Goal: Task Accomplishment & Management: Use online tool/utility

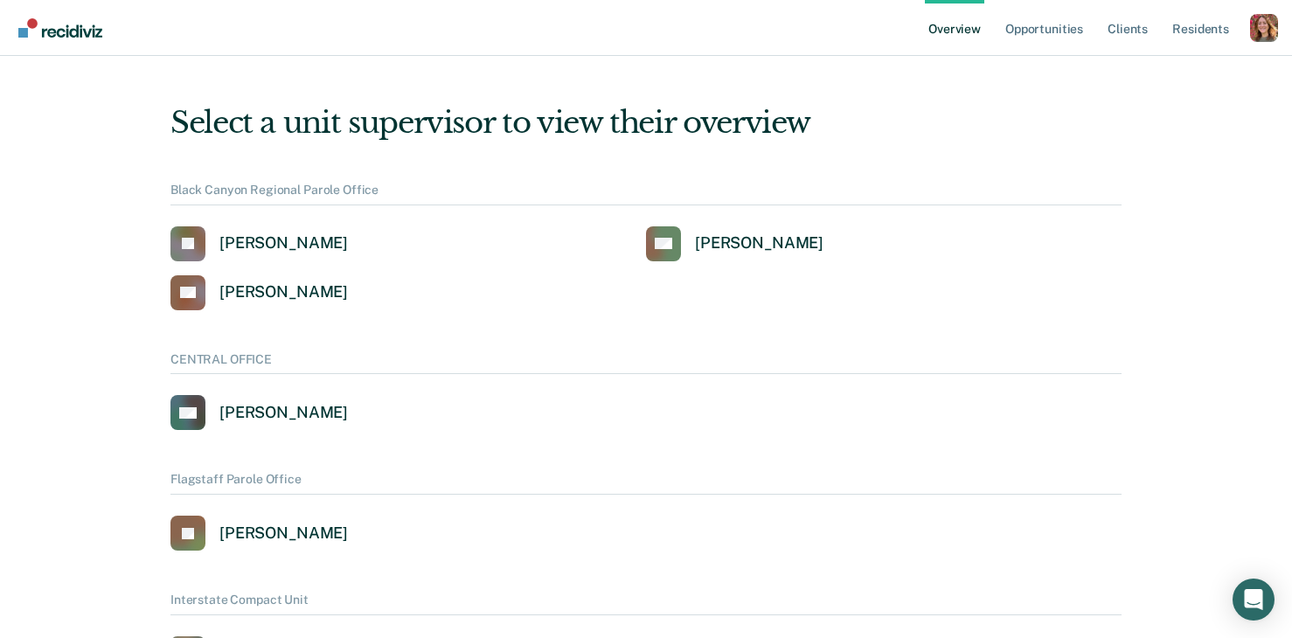
click at [1254, 31] on div "Profile dropdown button" at bounding box center [1264, 28] width 28 height 28
click at [1152, 65] on link "Profile" at bounding box center [1194, 70] width 141 height 15
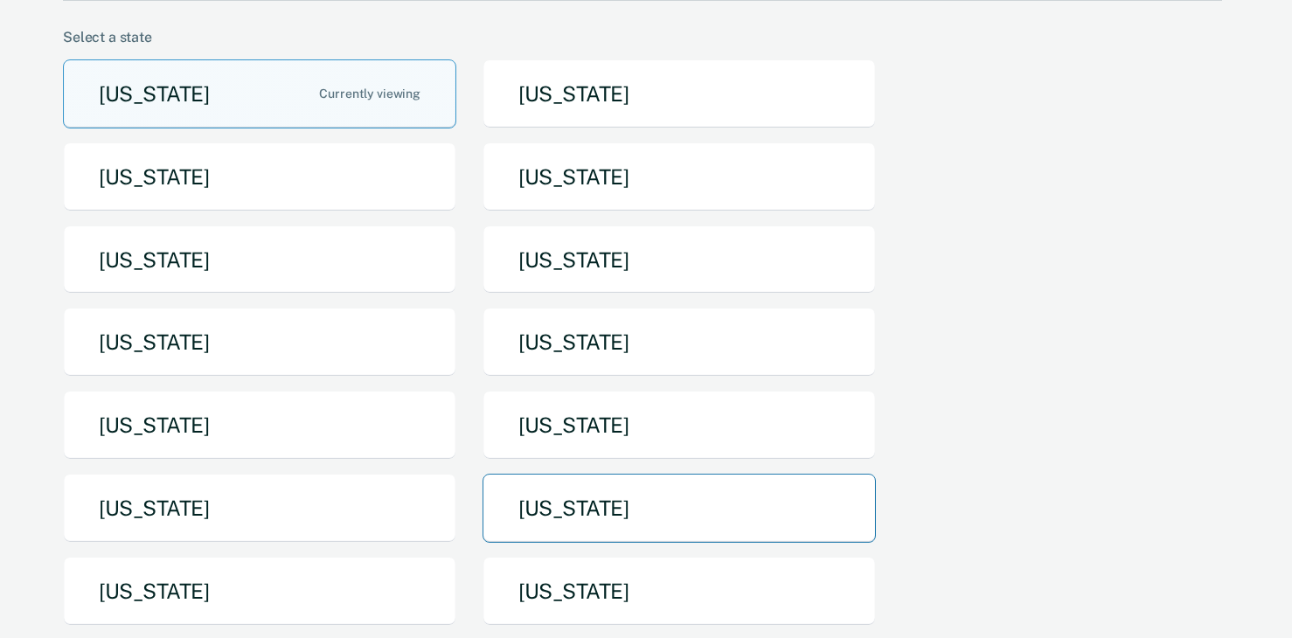
scroll to position [139, 0]
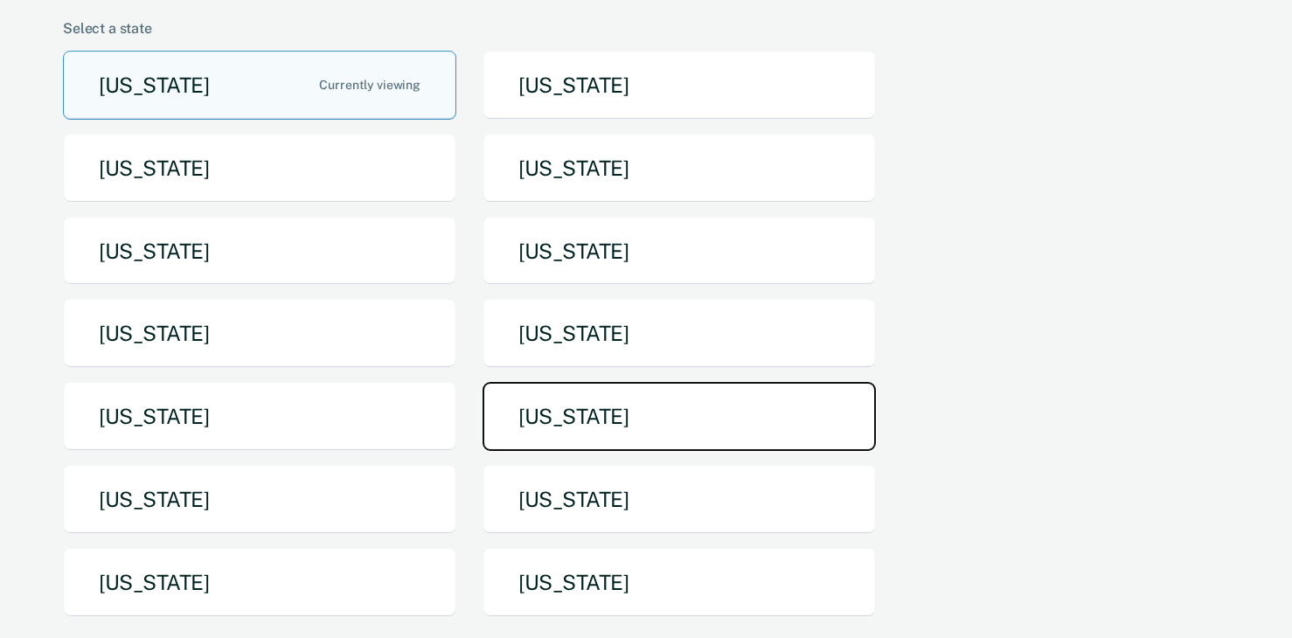
click at [554, 427] on button "[US_STATE]" at bounding box center [679, 416] width 393 height 69
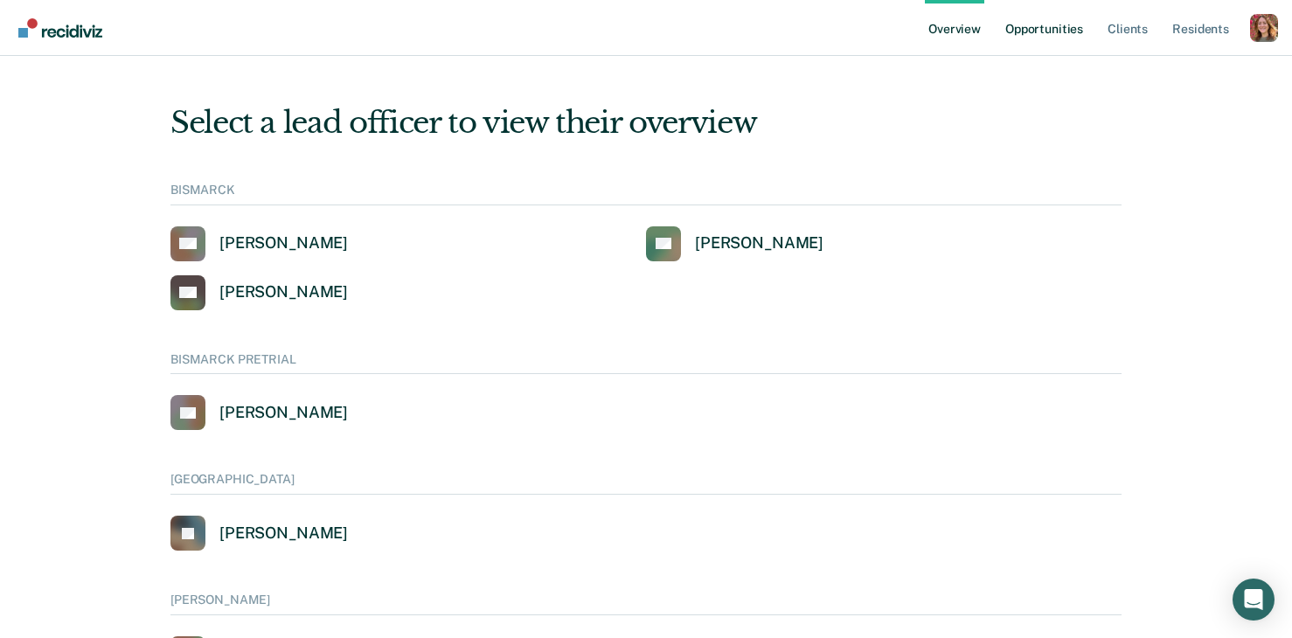
click at [1033, 32] on link "Opportunities" at bounding box center [1044, 28] width 85 height 56
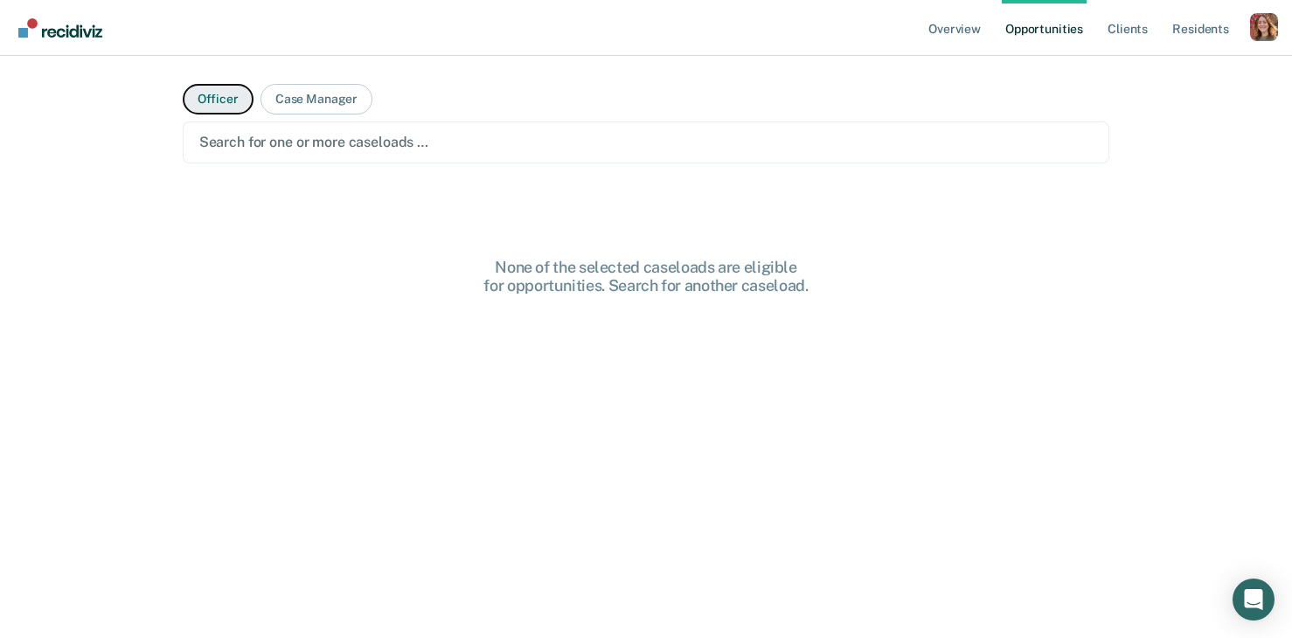
click at [226, 94] on button "Officer" at bounding box center [218, 99] width 71 height 31
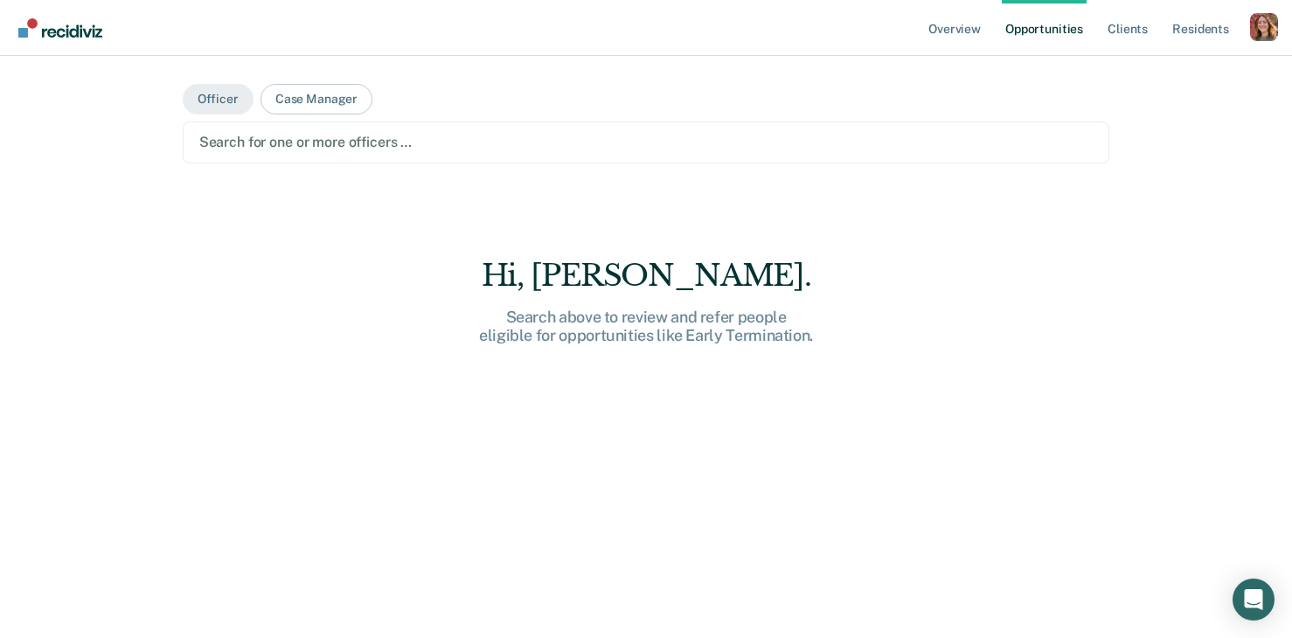
click at [345, 146] on div at bounding box center [646, 142] width 895 height 20
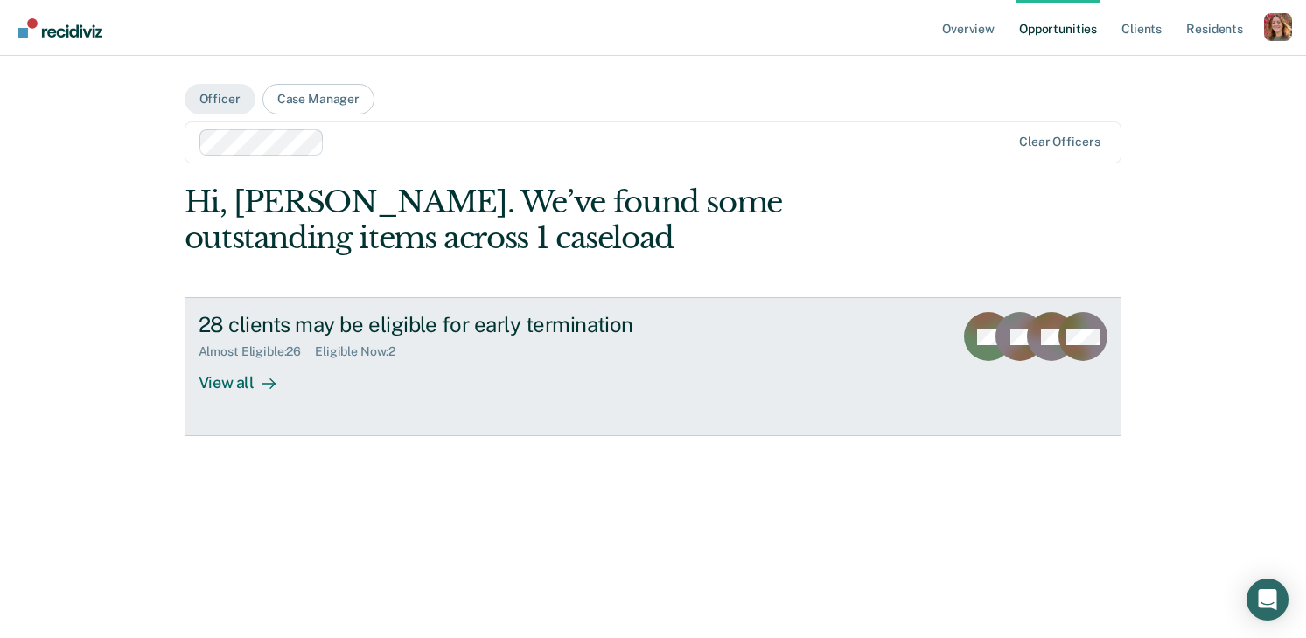
click at [368, 319] on div "28 clients may be eligible for early termination" at bounding box center [505, 324] width 614 height 25
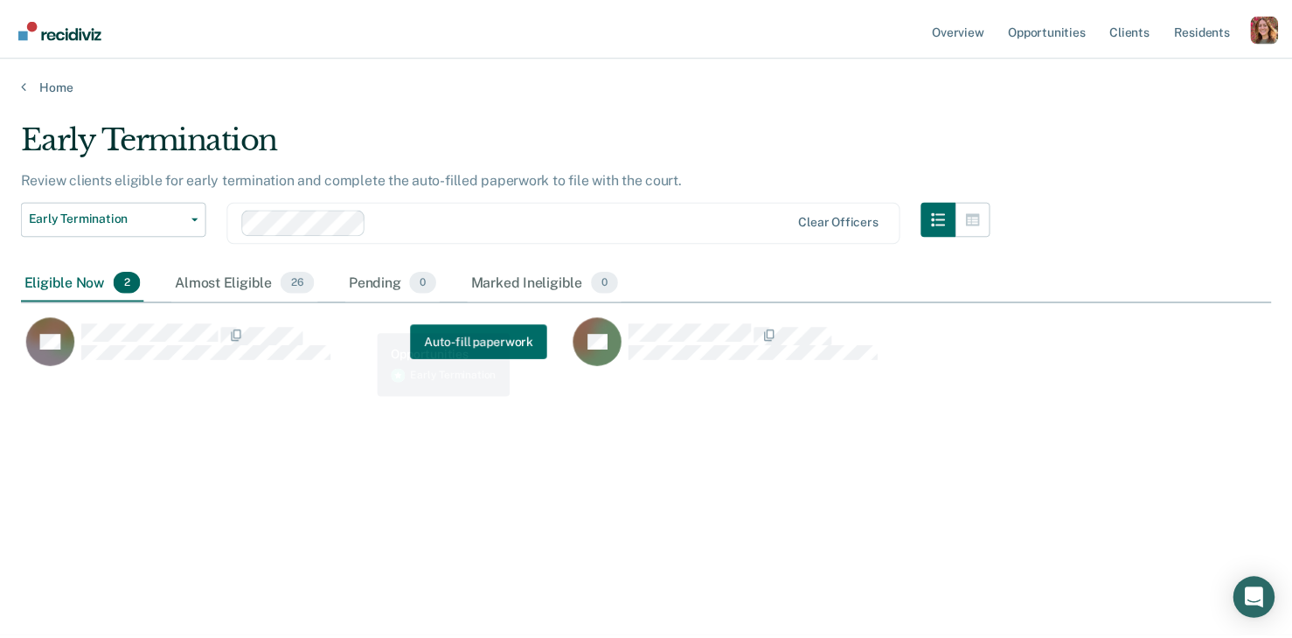
scroll to position [373, 1250]
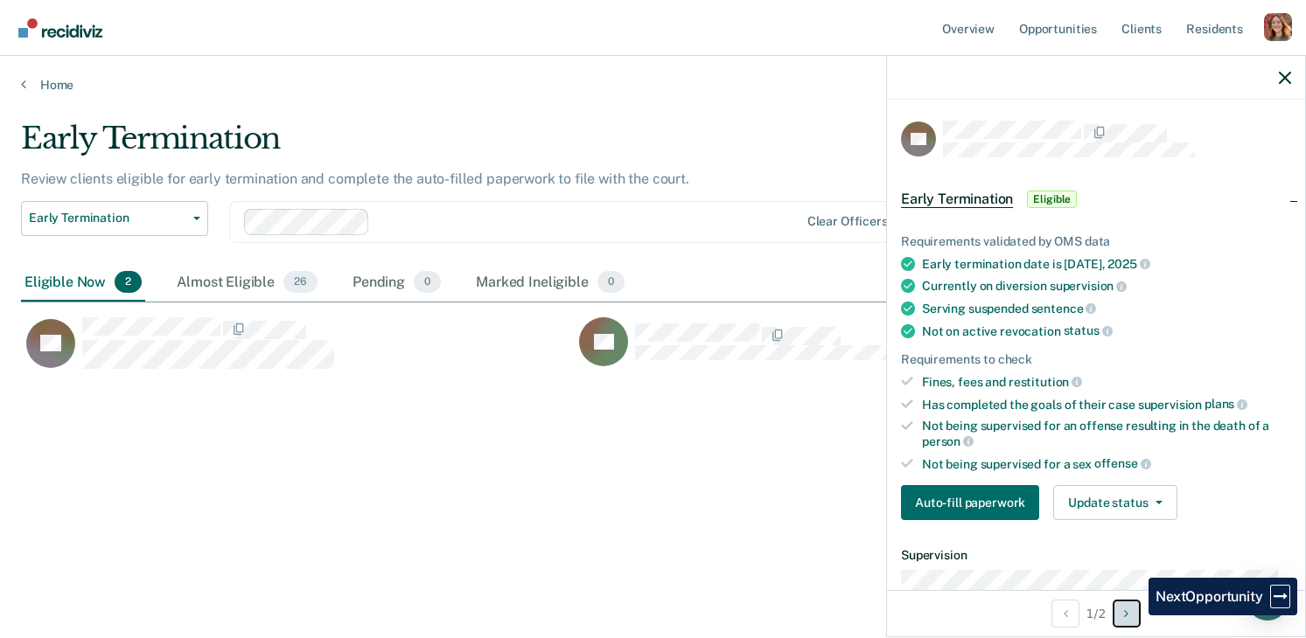
click at [1135, 616] on button "Next Opportunity" at bounding box center [1126, 614] width 28 height 28
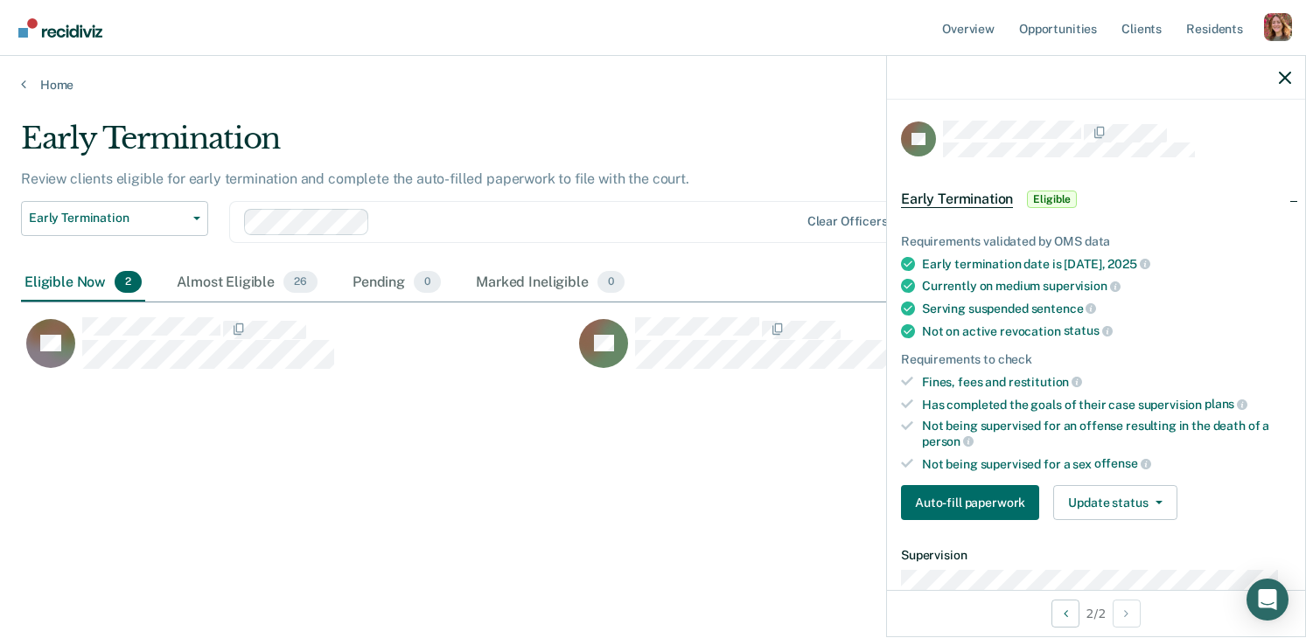
click at [451, 460] on div "Early Termination Review clients eligible for early termination and complete th…" at bounding box center [653, 314] width 1264 height 386
click at [237, 173] on p "Review clients eligible for early termination and complete the auto-filled pape…" at bounding box center [355, 179] width 668 height 17
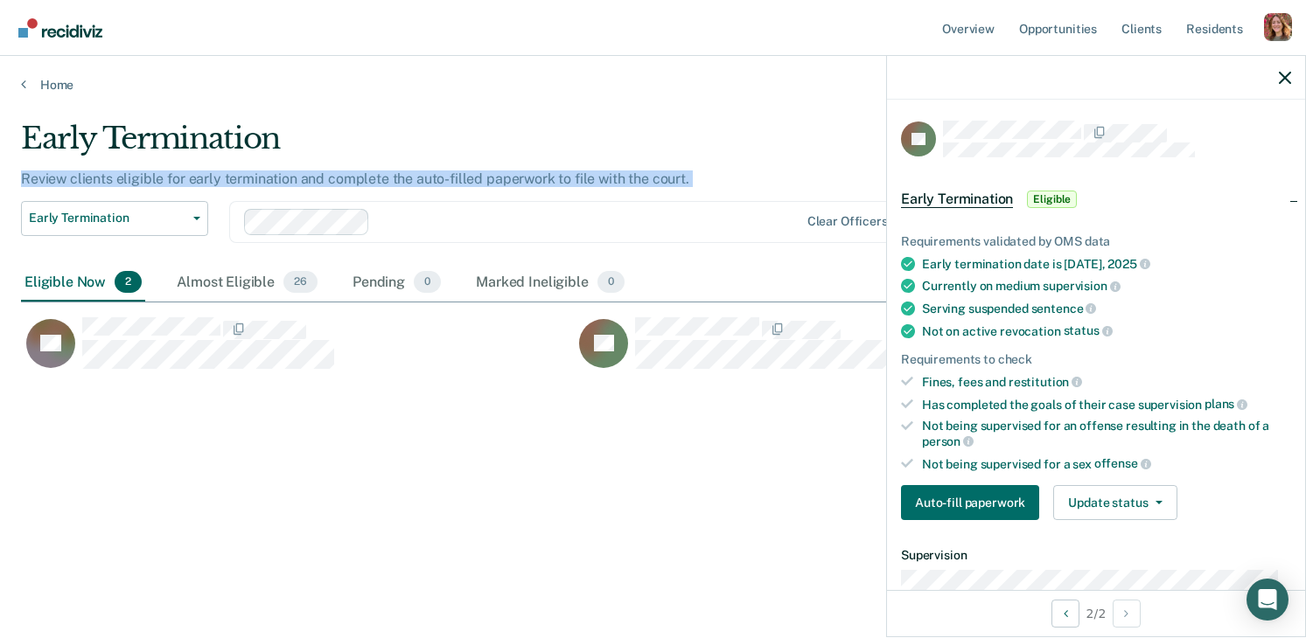
click at [237, 173] on p "Review clients eligible for early termination and complete the auto-filled pape…" at bounding box center [355, 179] width 668 height 17
copy div "Review clients eligible for early termination and complete the auto-filled pape…"
click at [34, 88] on link "Home" at bounding box center [653, 85] width 1264 height 16
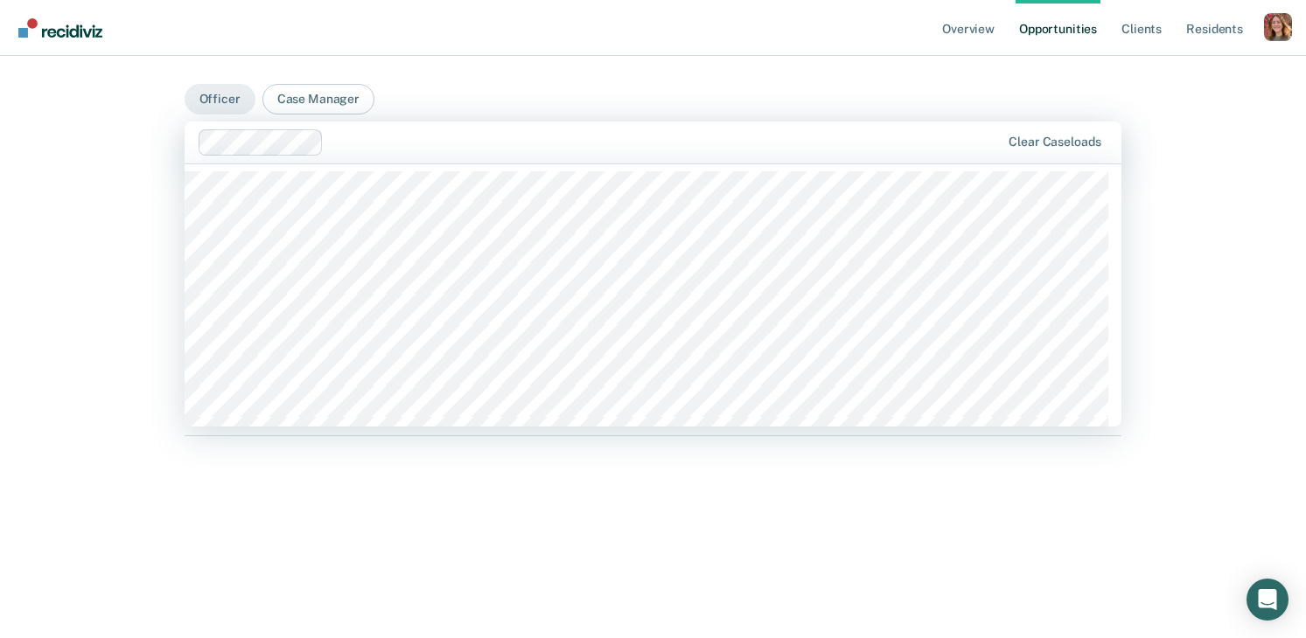
click at [358, 143] on div at bounding box center [665, 142] width 669 height 20
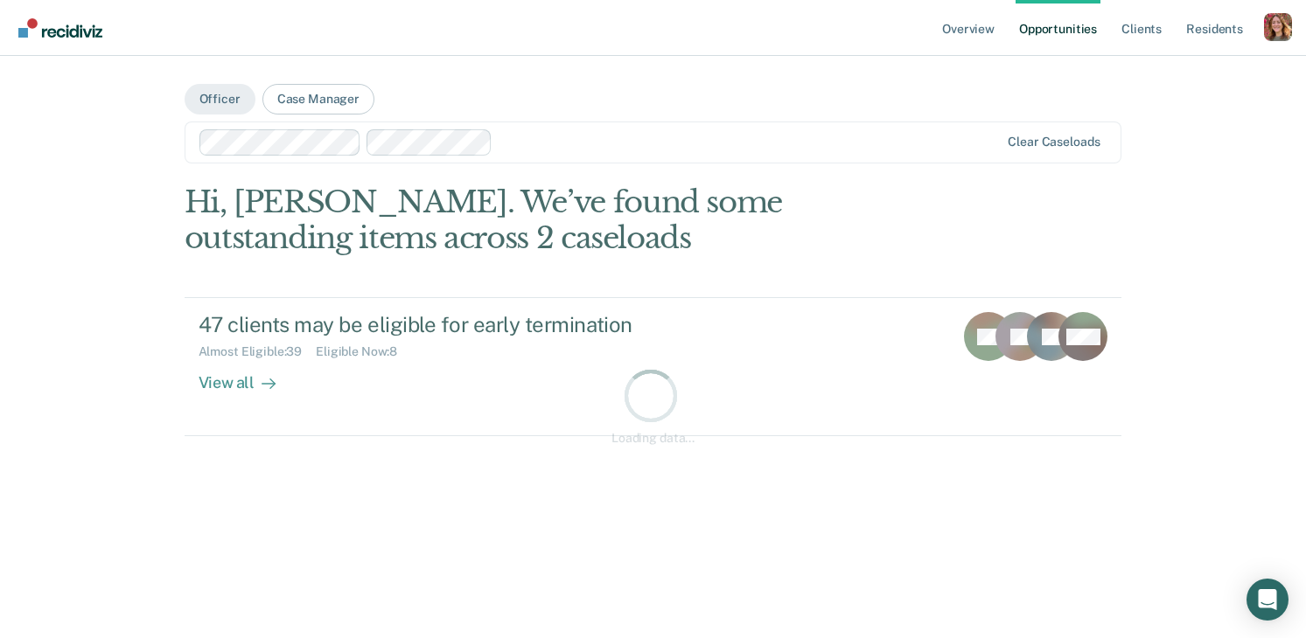
click at [540, 146] on div at bounding box center [749, 142] width 500 height 20
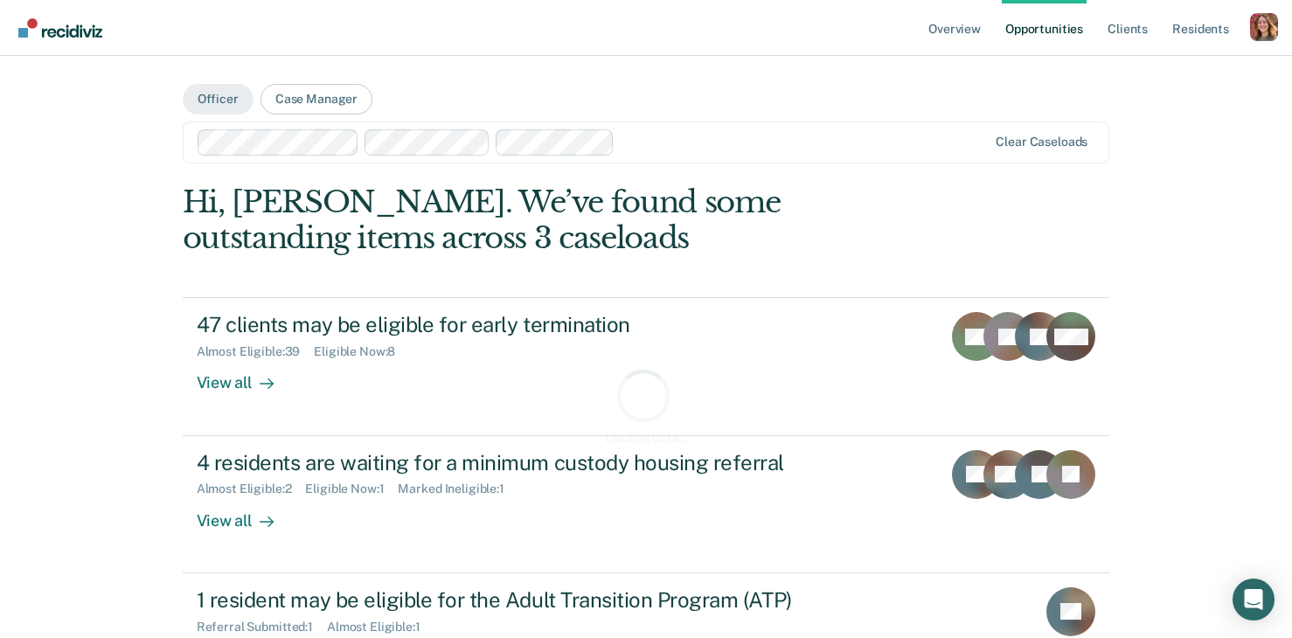
click at [678, 134] on div at bounding box center [805, 142] width 366 height 20
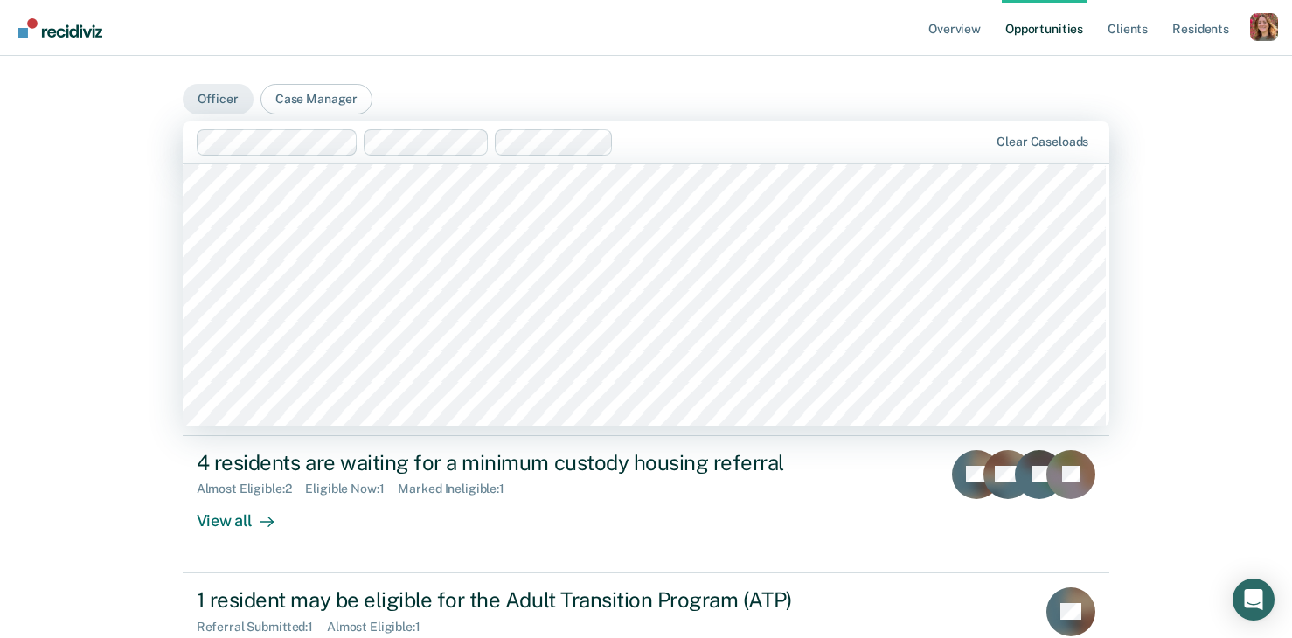
scroll to position [244, 0]
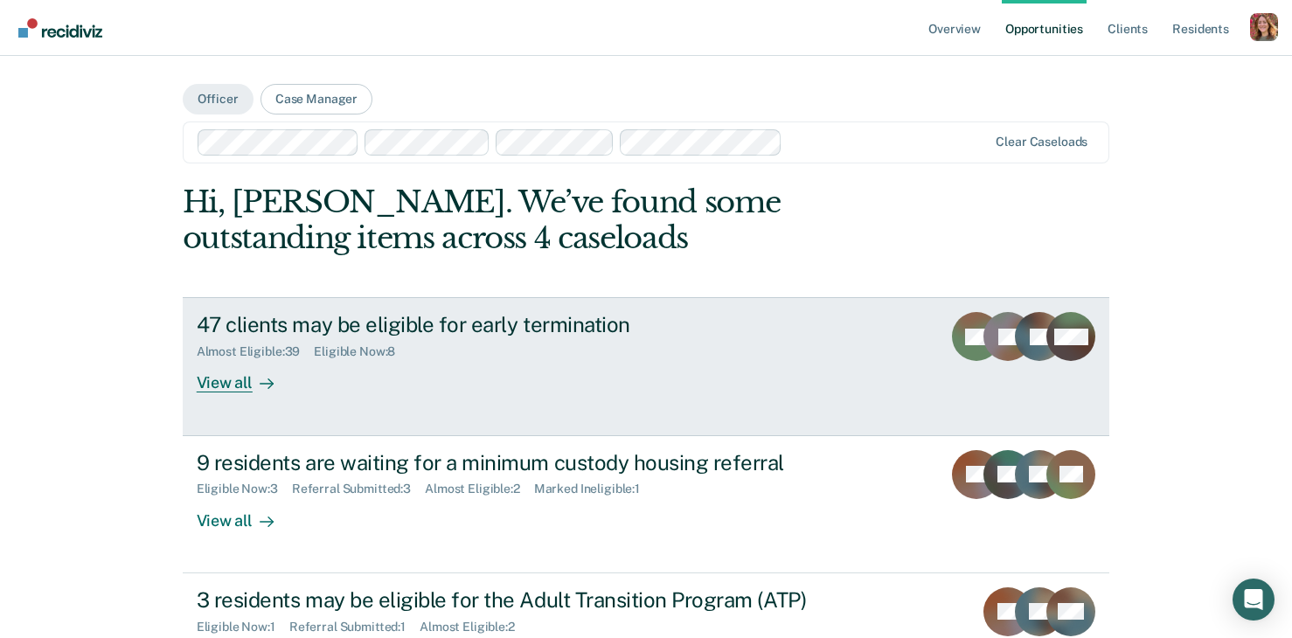
click at [197, 383] on div "View all" at bounding box center [246, 376] width 98 height 34
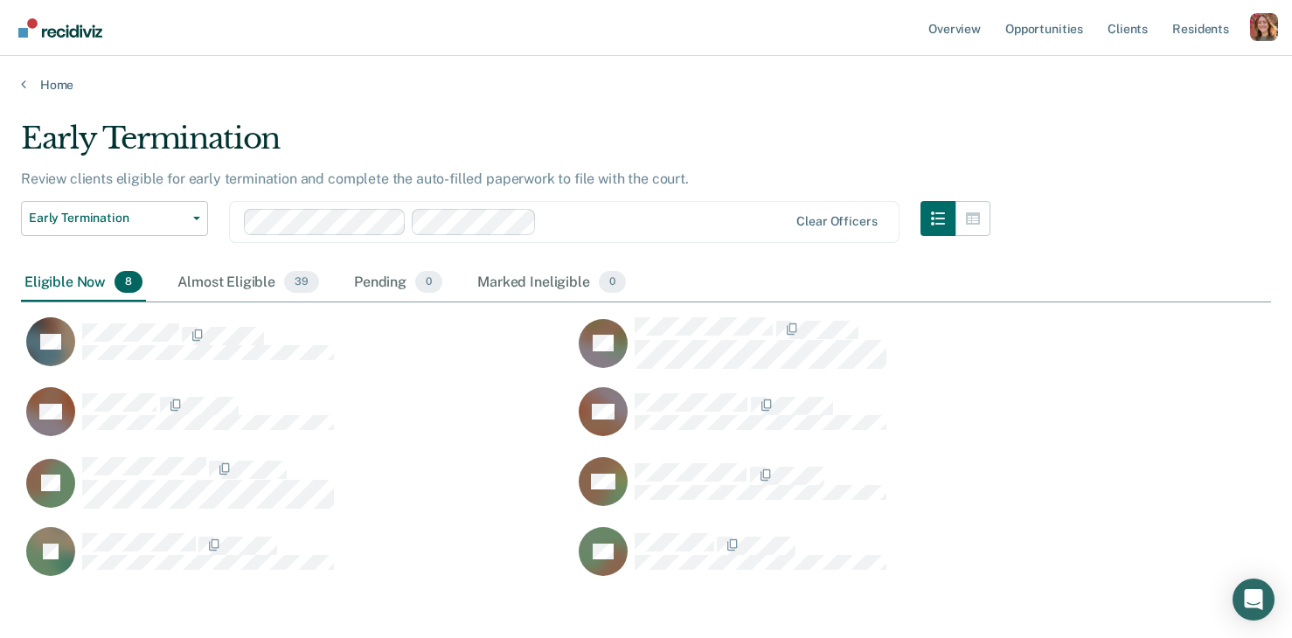
scroll to position [456, 1237]
click at [231, 279] on div "Almost Eligible 39" at bounding box center [248, 283] width 149 height 38
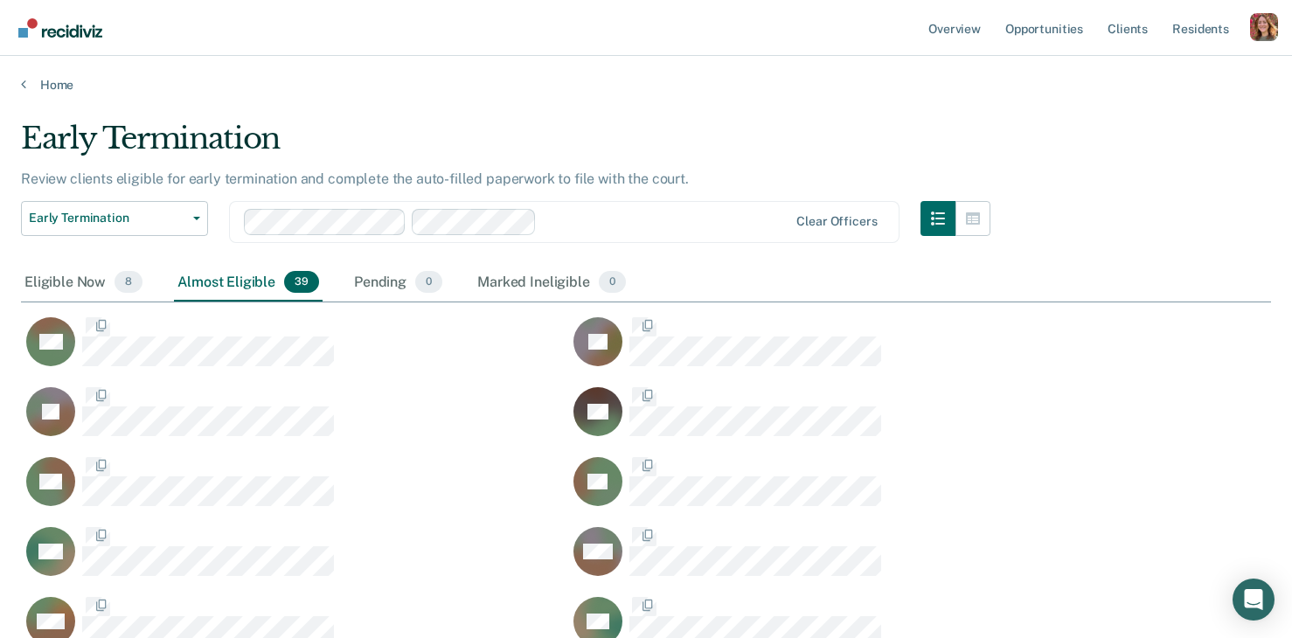
scroll to position [1576, 1237]
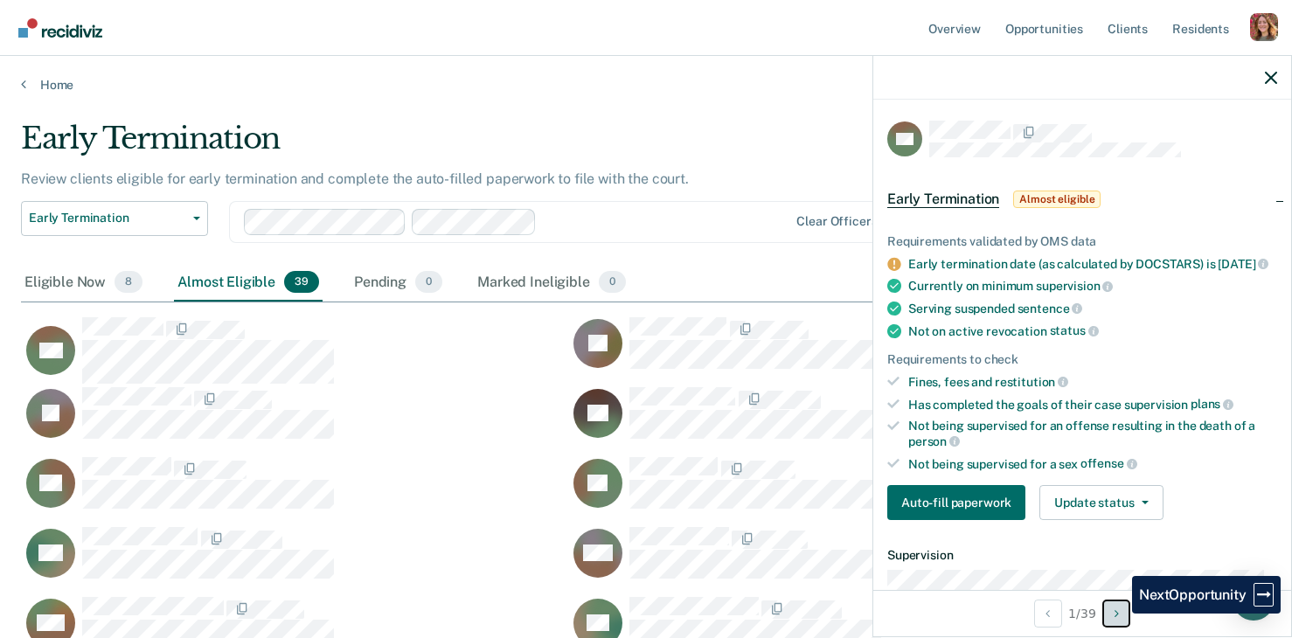
click at [1119, 614] on icon "Next Opportunity" at bounding box center [1117, 614] width 4 height 12
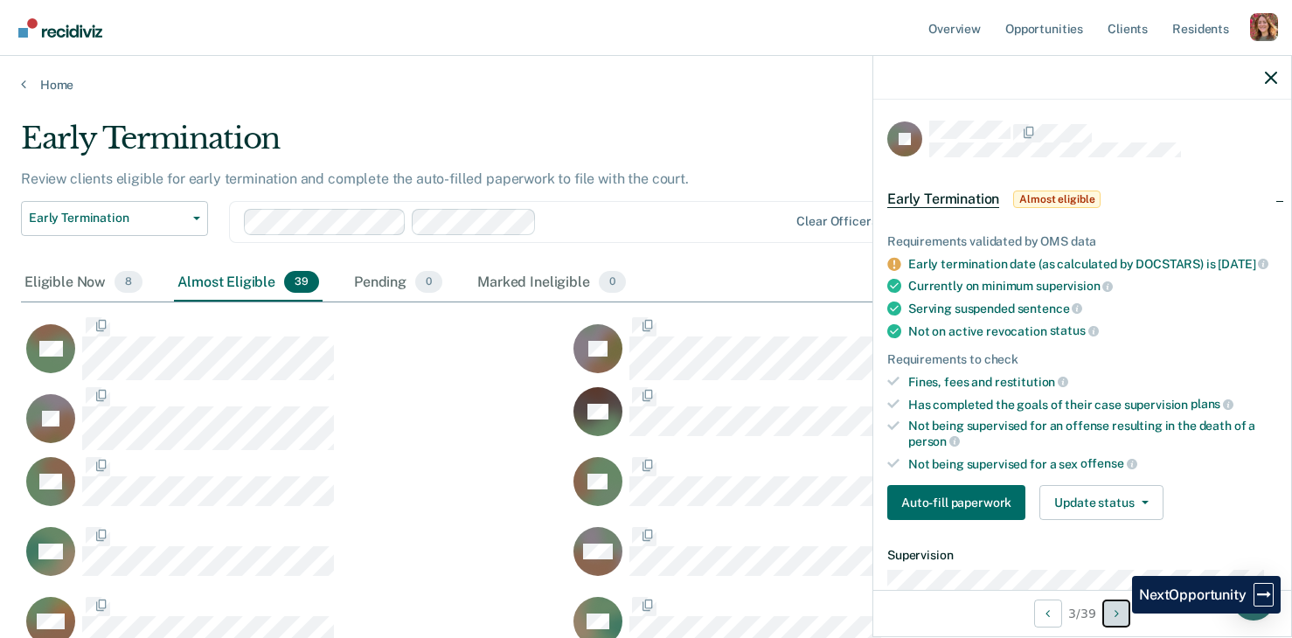
click at [1119, 614] on icon "Next Opportunity" at bounding box center [1117, 614] width 4 height 12
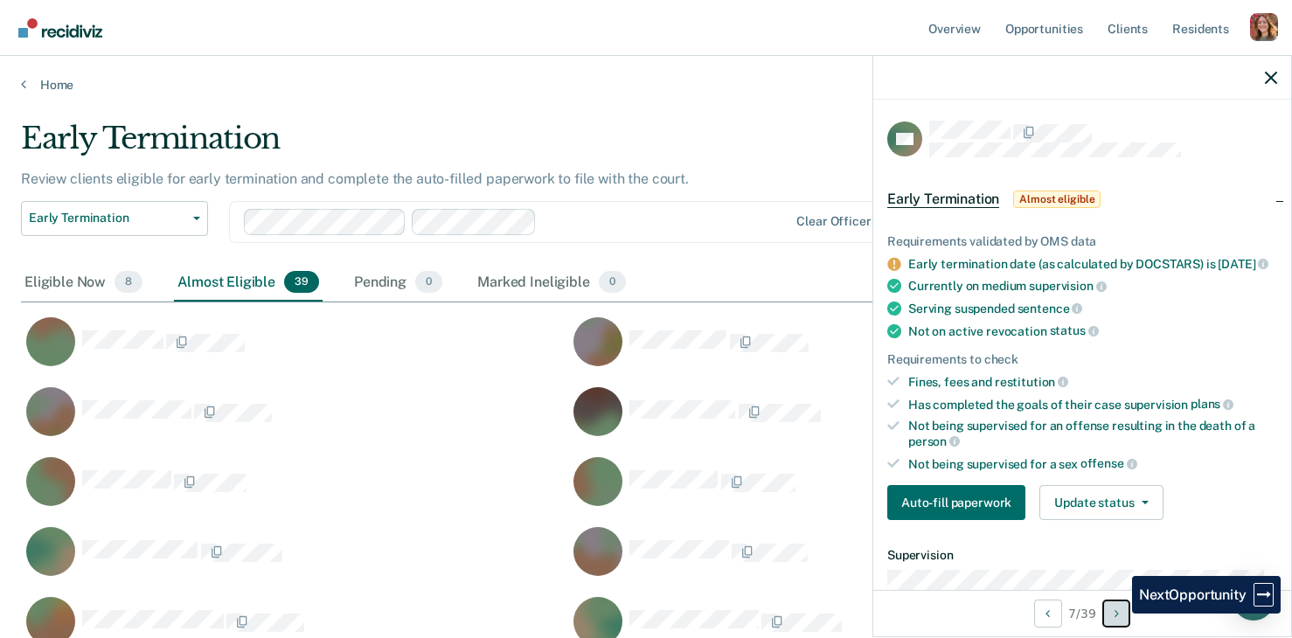
click at [1119, 614] on icon "Next Opportunity" at bounding box center [1117, 614] width 4 height 12
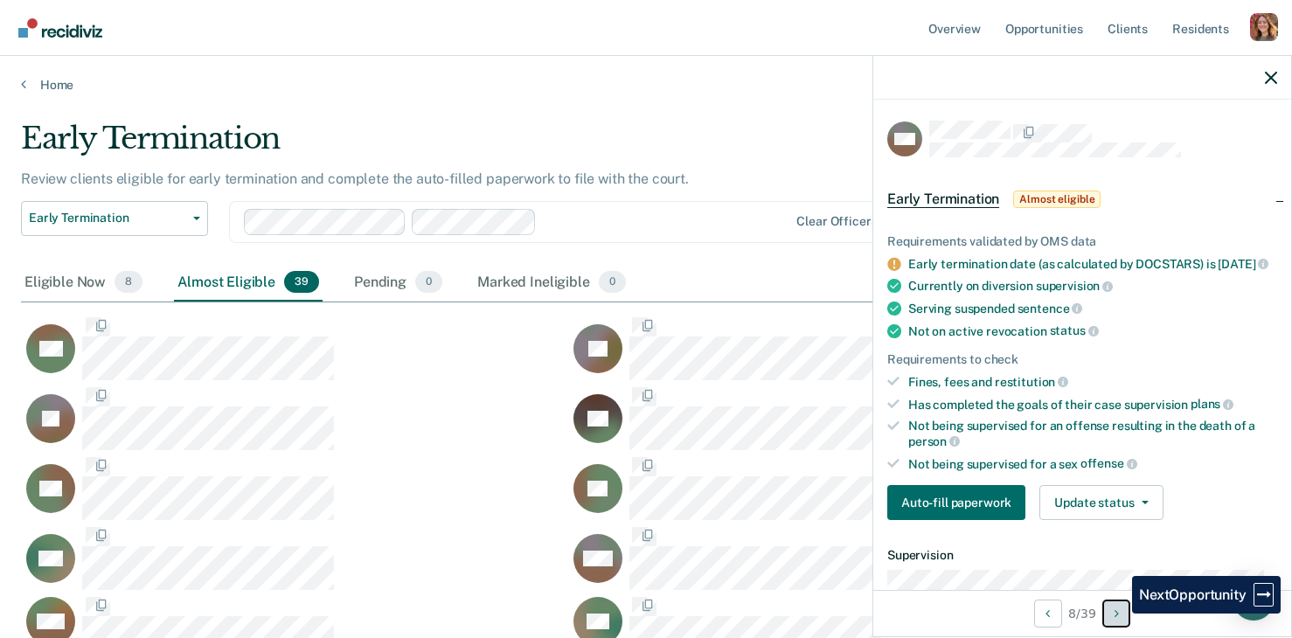
click at [1119, 614] on icon "Next Opportunity" at bounding box center [1117, 614] width 4 height 12
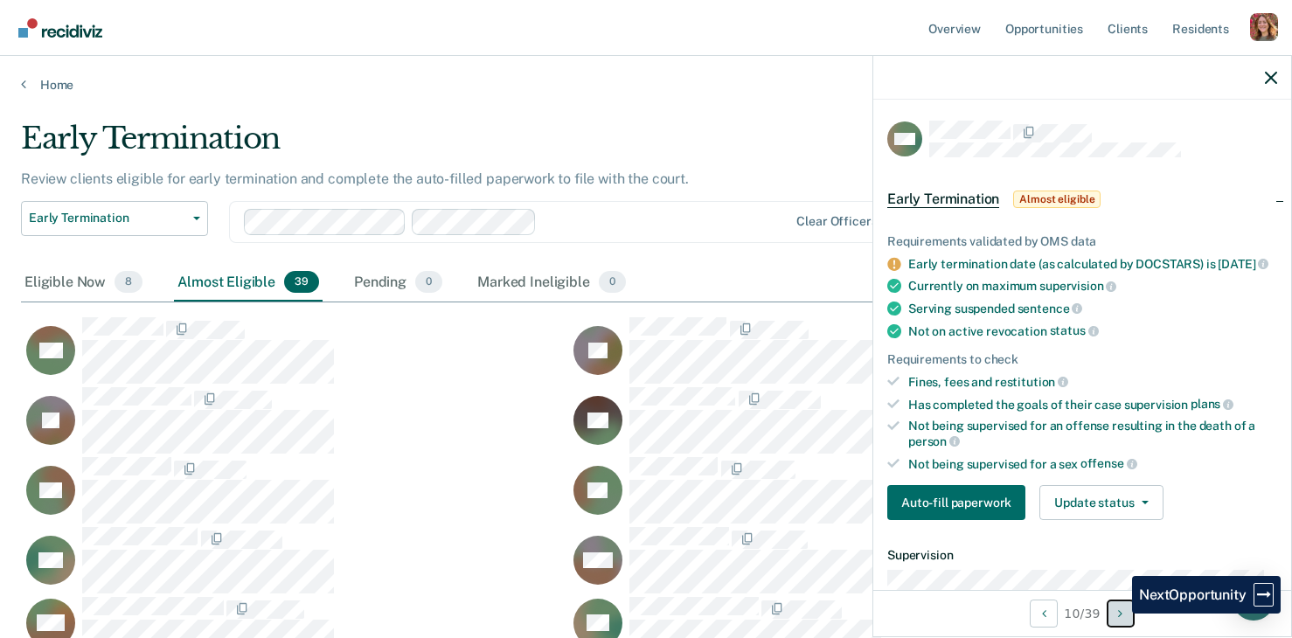
click at [1119, 614] on button "Next Opportunity" at bounding box center [1121, 614] width 28 height 28
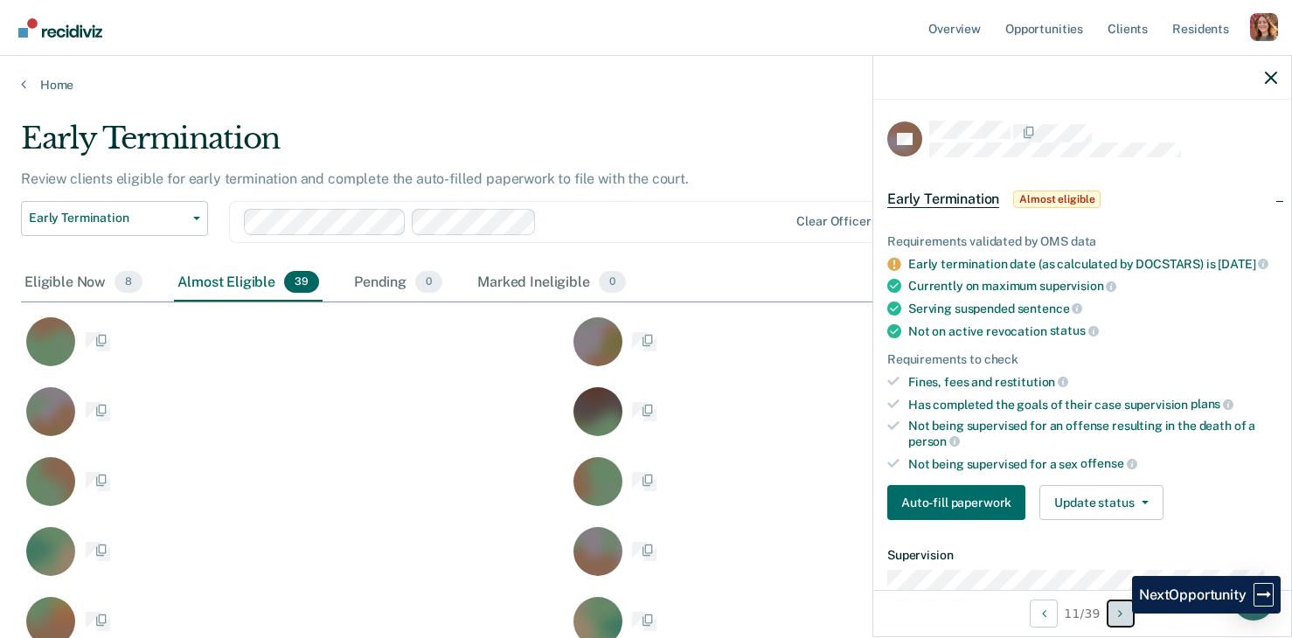
click at [1119, 614] on icon "Next Opportunity" at bounding box center [1120, 614] width 4 height 12
click at [1119, 614] on button "Next Opportunity" at bounding box center [1121, 614] width 28 height 28
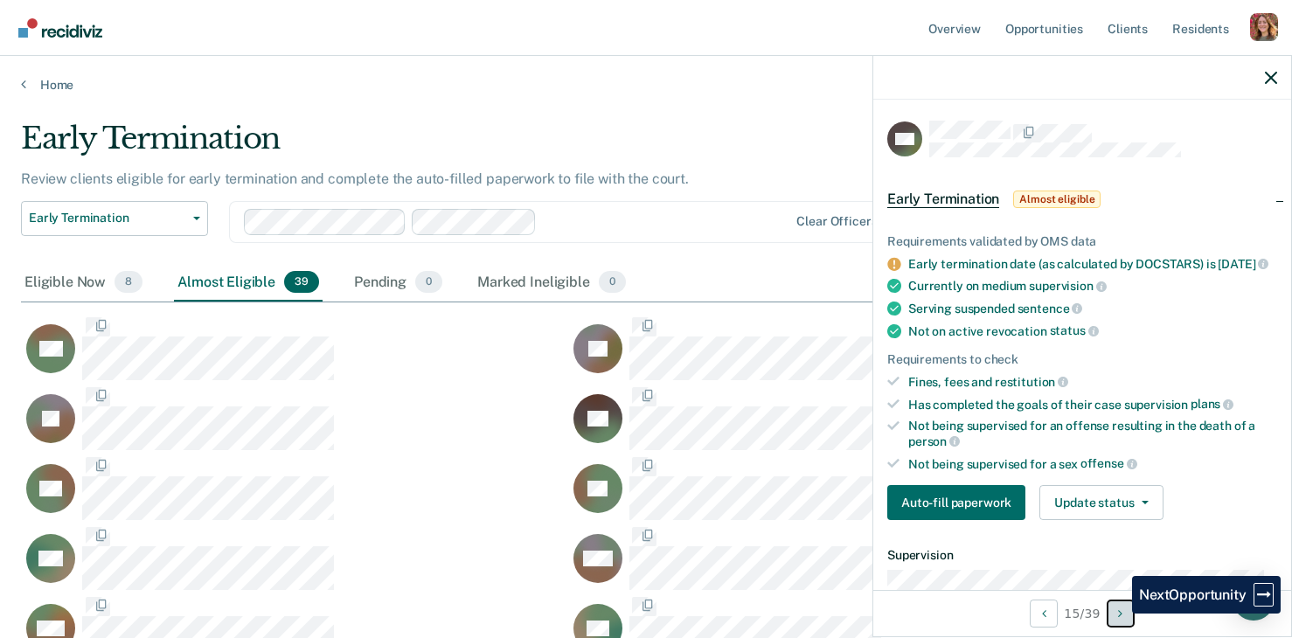
click at [1119, 614] on button "Next Opportunity" at bounding box center [1121, 614] width 28 height 28
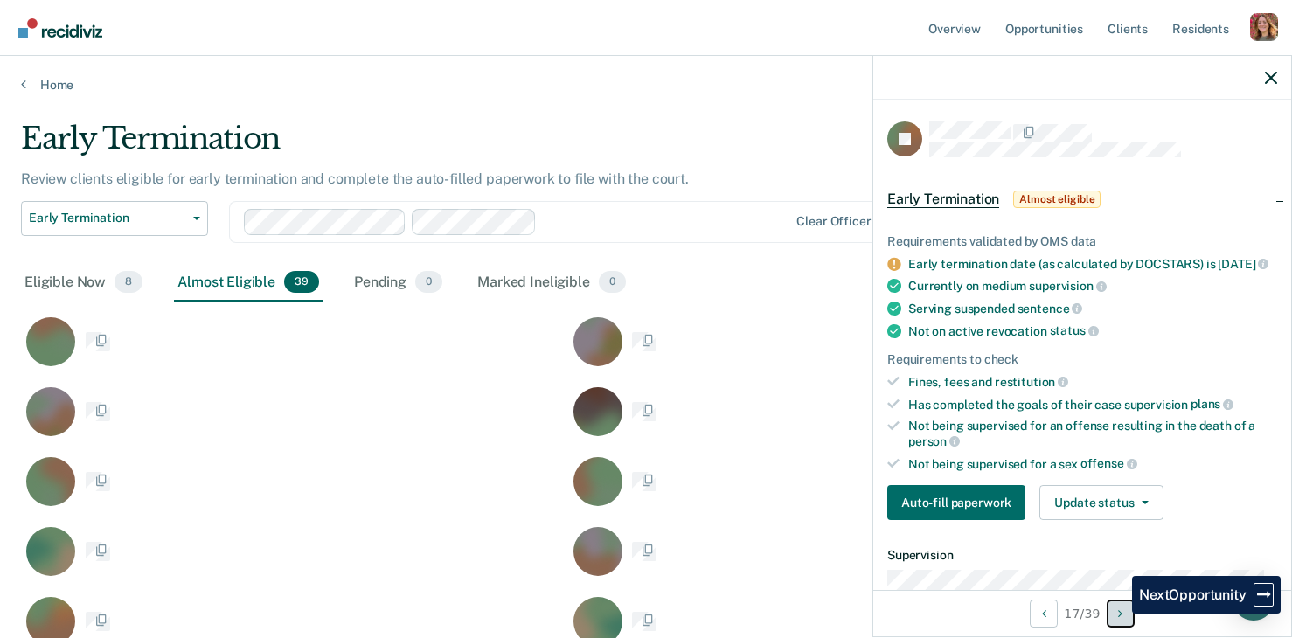
click at [1119, 614] on icon "Next Opportunity" at bounding box center [1120, 614] width 4 height 12
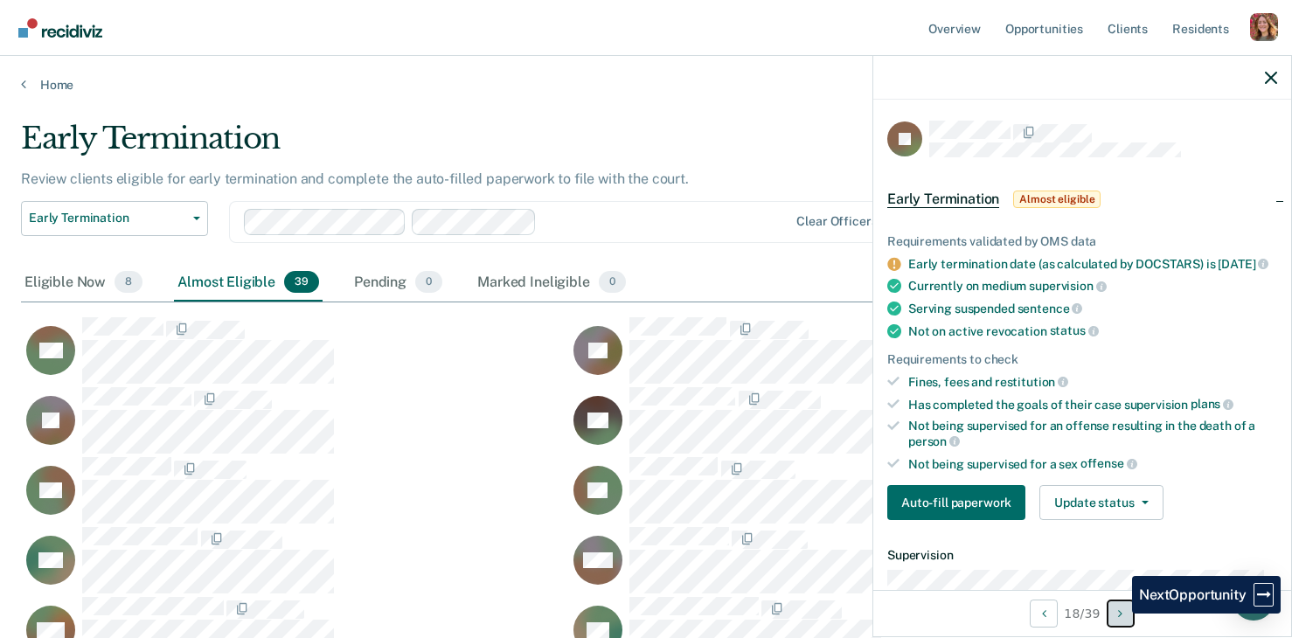
click at [1119, 614] on button "Next Opportunity" at bounding box center [1121, 614] width 28 height 28
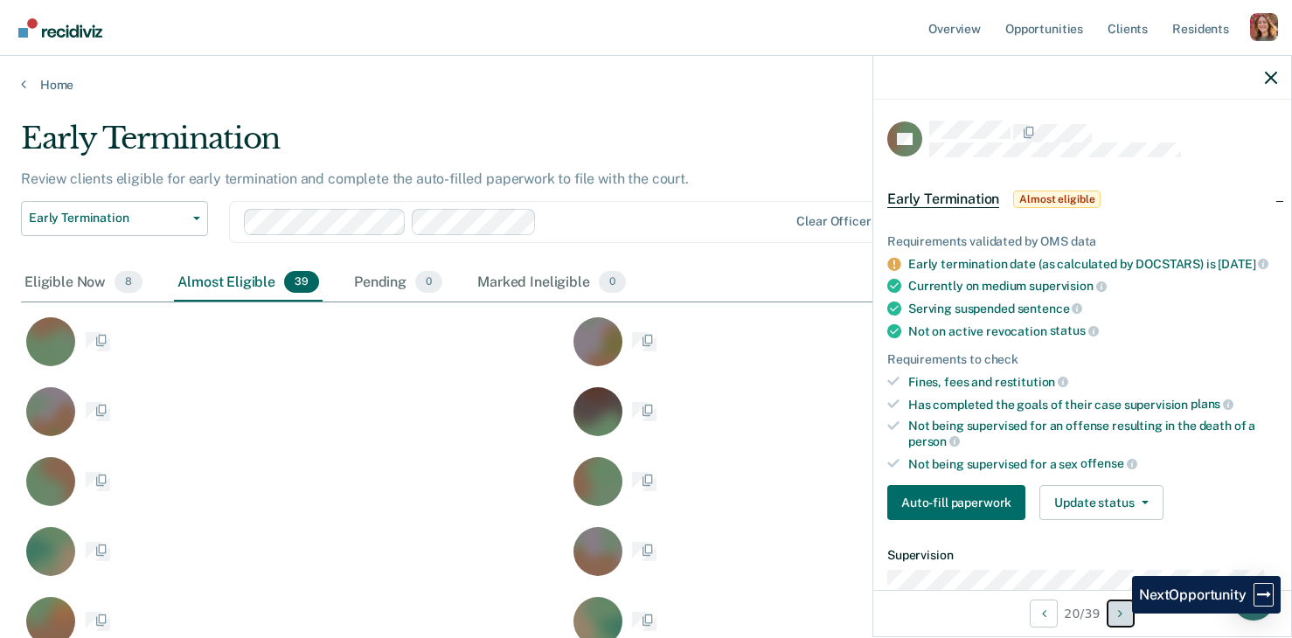
click at [1119, 614] on button "Next Opportunity" at bounding box center [1121, 614] width 28 height 28
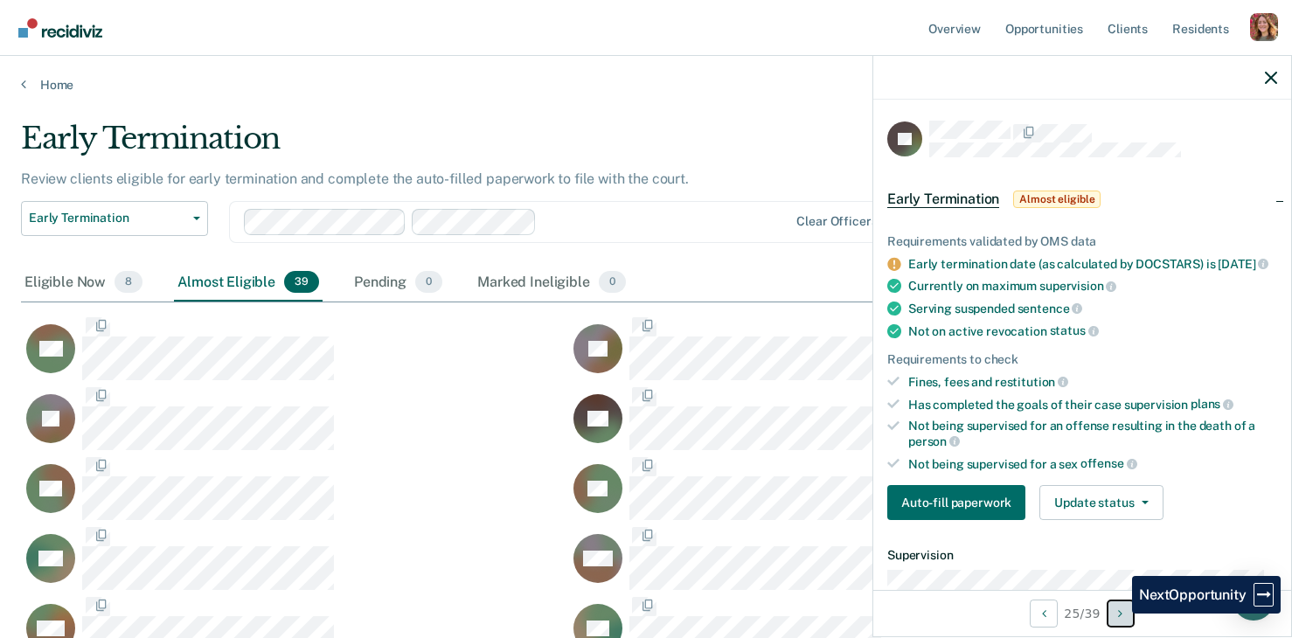
click at [1119, 614] on button "Next Opportunity" at bounding box center [1121, 614] width 28 height 28
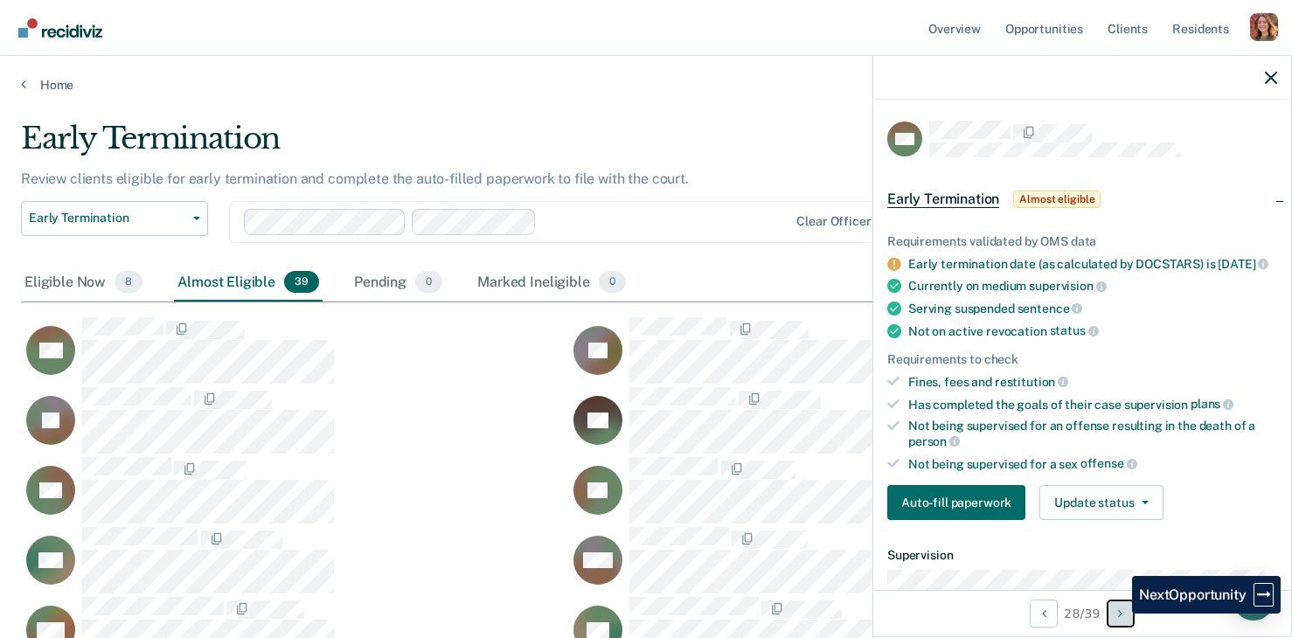
click at [1119, 614] on button "Next Opportunity" at bounding box center [1121, 614] width 28 height 28
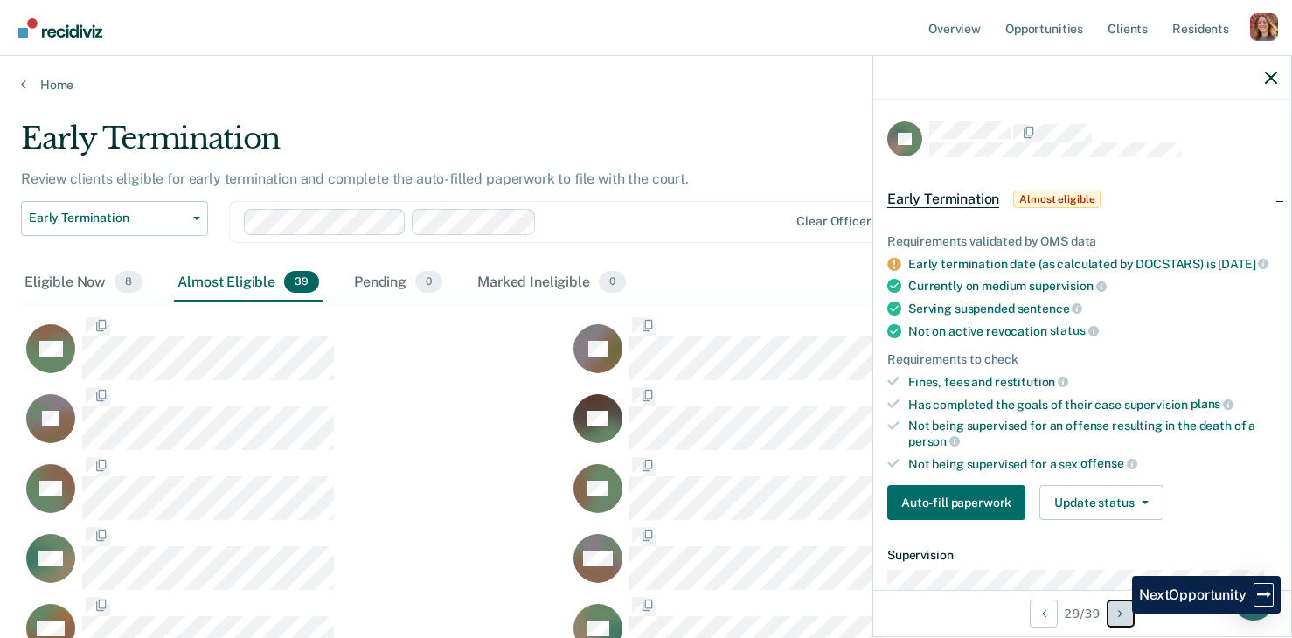
click at [1119, 614] on button "Next Opportunity" at bounding box center [1121, 614] width 28 height 28
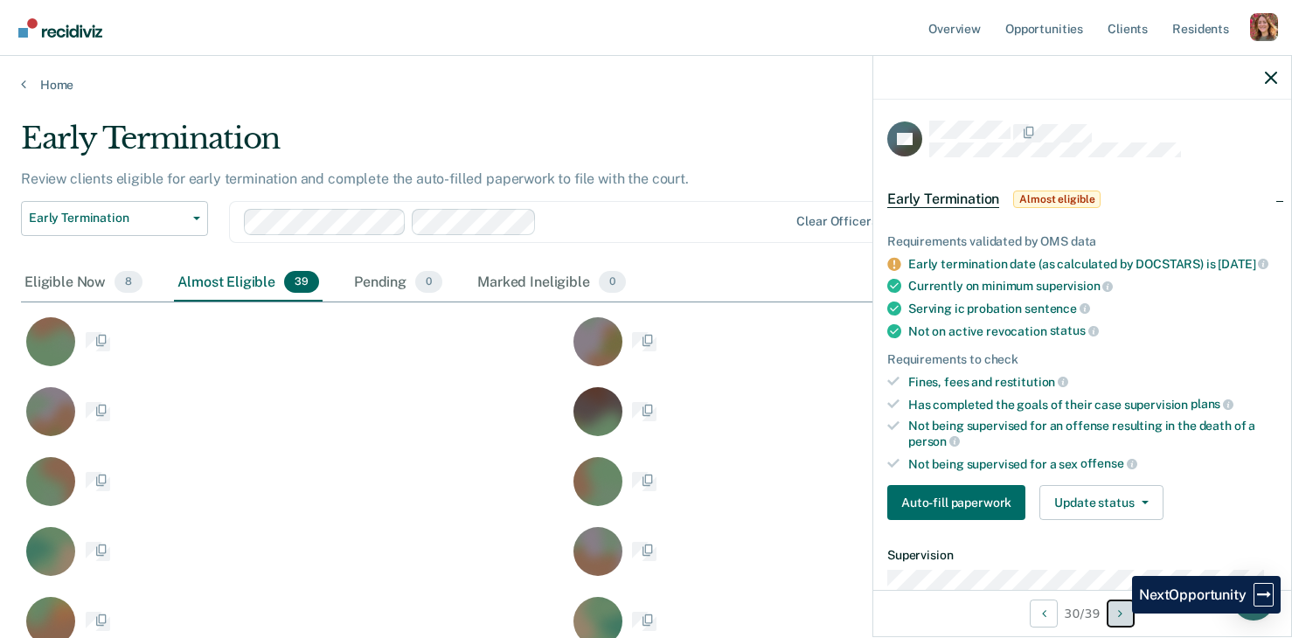
click at [1119, 614] on button "Next Opportunity" at bounding box center [1121, 614] width 28 height 28
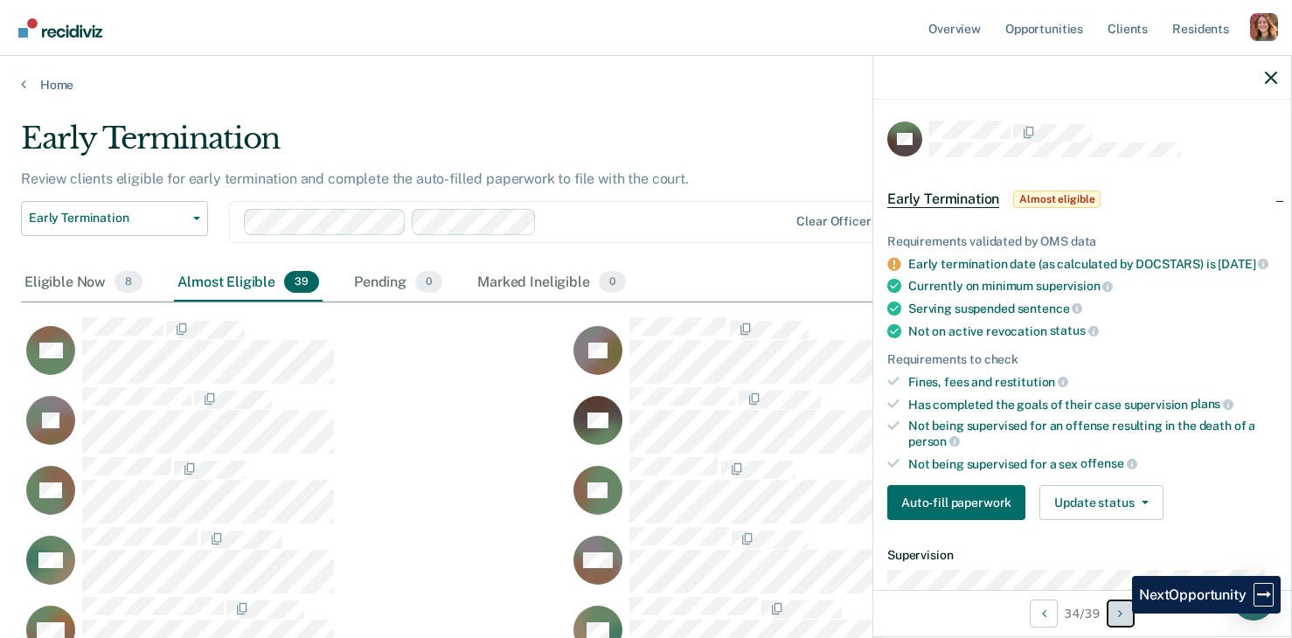
click at [1119, 614] on button "Next Opportunity" at bounding box center [1121, 614] width 28 height 28
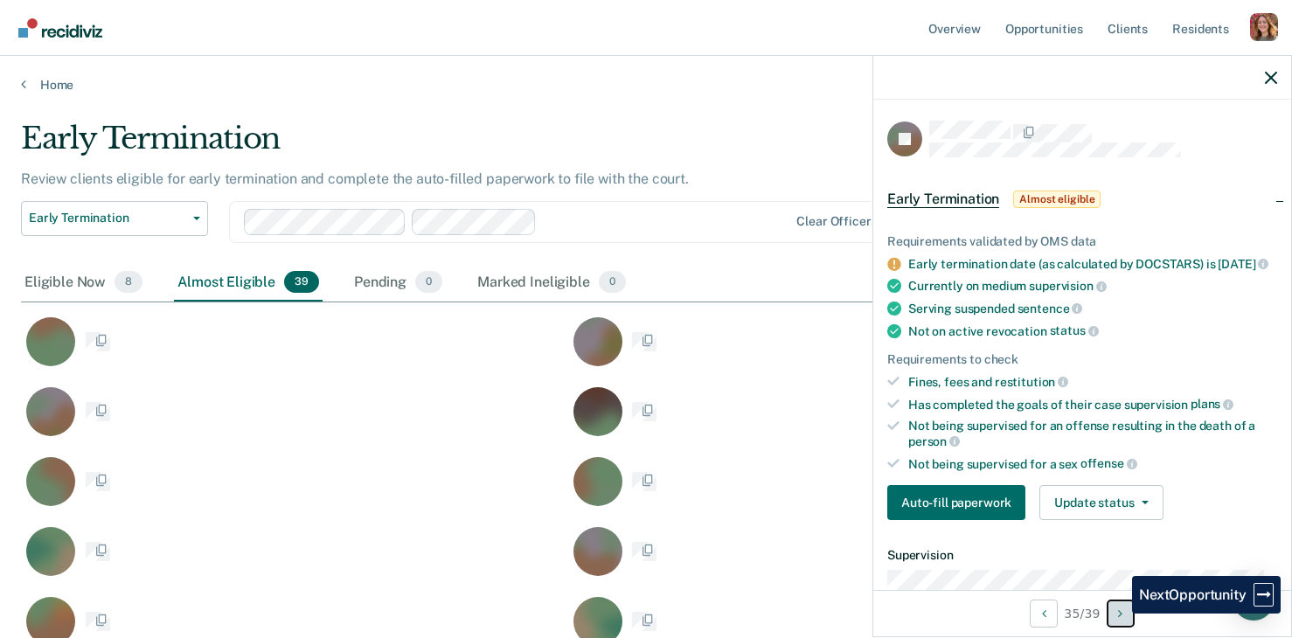
click at [1119, 614] on button "Next Opportunity" at bounding box center [1121, 614] width 28 height 28
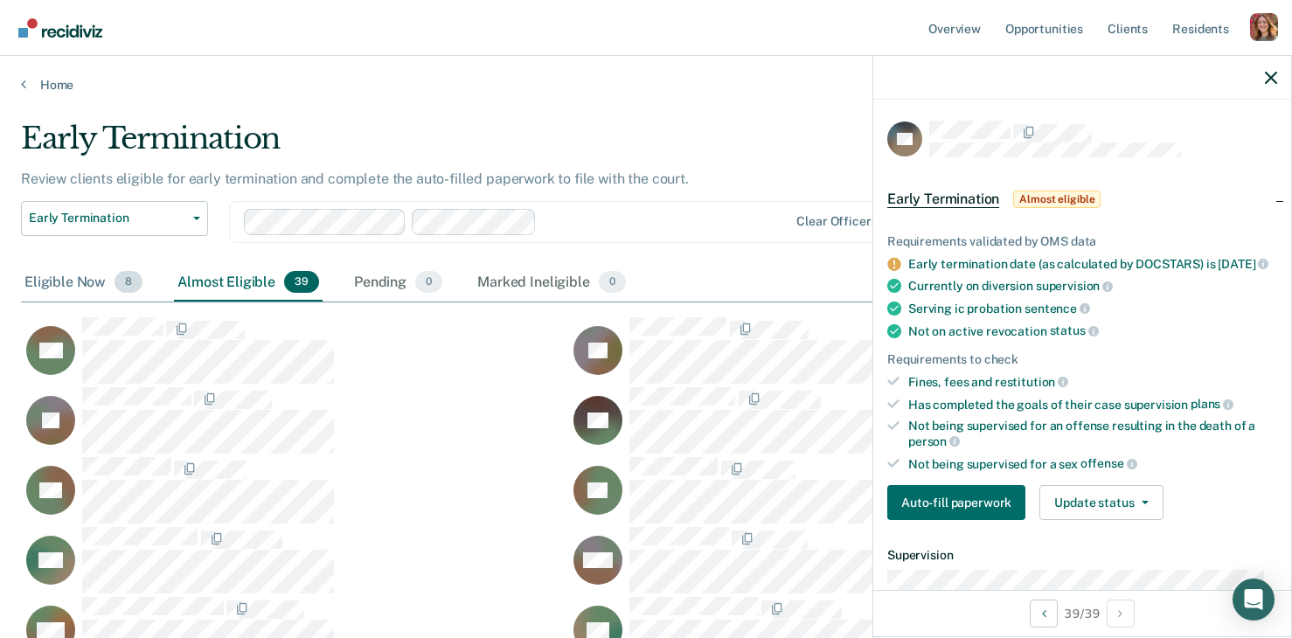
click at [45, 286] on div "Eligible Now 8" at bounding box center [83, 283] width 125 height 38
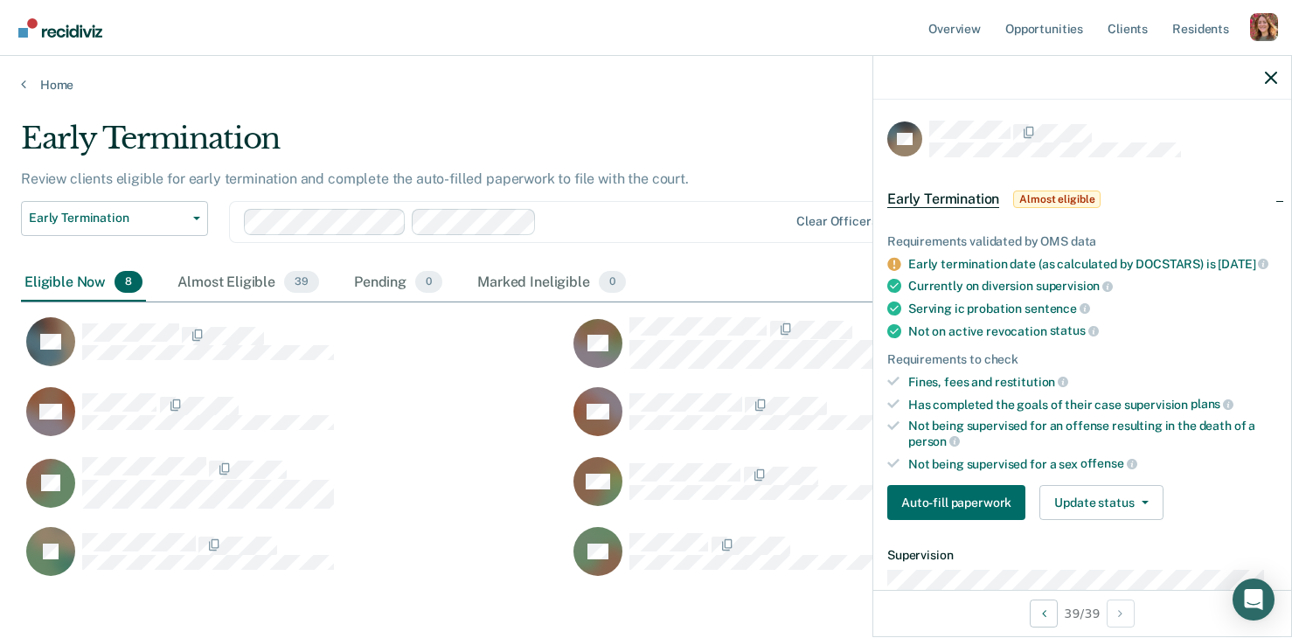
scroll to position [456, 1237]
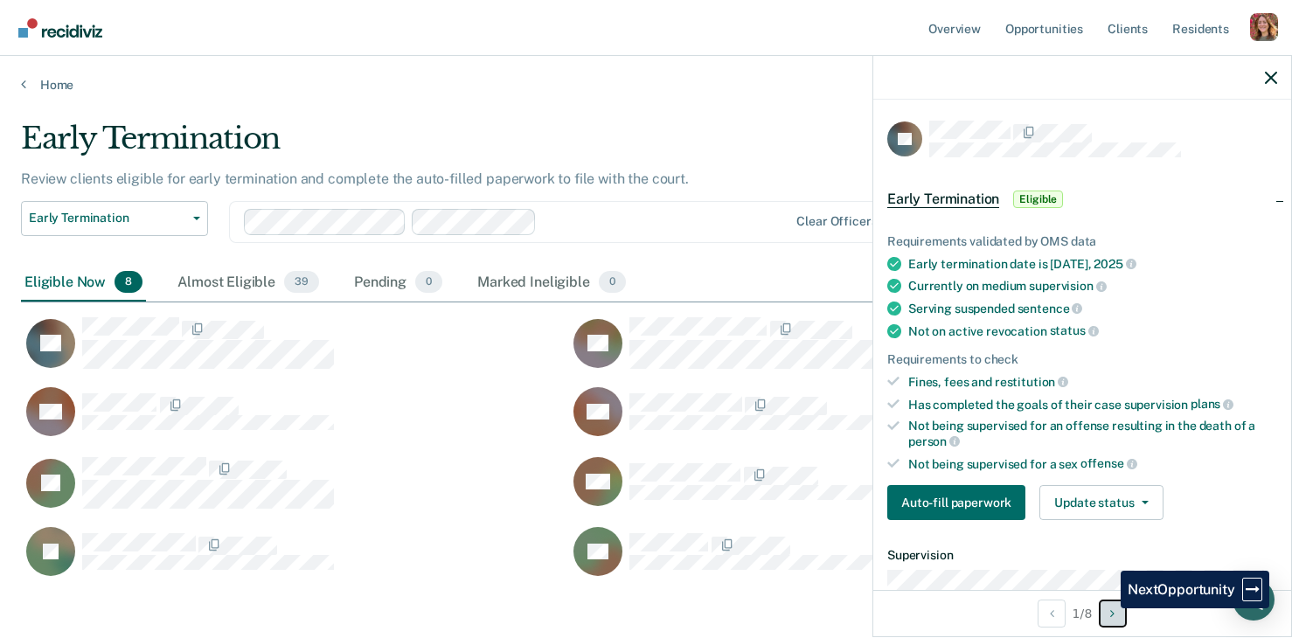
click at [1108, 609] on button "Next Opportunity" at bounding box center [1113, 614] width 28 height 28
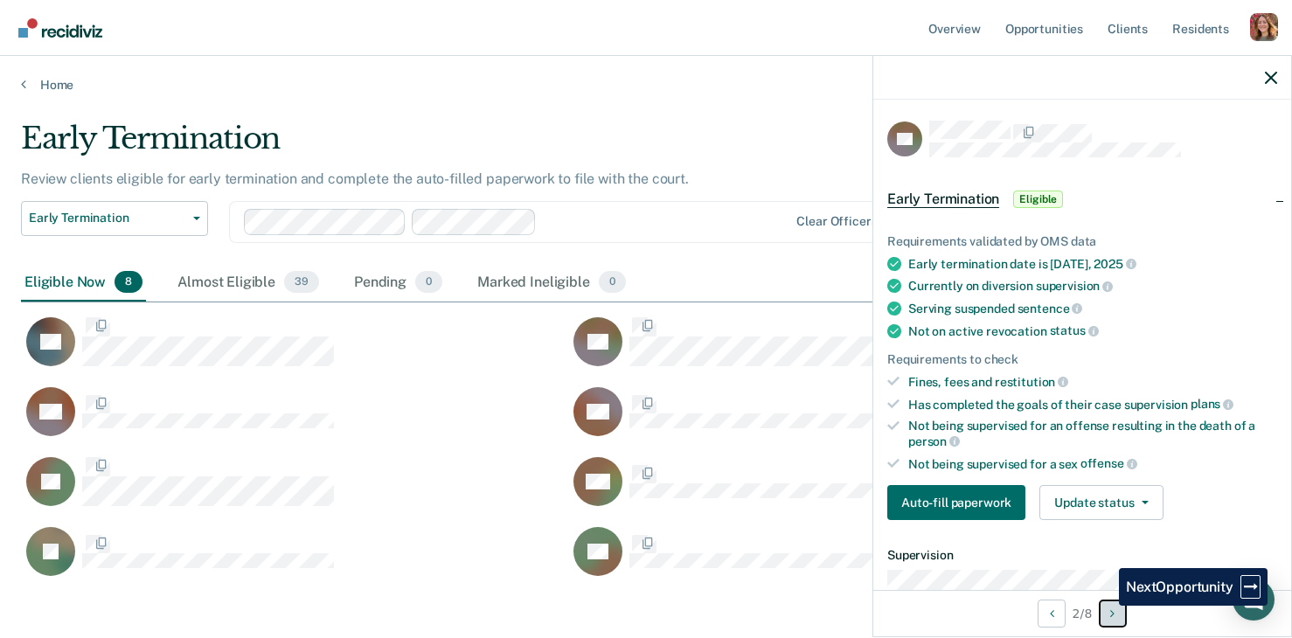
click at [1106, 606] on button "Next Opportunity" at bounding box center [1113, 614] width 28 height 28
click at [1106, 605] on button "Next Opportunity" at bounding box center [1113, 614] width 28 height 28
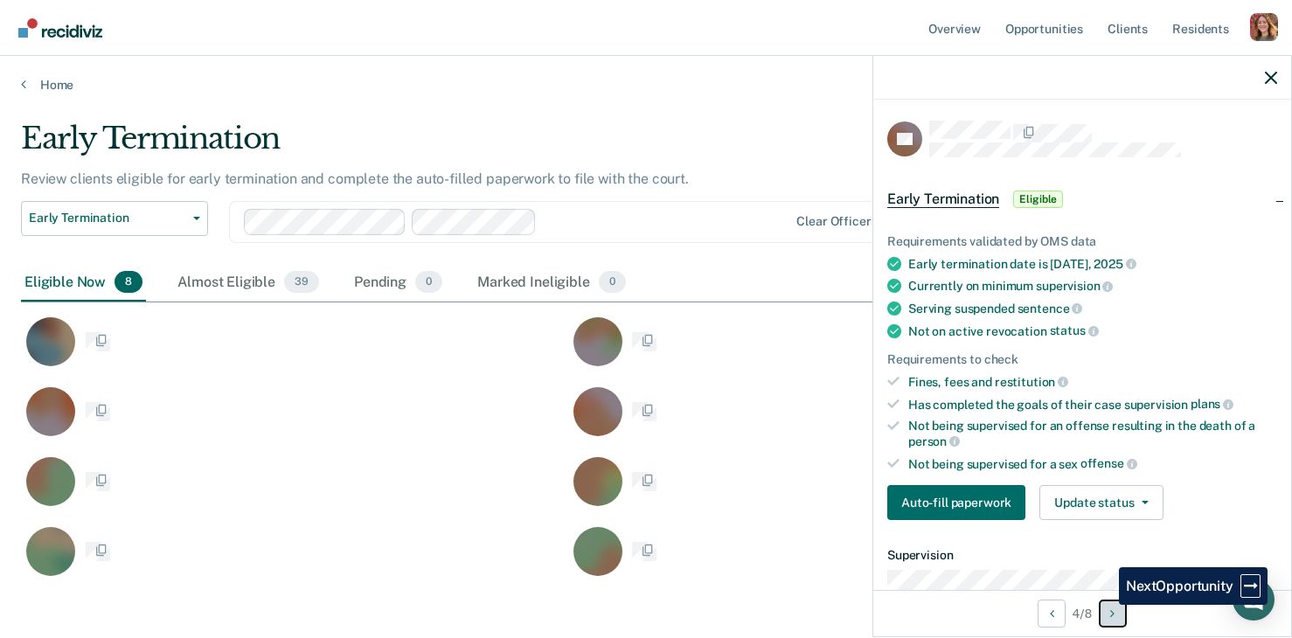
click at [1106, 605] on button "Next Opportunity" at bounding box center [1113, 614] width 28 height 28
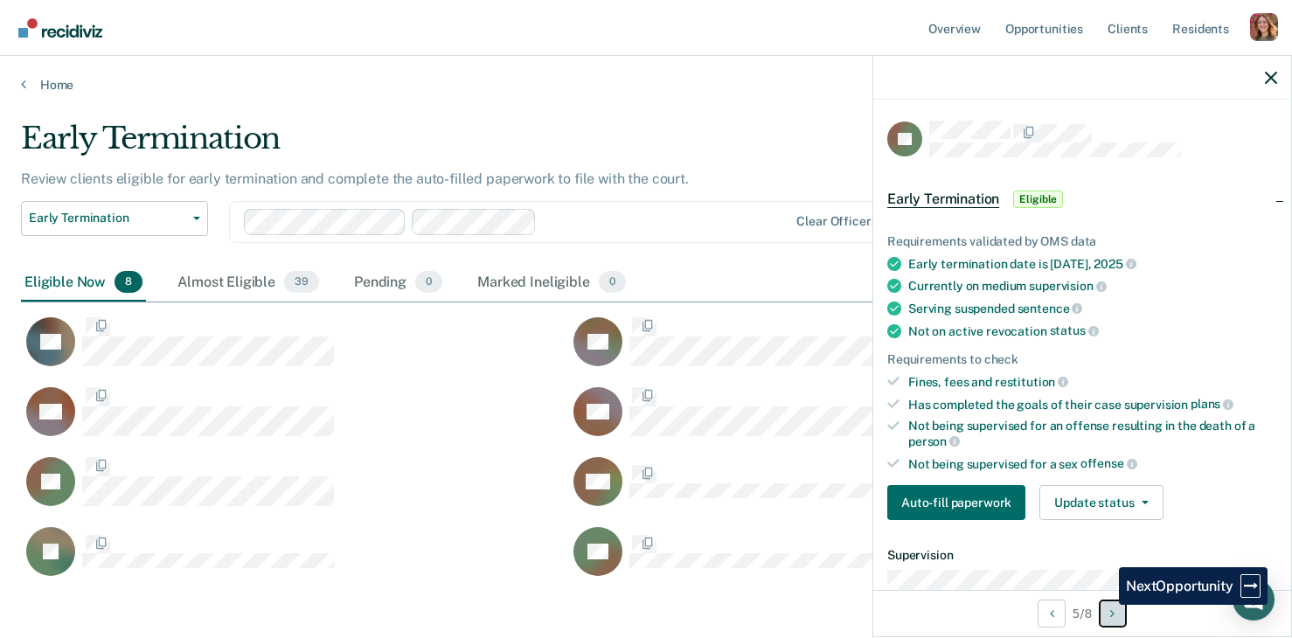
click at [1106, 605] on button "Next Opportunity" at bounding box center [1113, 614] width 28 height 28
click at [1106, 604] on button "Next Opportunity" at bounding box center [1113, 614] width 28 height 28
click at [1105, 604] on button "Next Opportunity" at bounding box center [1113, 614] width 28 height 28
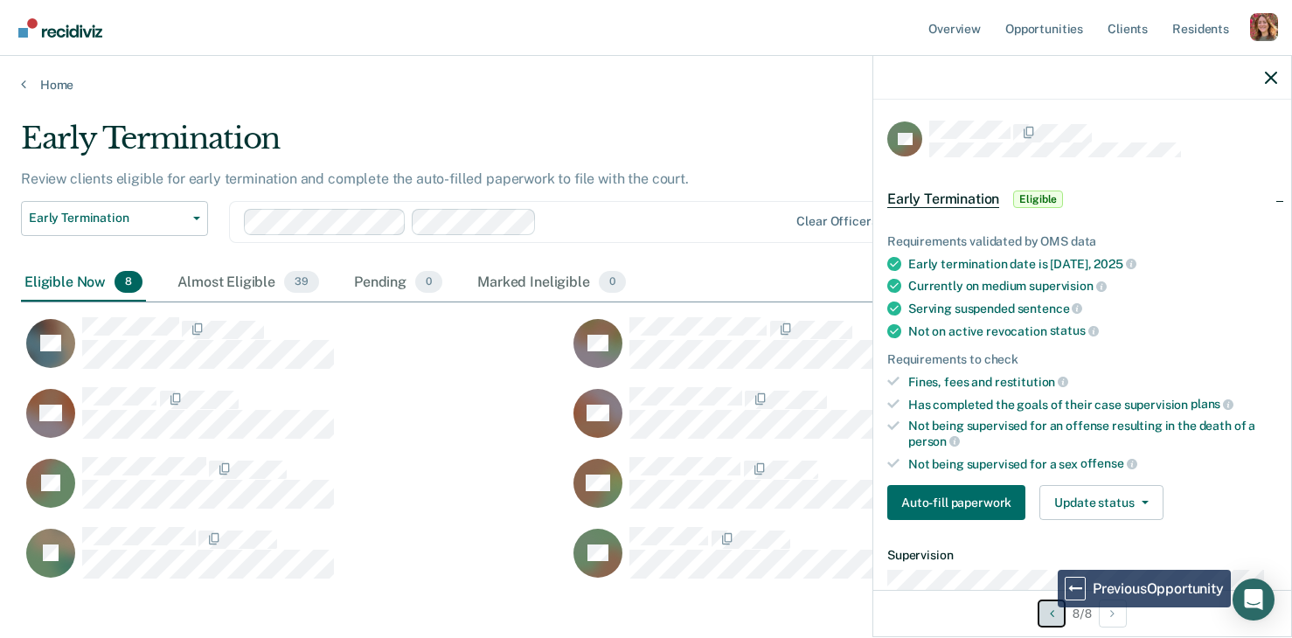
click at [1045, 608] on button "Previous Opportunity" at bounding box center [1052, 614] width 28 height 28
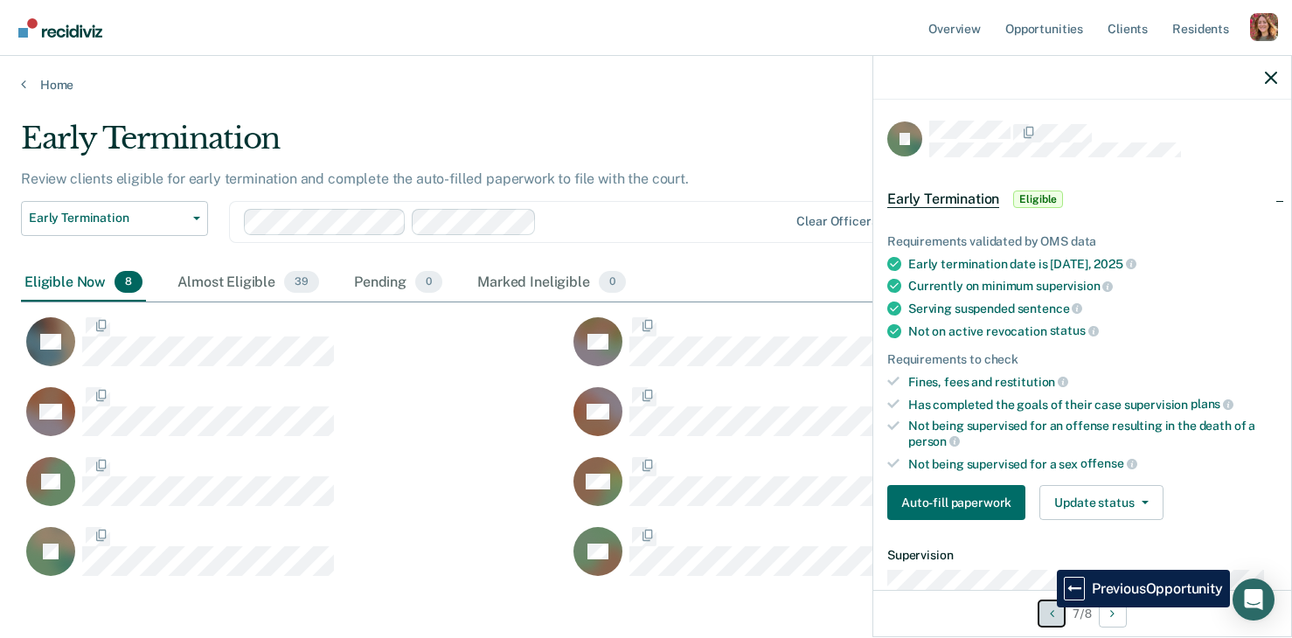
click at [1044, 608] on button "Previous Opportunity" at bounding box center [1052, 614] width 28 height 28
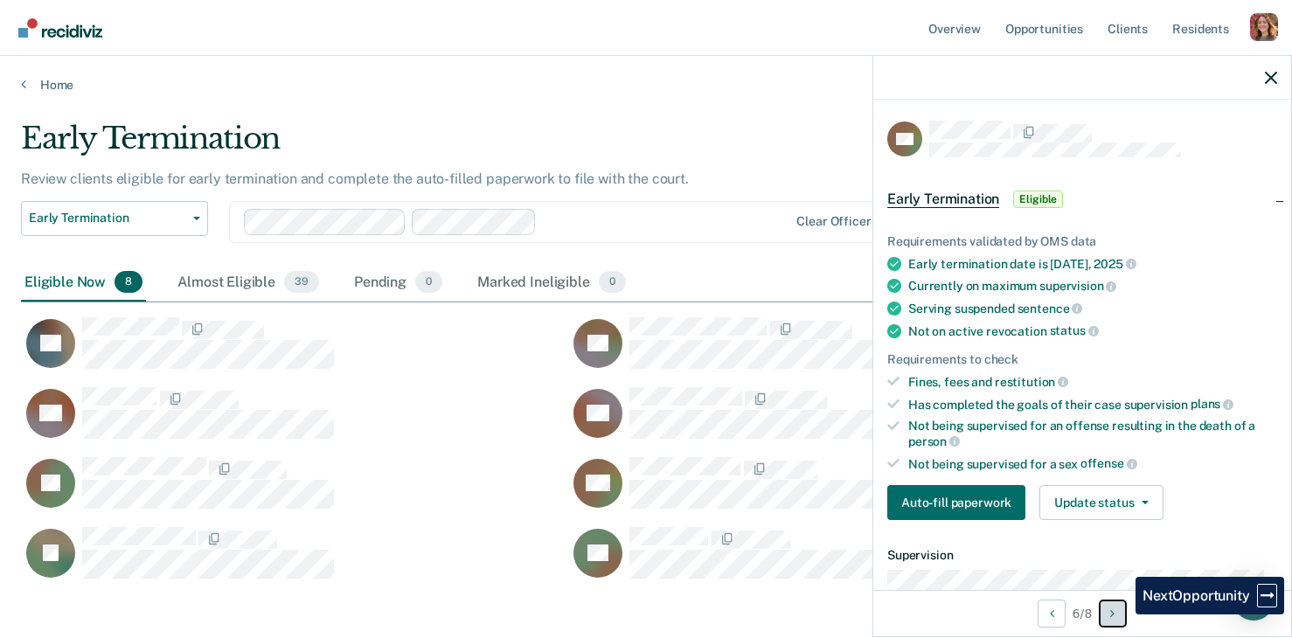
click at [1122, 615] on button "Next Opportunity" at bounding box center [1113, 614] width 28 height 28
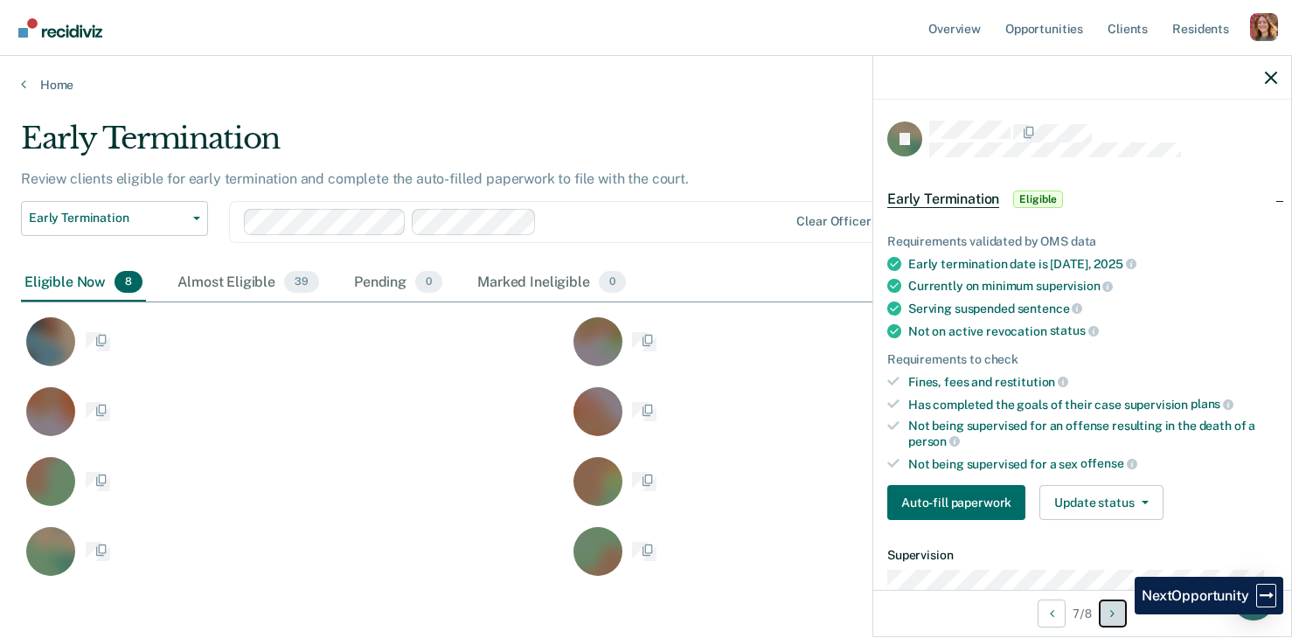
click at [1122, 615] on button "Next Opportunity" at bounding box center [1113, 614] width 28 height 28
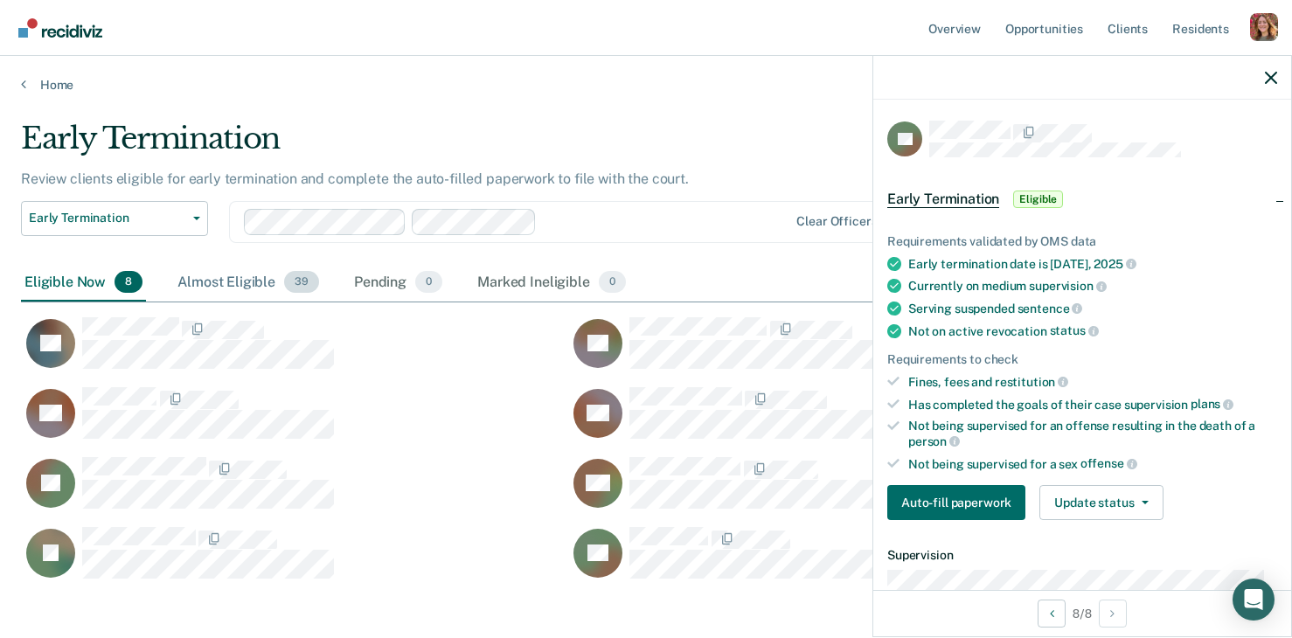
click at [248, 290] on div "Almost Eligible 39" at bounding box center [248, 283] width 149 height 38
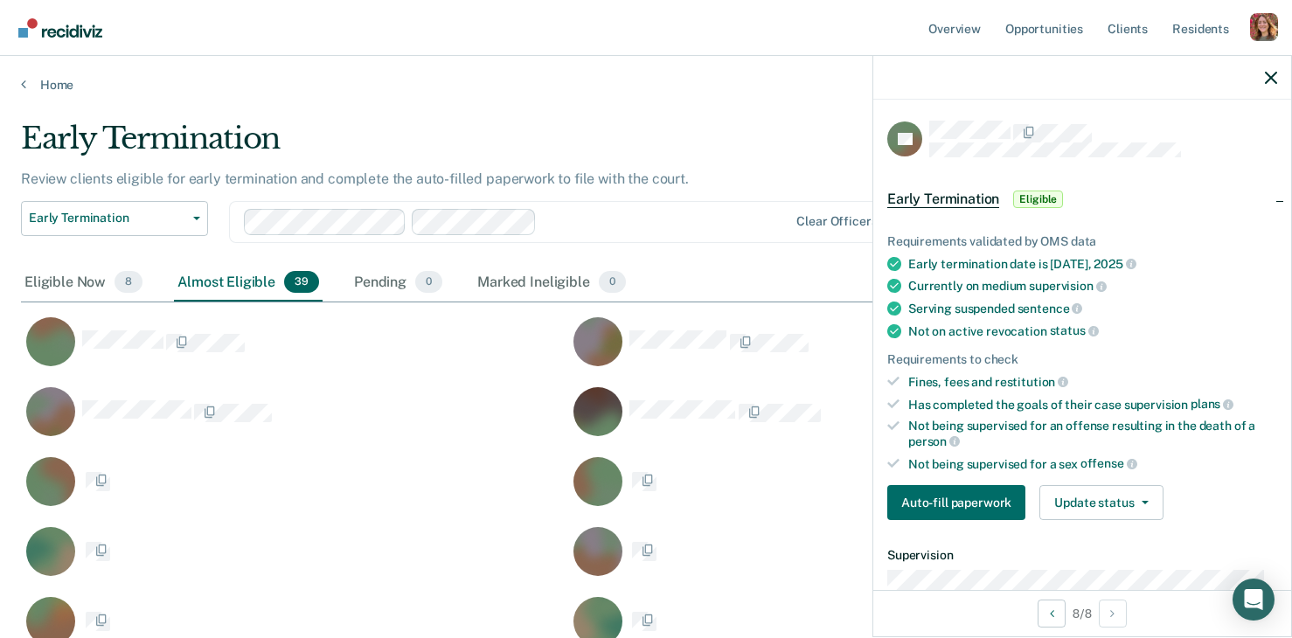
scroll to position [1576, 1237]
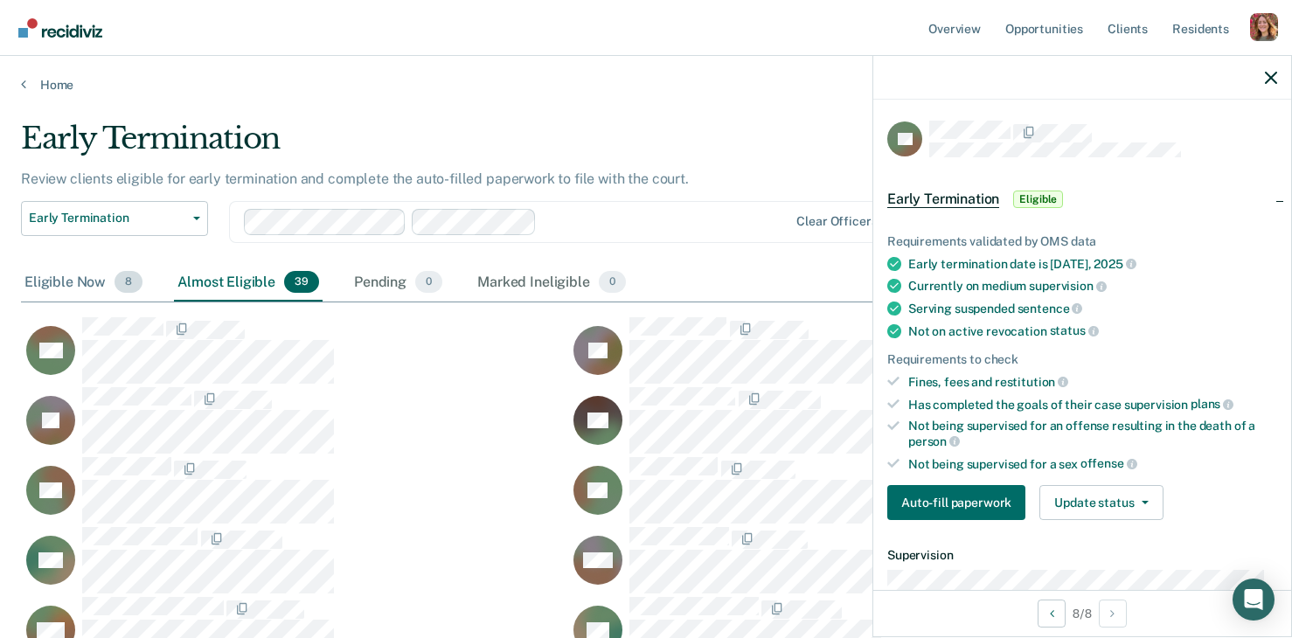
click at [76, 281] on div "Eligible Now 8" at bounding box center [83, 283] width 125 height 38
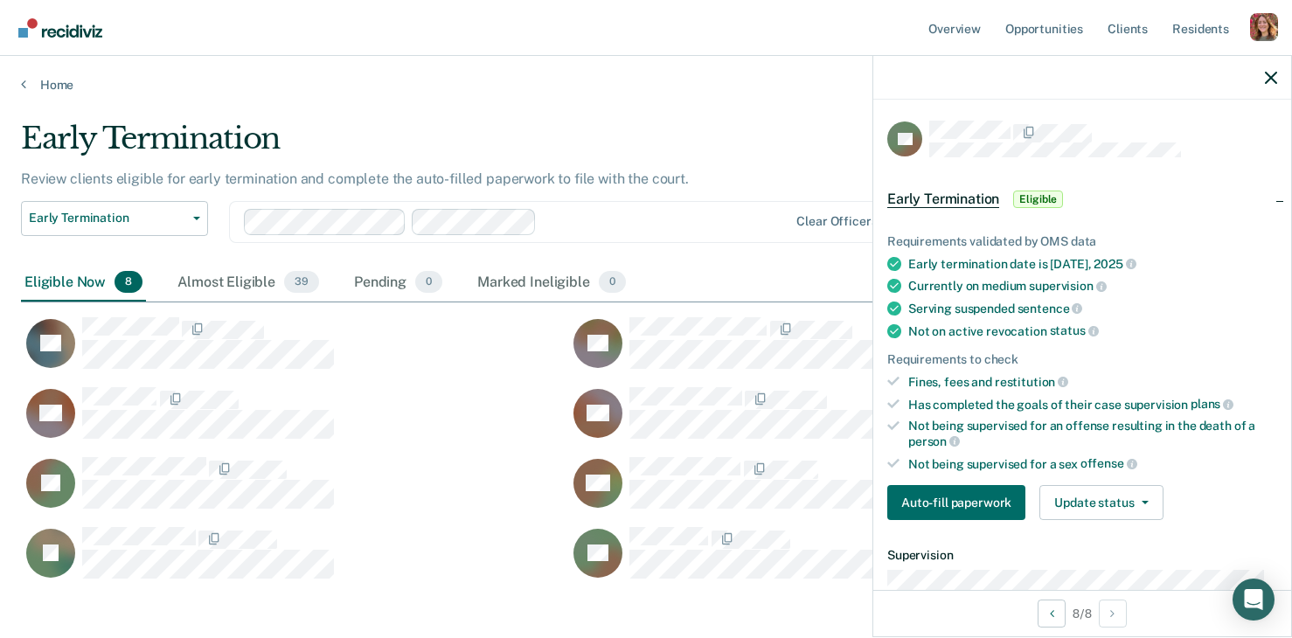
scroll to position [386, 1237]
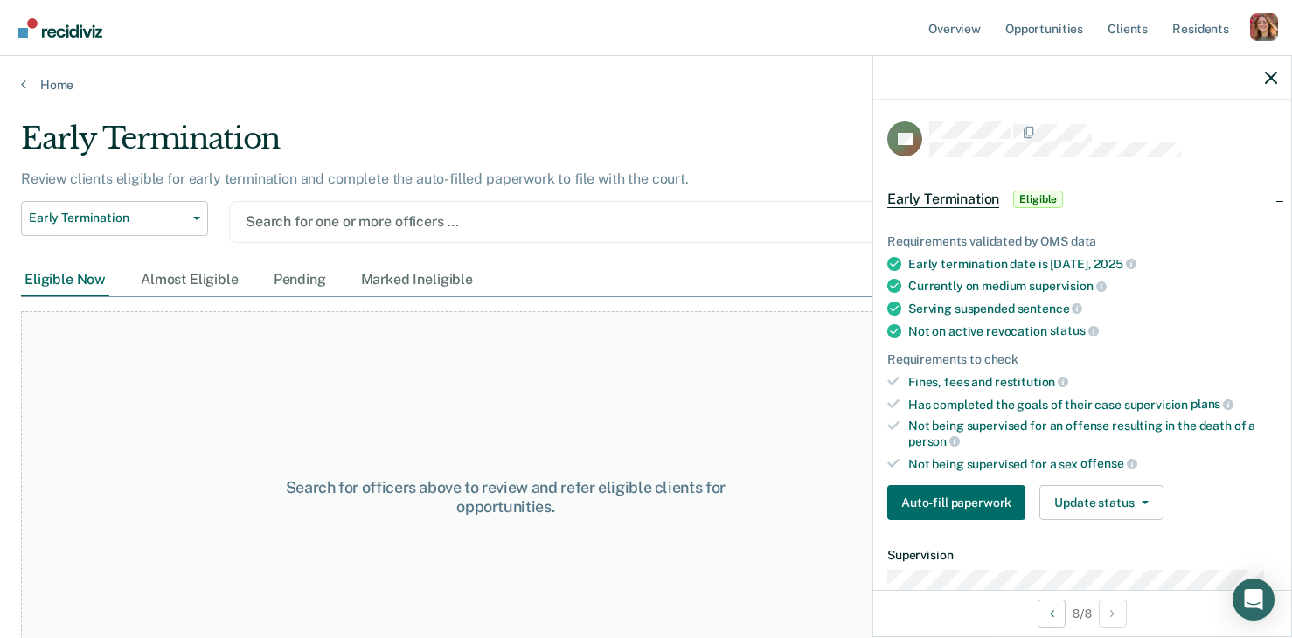
click at [18, 85] on div "Home" at bounding box center [646, 74] width 1292 height 37
click at [31, 78] on link "Home" at bounding box center [646, 85] width 1250 height 16
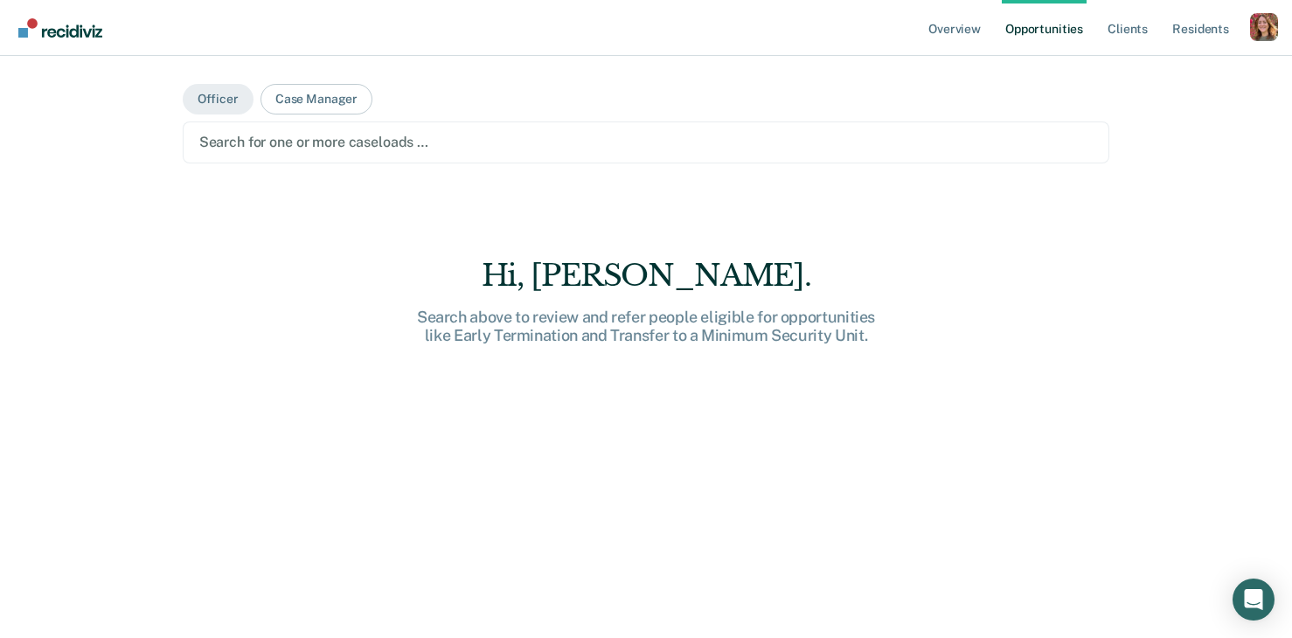
click at [278, 136] on div at bounding box center [646, 142] width 895 height 20
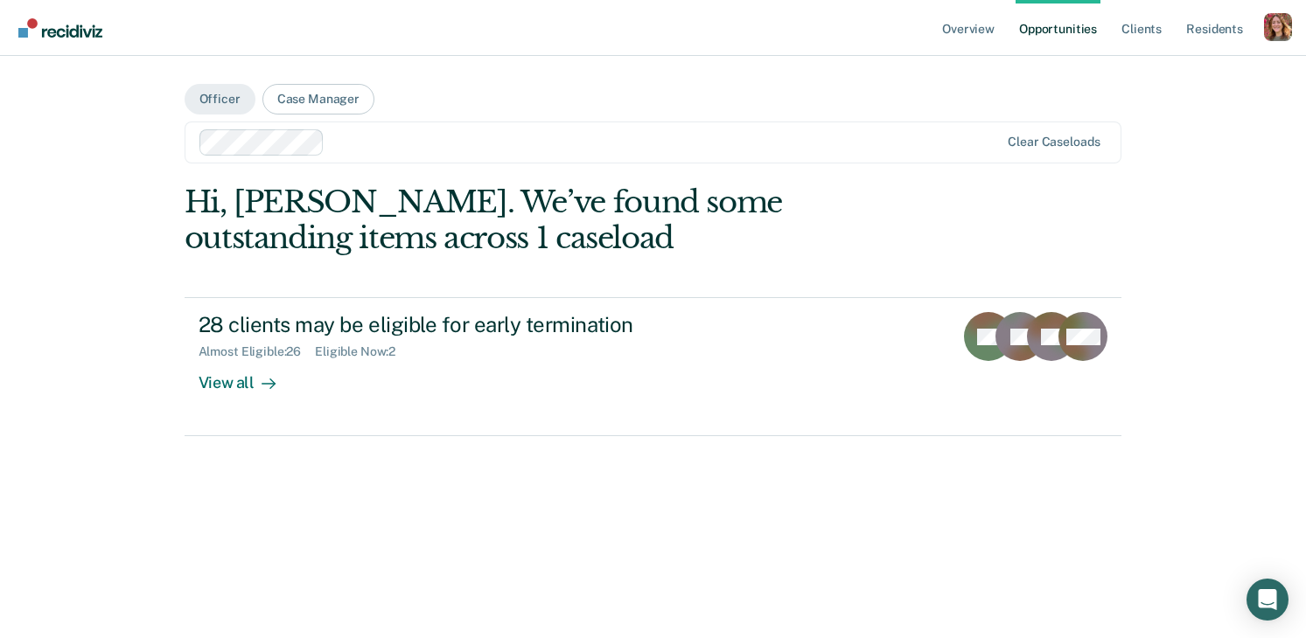
click at [506, 141] on div at bounding box center [664, 142] width 667 height 20
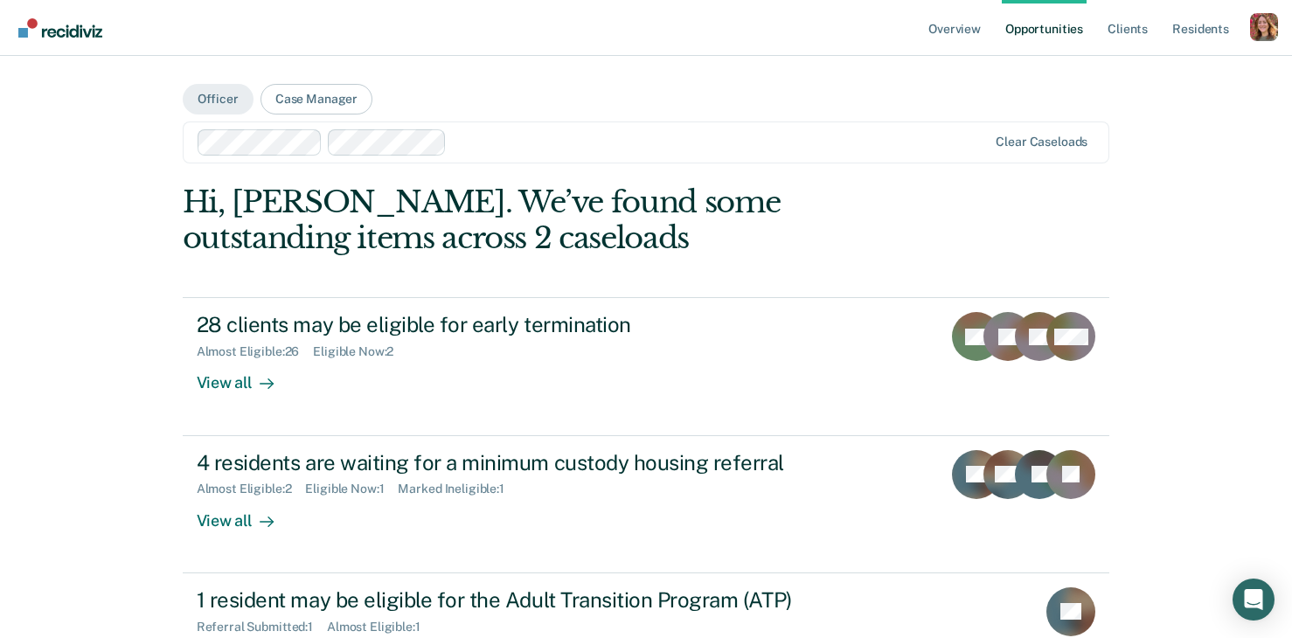
click at [147, 405] on div "Overview Opportunities Client s Resident s Profile Go to System-Level Trends Go…" at bounding box center [646, 390] width 1292 height 781
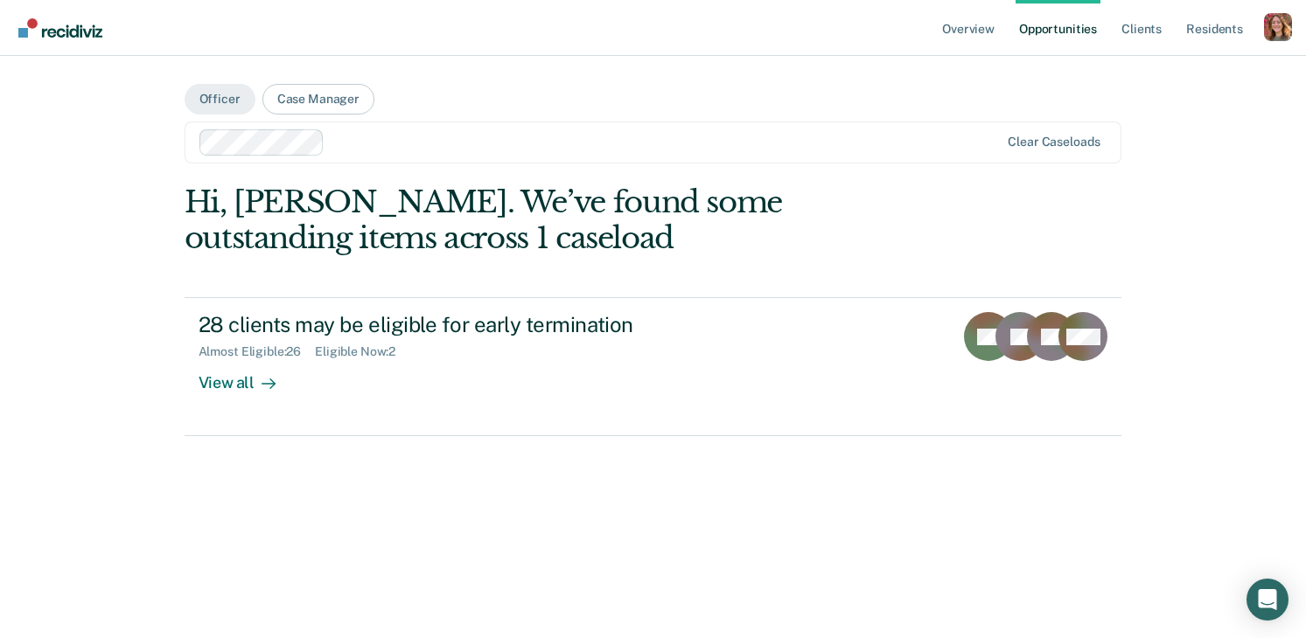
click at [70, 340] on div "Overview Opportunities Client s Resident s Profile Go to System-Level Trends Go…" at bounding box center [653, 319] width 1306 height 638
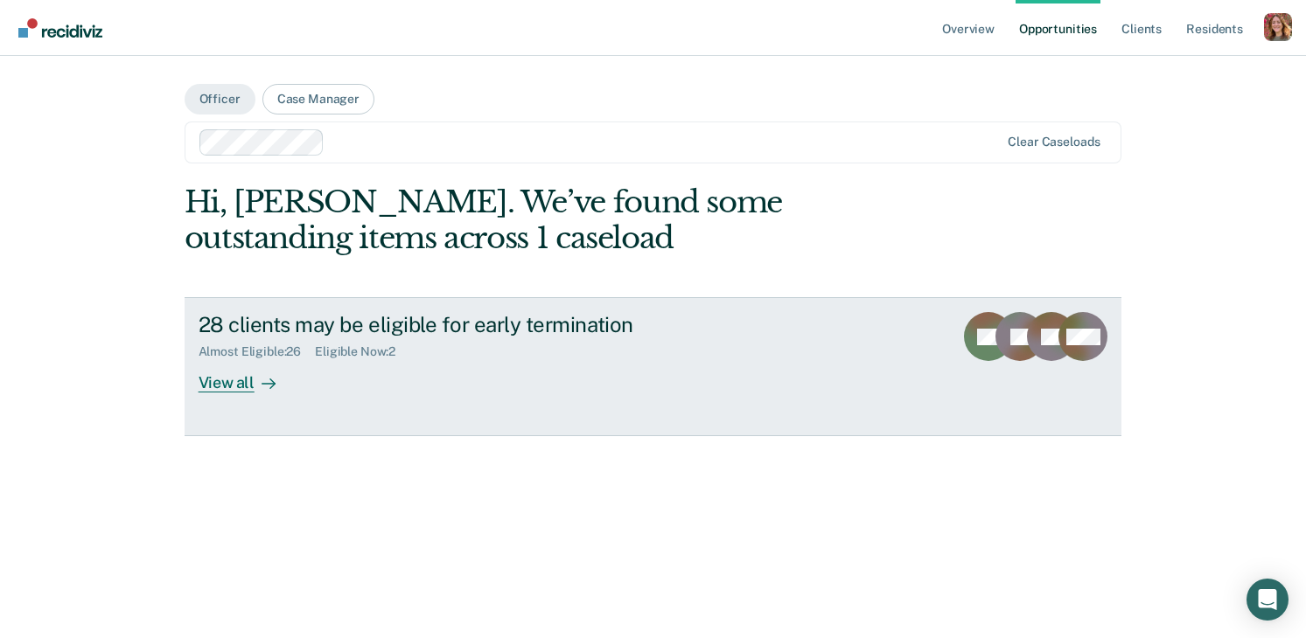
click at [209, 395] on link "28 clients may be eligible for early termination Almost Eligible : 26 Eligible …" at bounding box center [653, 366] width 937 height 138
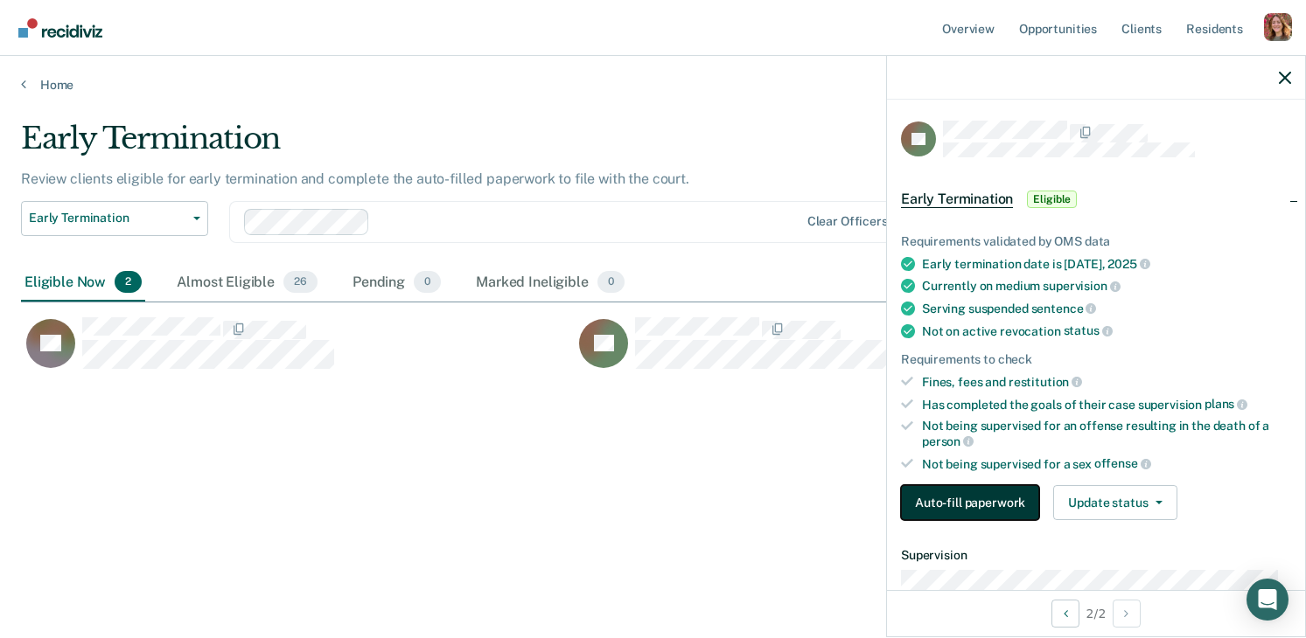
click at [984, 499] on button "Auto-fill paperwork" at bounding box center [970, 502] width 138 height 35
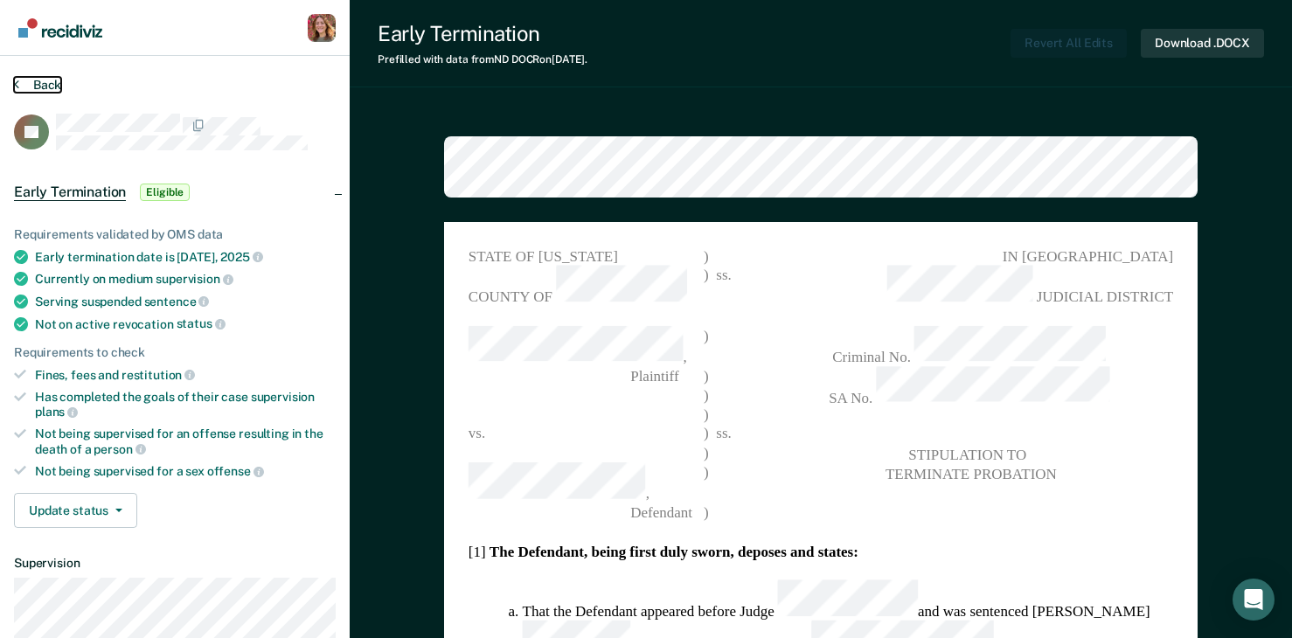
click at [29, 87] on button "Back" at bounding box center [37, 85] width 47 height 16
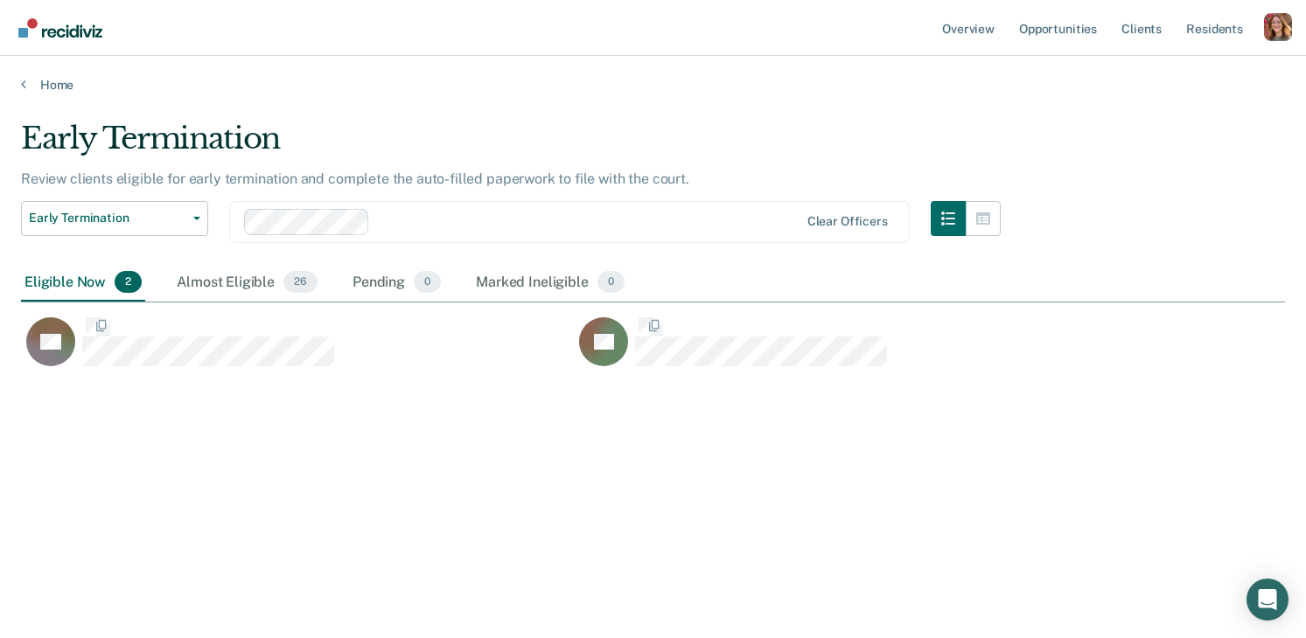
scroll to position [373, 1250]
click at [28, 87] on link "Home" at bounding box center [653, 85] width 1264 height 16
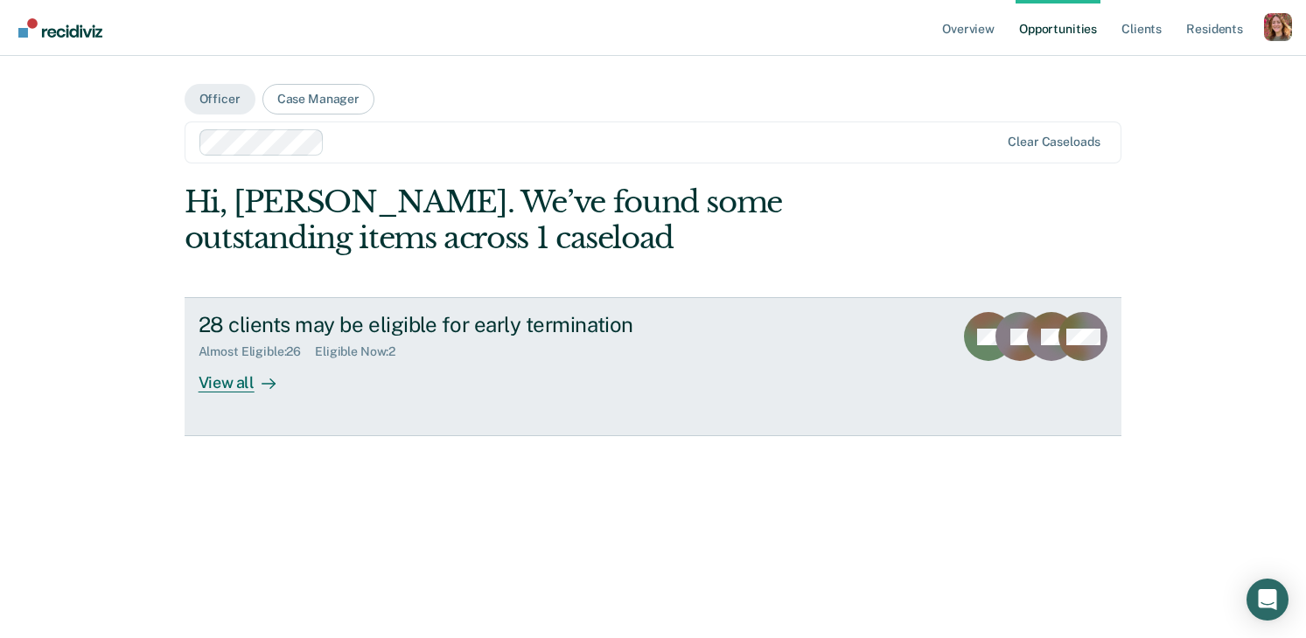
click at [242, 338] on div "Almost Eligible : 26 Eligible Now : 2" at bounding box center [505, 349] width 614 height 22
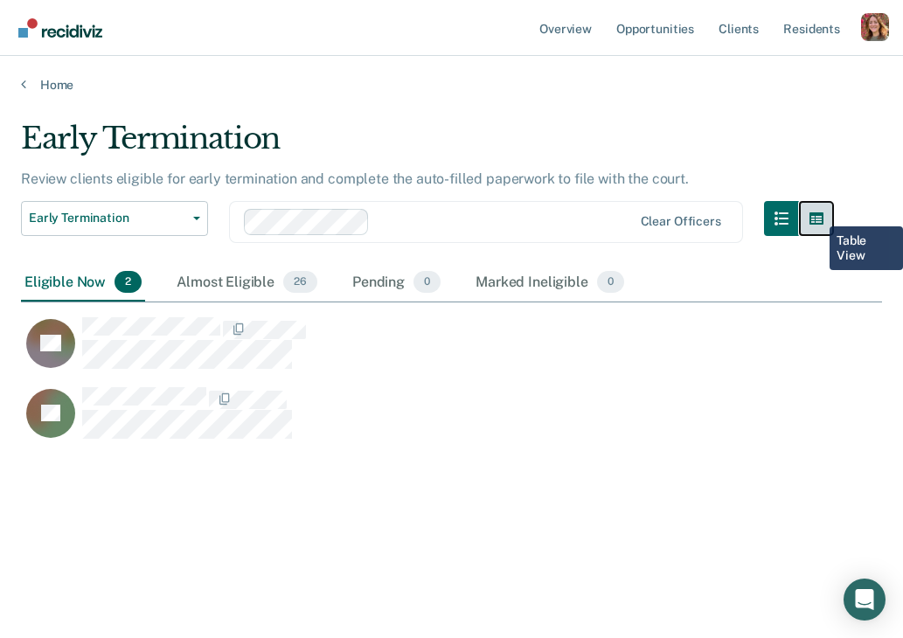
click at [817, 213] on icon "button" at bounding box center [817, 218] width 14 height 12
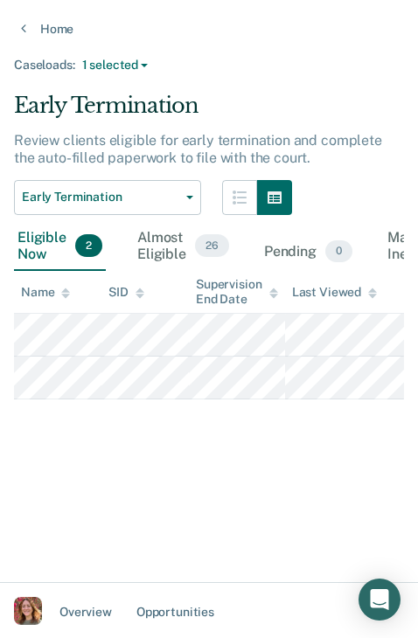
click at [338, 483] on div "Early Termination Review clients eligible for early termination and complete th…" at bounding box center [209, 290] width 390 height 393
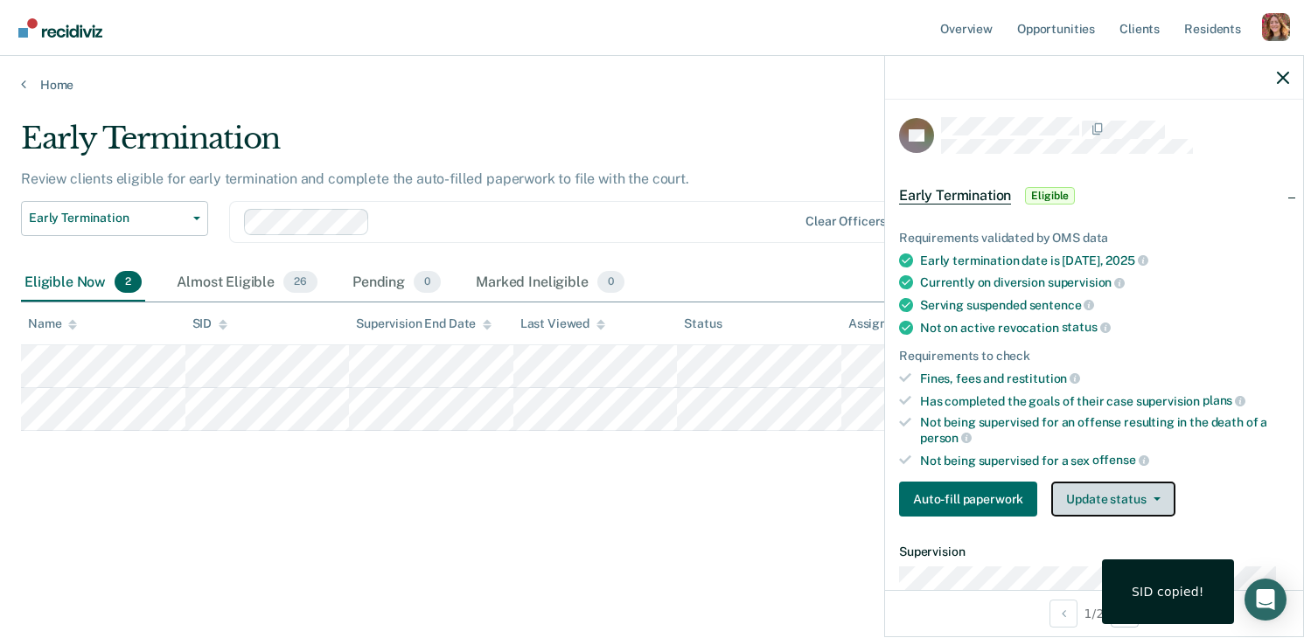
click at [1071, 489] on button "Update status" at bounding box center [1112, 499] width 123 height 35
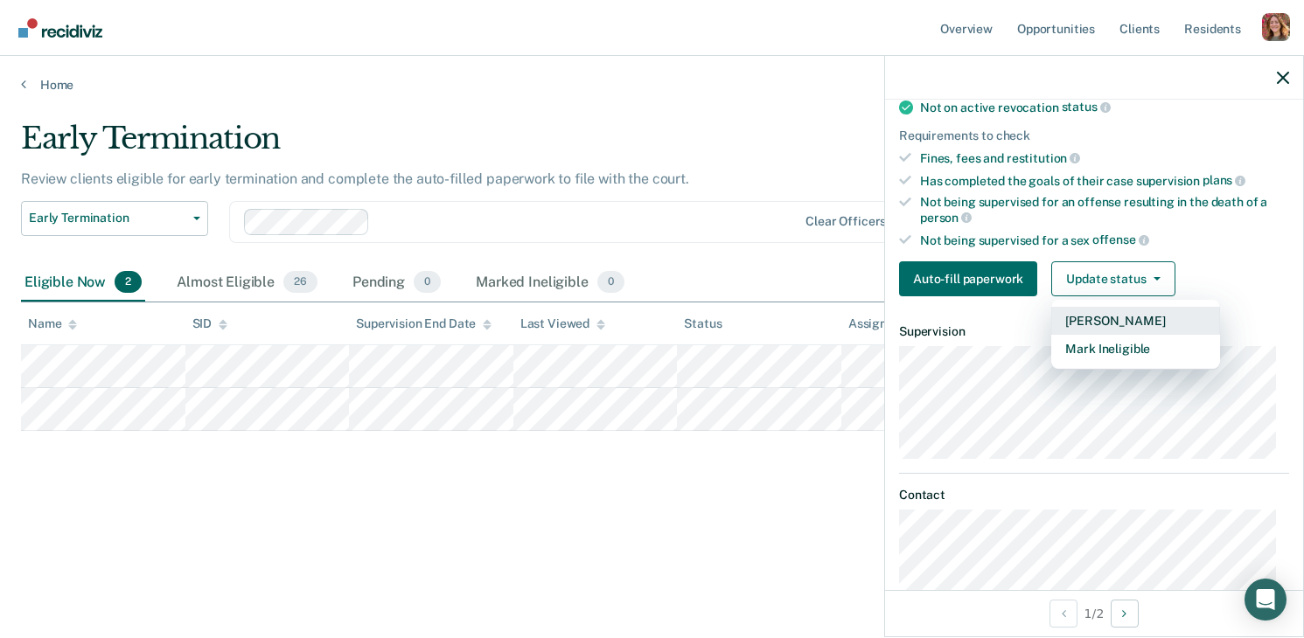
scroll to position [221, 0]
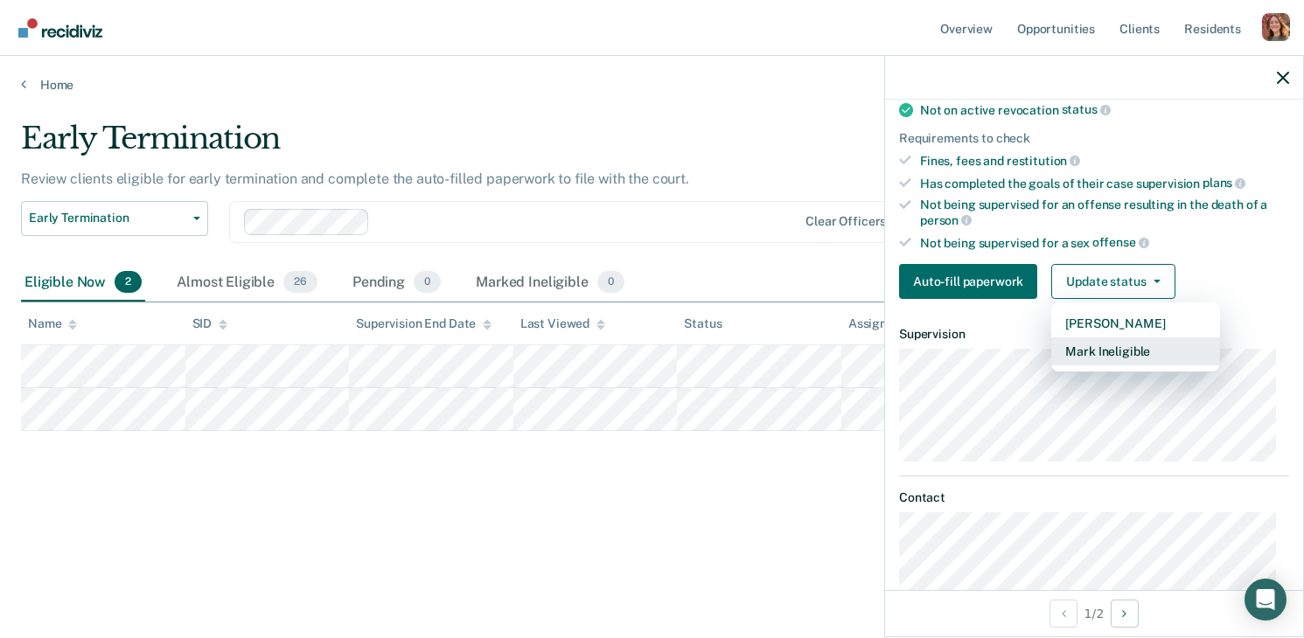
click at [1118, 348] on button "Mark Ineligible" at bounding box center [1135, 352] width 169 height 28
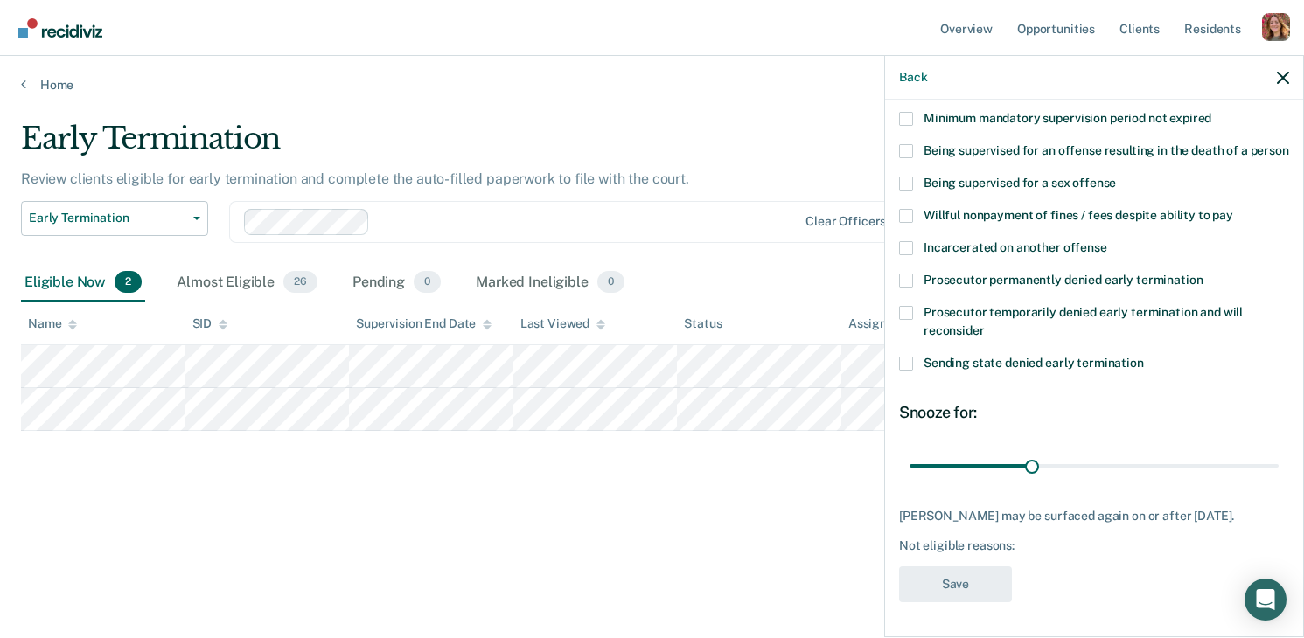
scroll to position [249, 0]
click at [907, 241] on span at bounding box center [906, 248] width 14 height 14
click at [1107, 241] on input "Incarcerated on another offense" at bounding box center [1107, 241] width 0 height 0
click at [961, 584] on button "Save" at bounding box center [955, 585] width 113 height 36
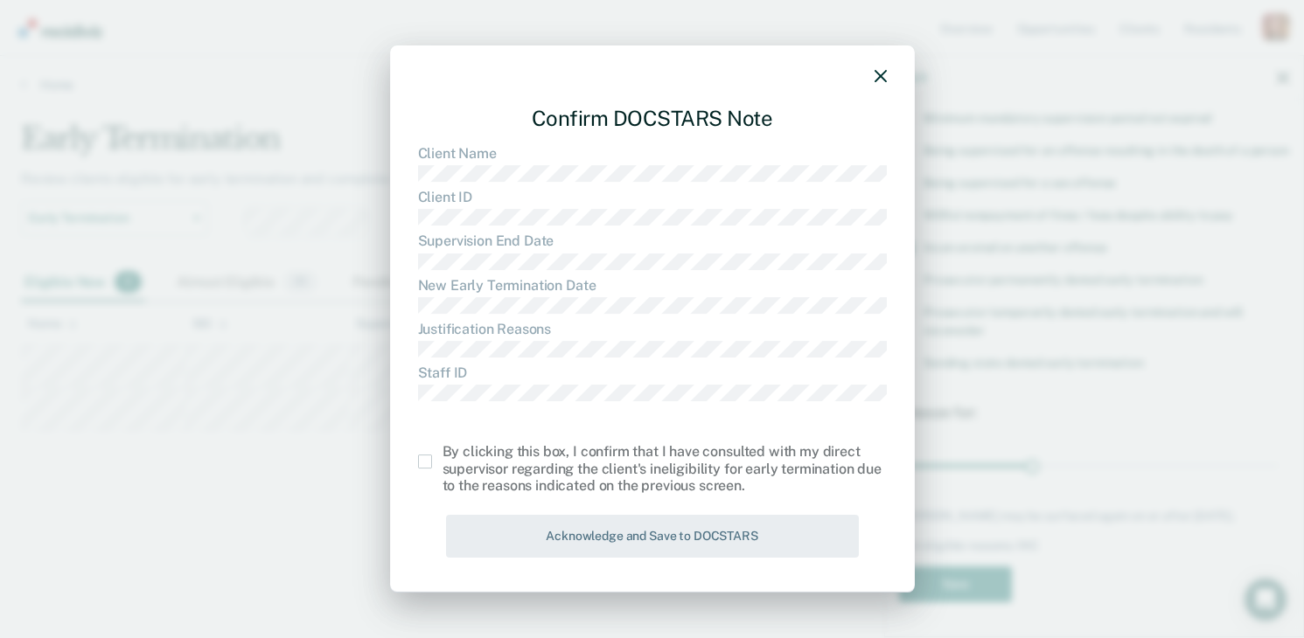
click at [887, 73] on div "Confirm DOCSTARS Note Client Name Client ID Supervision End Date New Early Term…" at bounding box center [652, 318] width 525 height 547
click at [875, 75] on icon "button" at bounding box center [880, 76] width 12 height 12
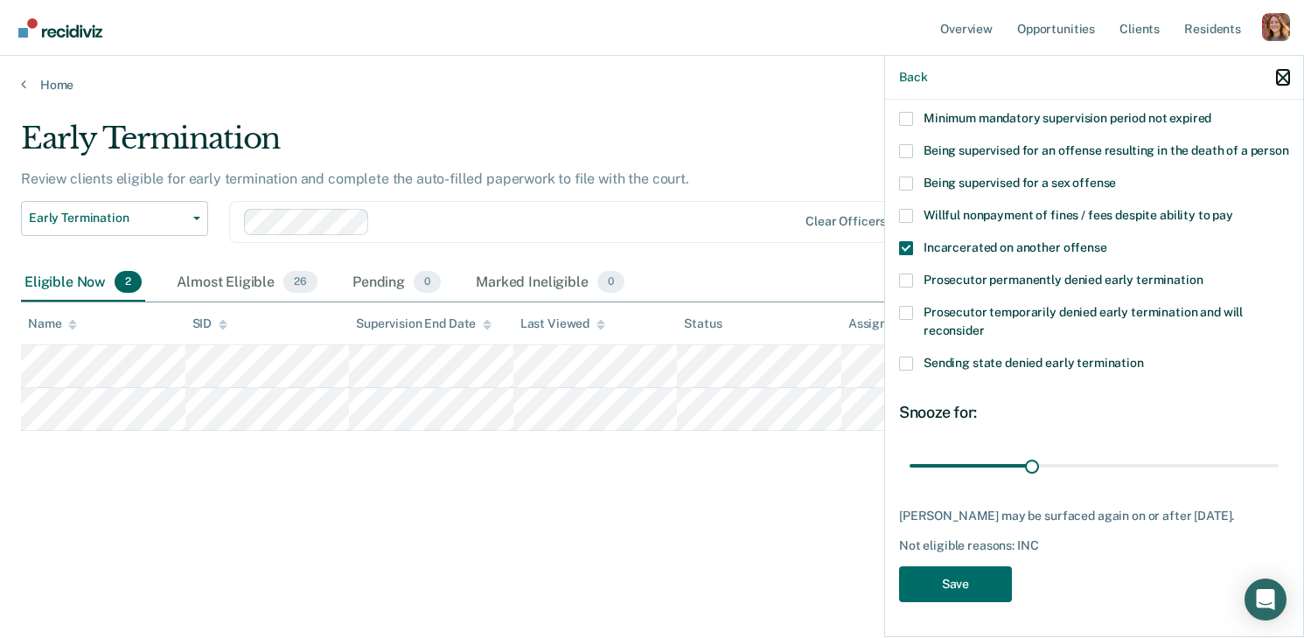
click at [1280, 75] on icon "button" at bounding box center [1283, 78] width 12 height 12
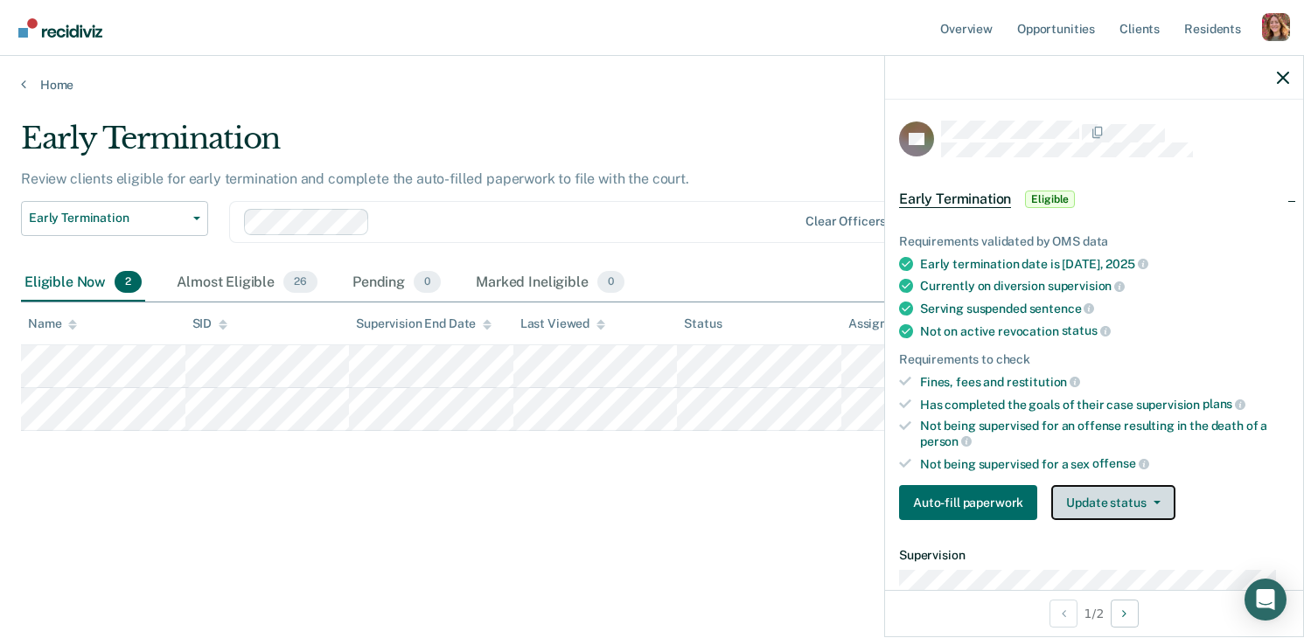
click at [1079, 507] on button "Update status" at bounding box center [1112, 502] width 123 height 35
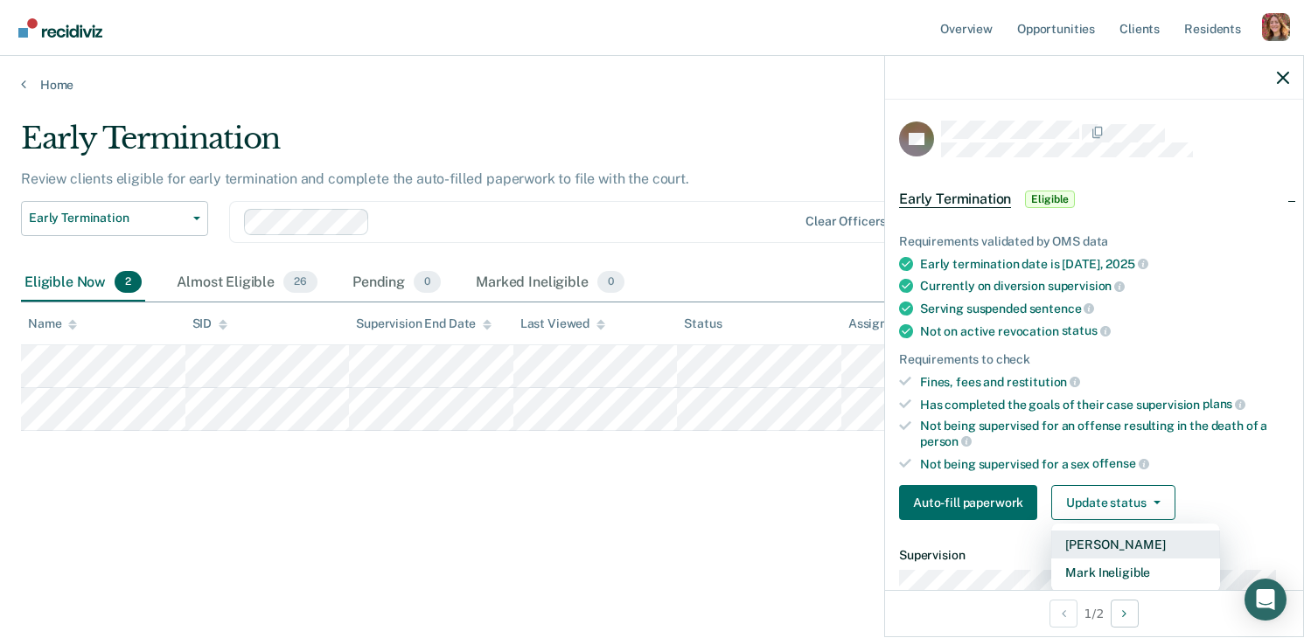
click at [1073, 537] on button "Mark Pending" at bounding box center [1135, 545] width 169 height 28
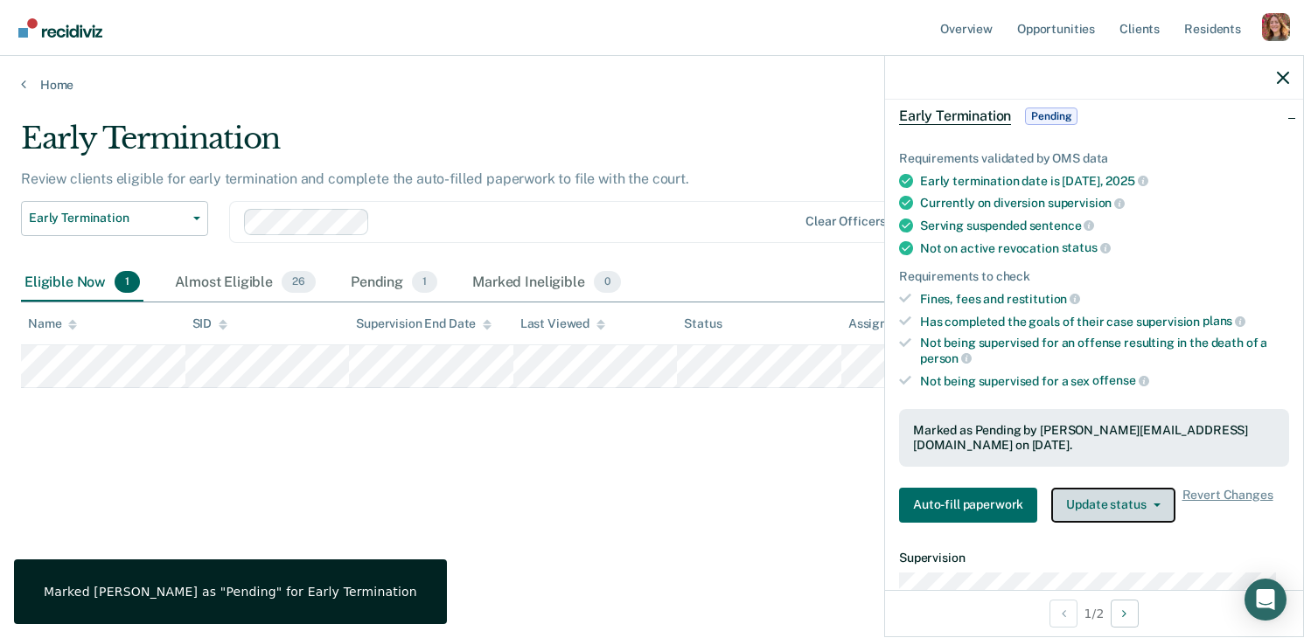
scroll to position [104, 0]
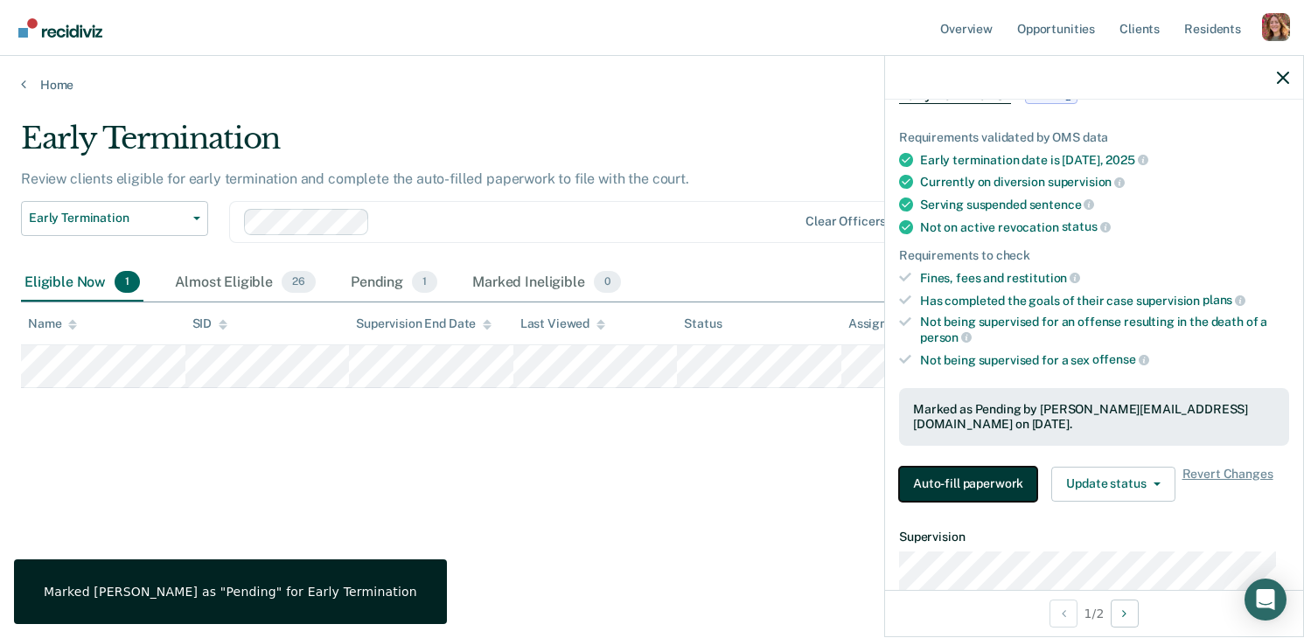
click at [953, 467] on button "Auto-fill paperwork" at bounding box center [968, 484] width 138 height 35
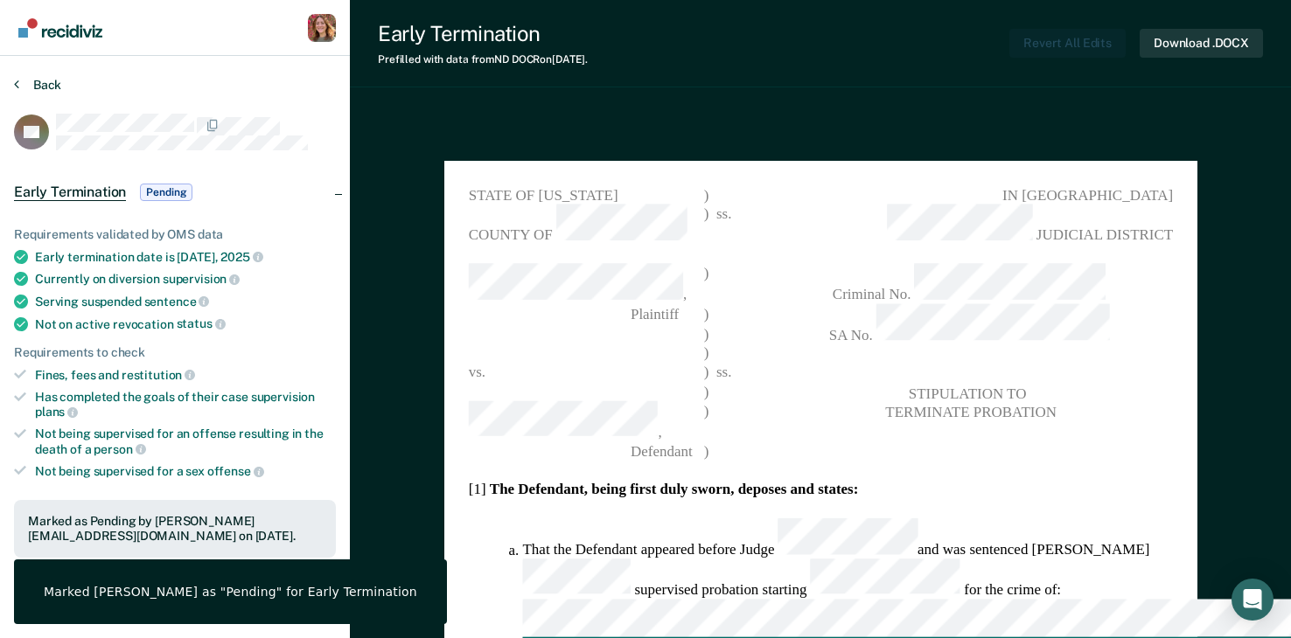
type textarea "x"
click at [48, 80] on button "Back" at bounding box center [37, 85] width 47 height 16
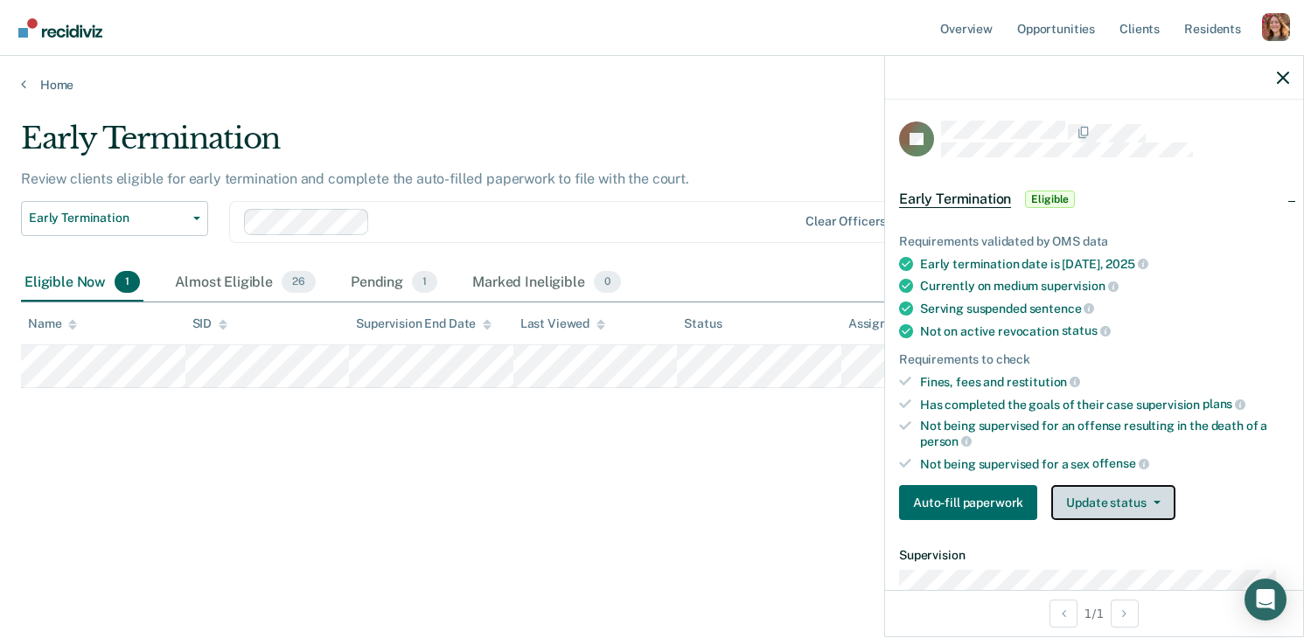
click at [1120, 498] on button "Update status" at bounding box center [1112, 502] width 123 height 35
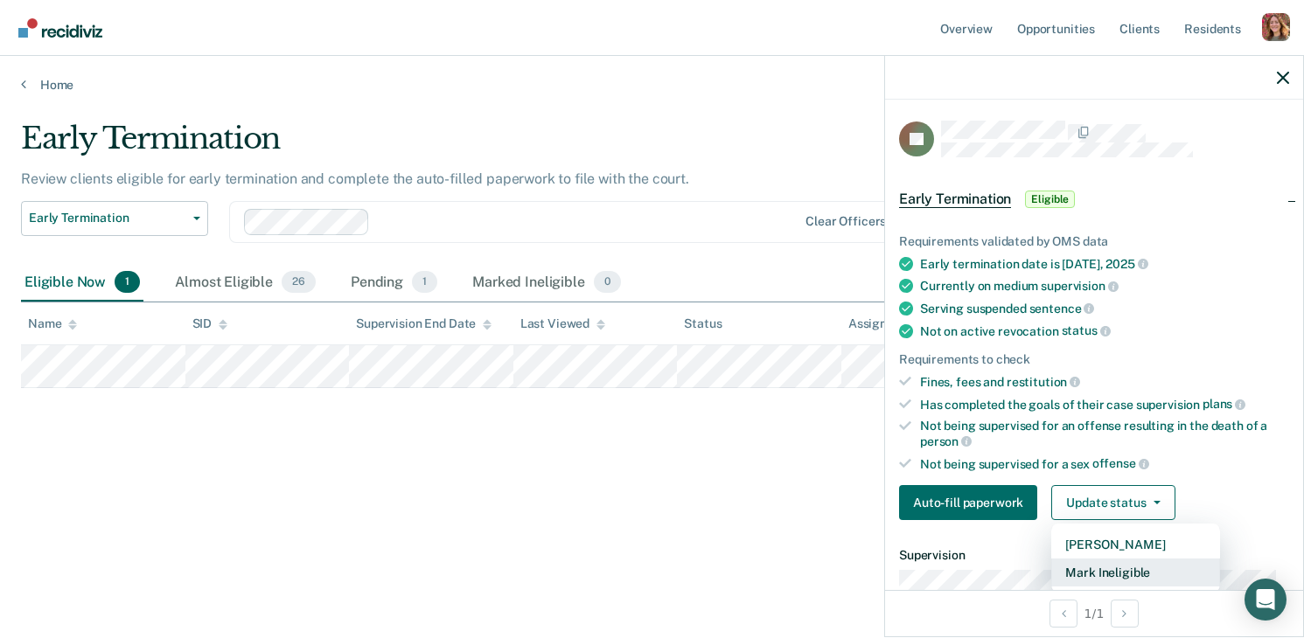
click at [1121, 570] on button "Mark Ineligible" at bounding box center [1135, 573] width 169 height 28
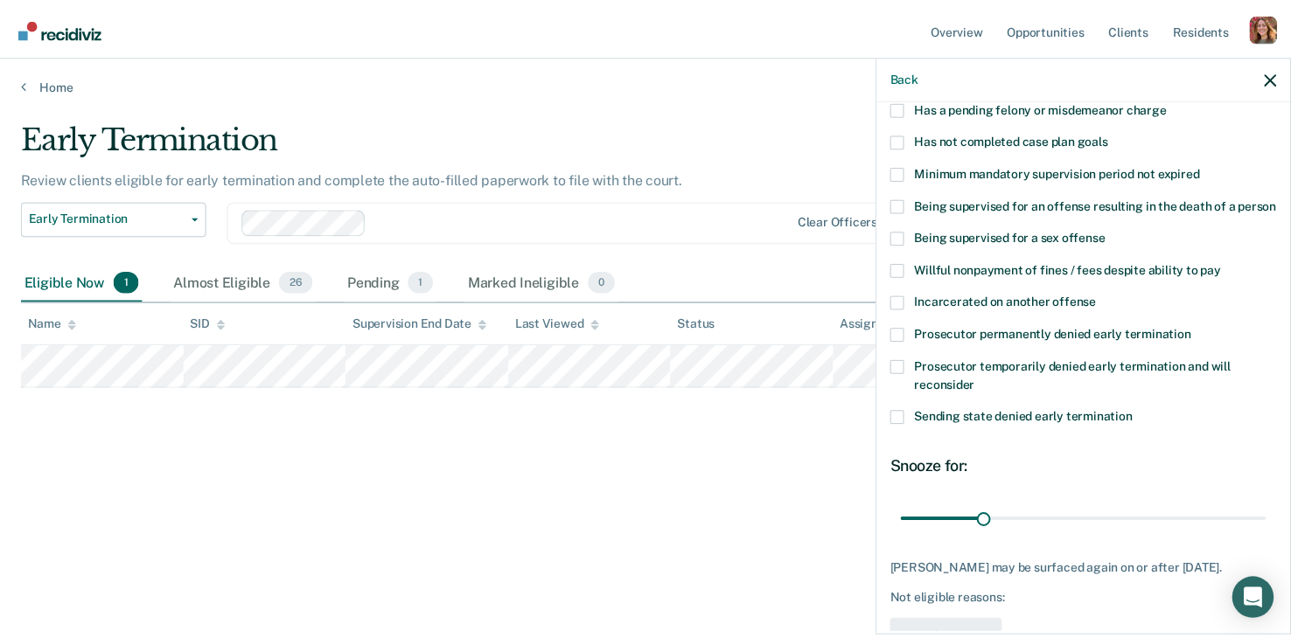
scroll to position [249, 0]
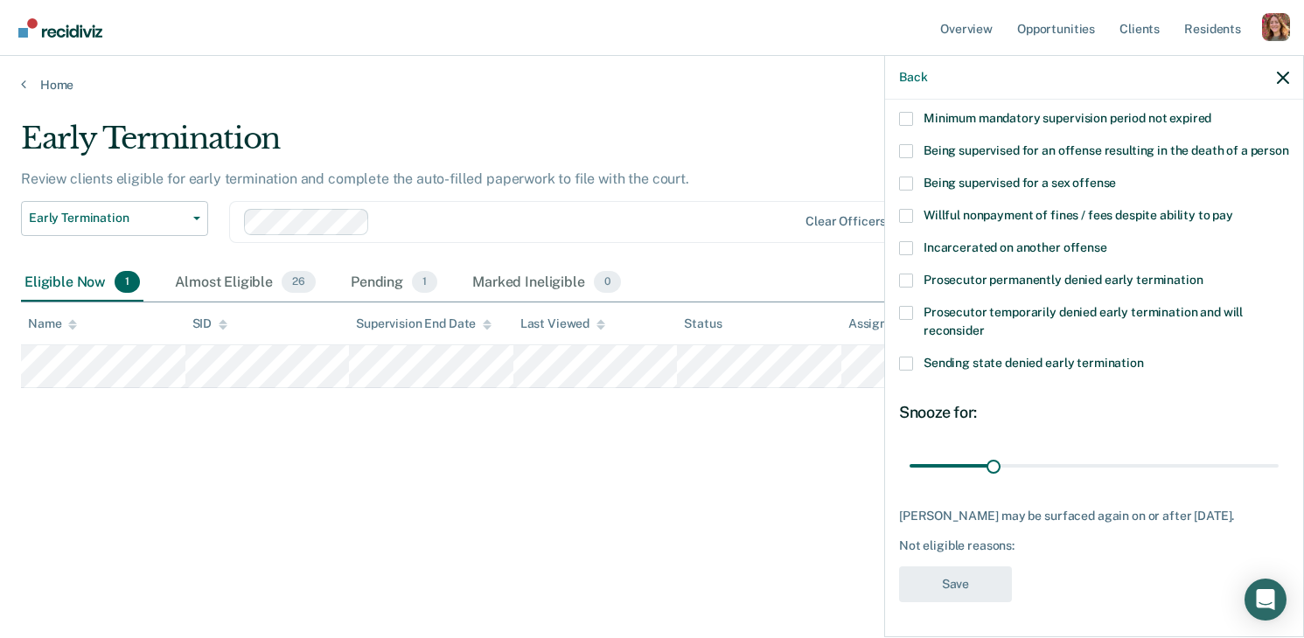
click at [905, 241] on span at bounding box center [906, 248] width 14 height 14
click at [1107, 241] on input "Incarcerated on another offense" at bounding box center [1107, 241] width 0 height 0
click at [959, 581] on button "Save" at bounding box center [955, 585] width 113 height 36
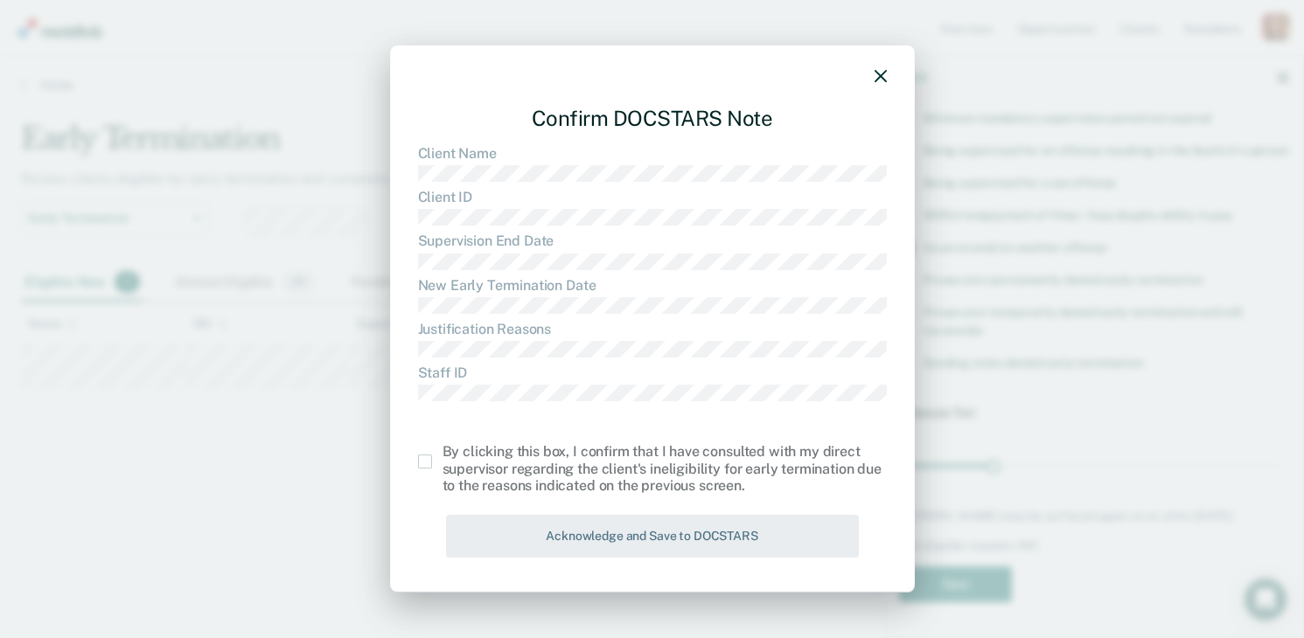
click at [416, 462] on div "Confirm DOCSTARS Note Client Name Client ID Supervision End Date New Early Term…" at bounding box center [652, 318] width 525 height 547
click at [422, 463] on span at bounding box center [425, 462] width 14 height 14
click at [442, 455] on input "checkbox" at bounding box center [442, 455] width 0 height 0
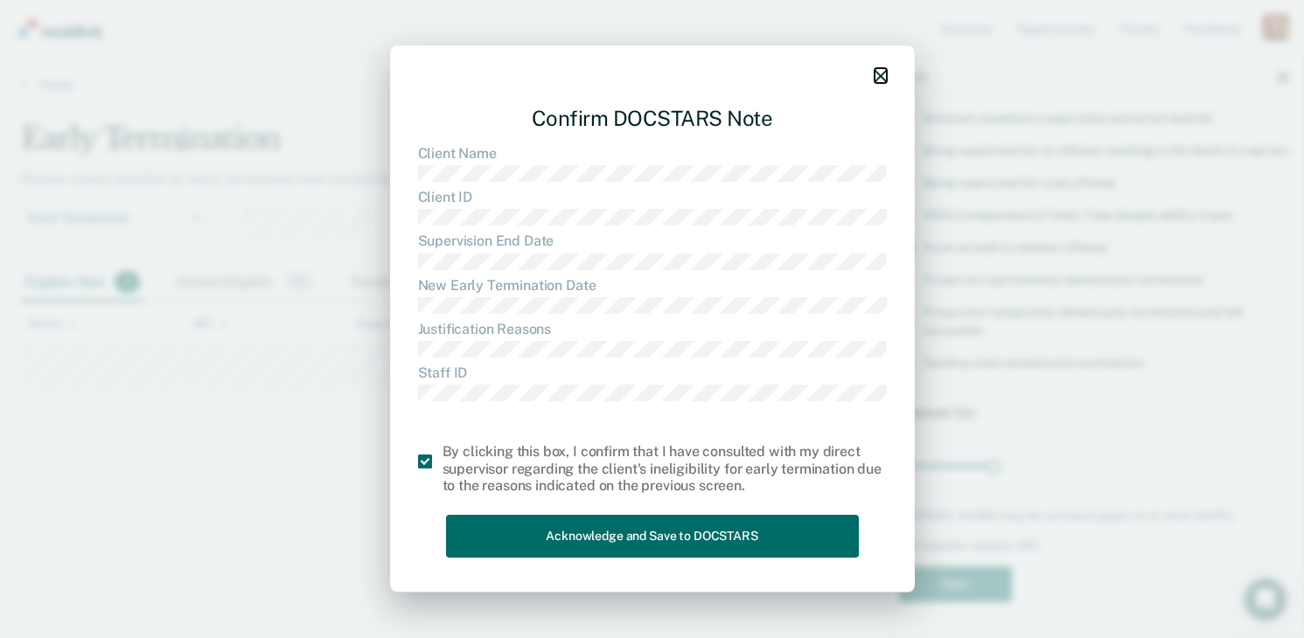
click at [878, 79] on icon "button" at bounding box center [880, 76] width 12 height 12
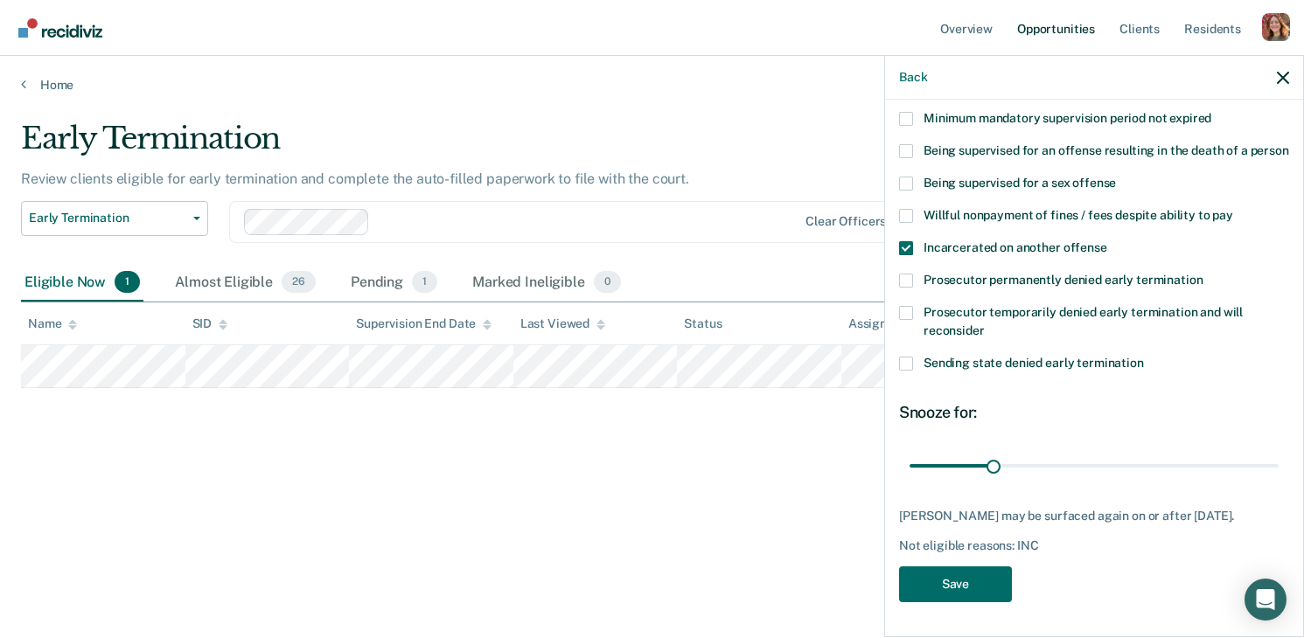
click at [1068, 36] on link "Opportunities" at bounding box center [1055, 28] width 85 height 56
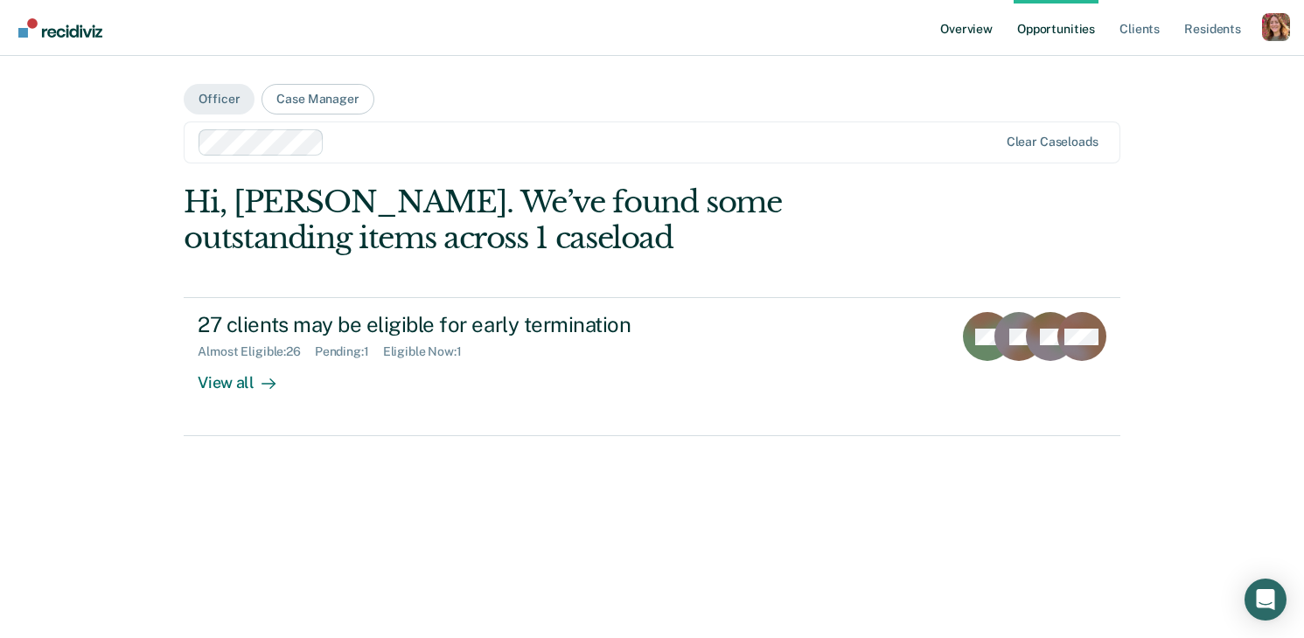
click at [967, 35] on link "Overview" at bounding box center [965, 28] width 59 height 56
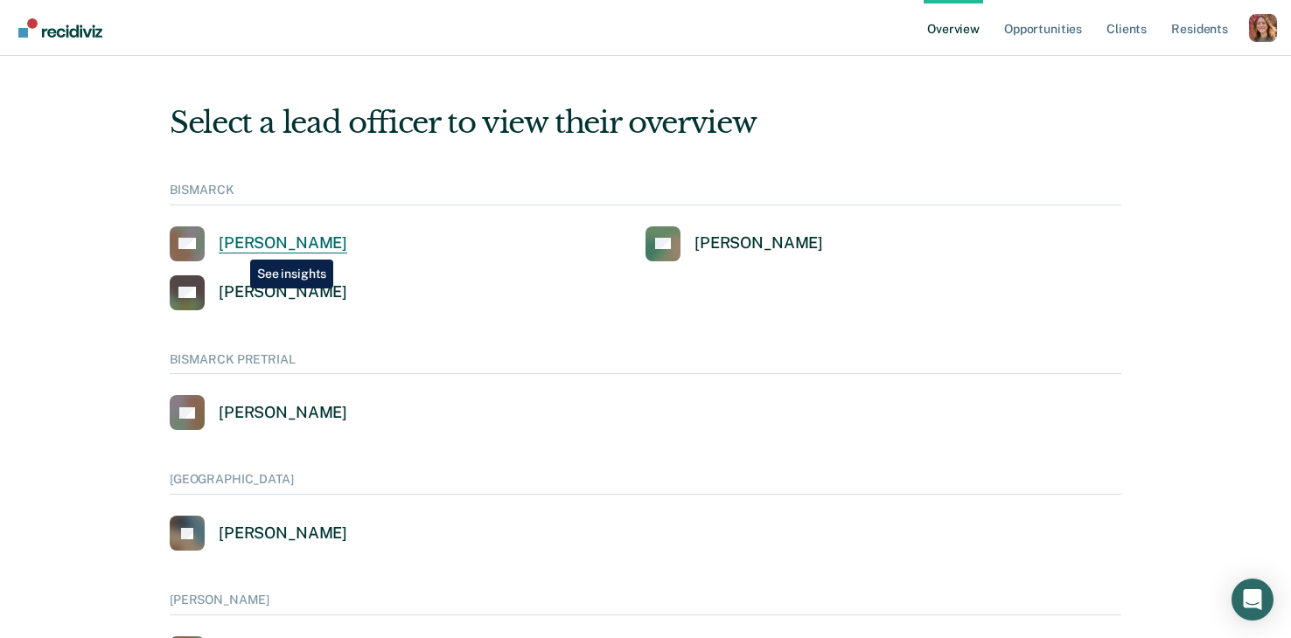
click at [237, 247] on div "Amber Auck" at bounding box center [283, 243] width 129 height 20
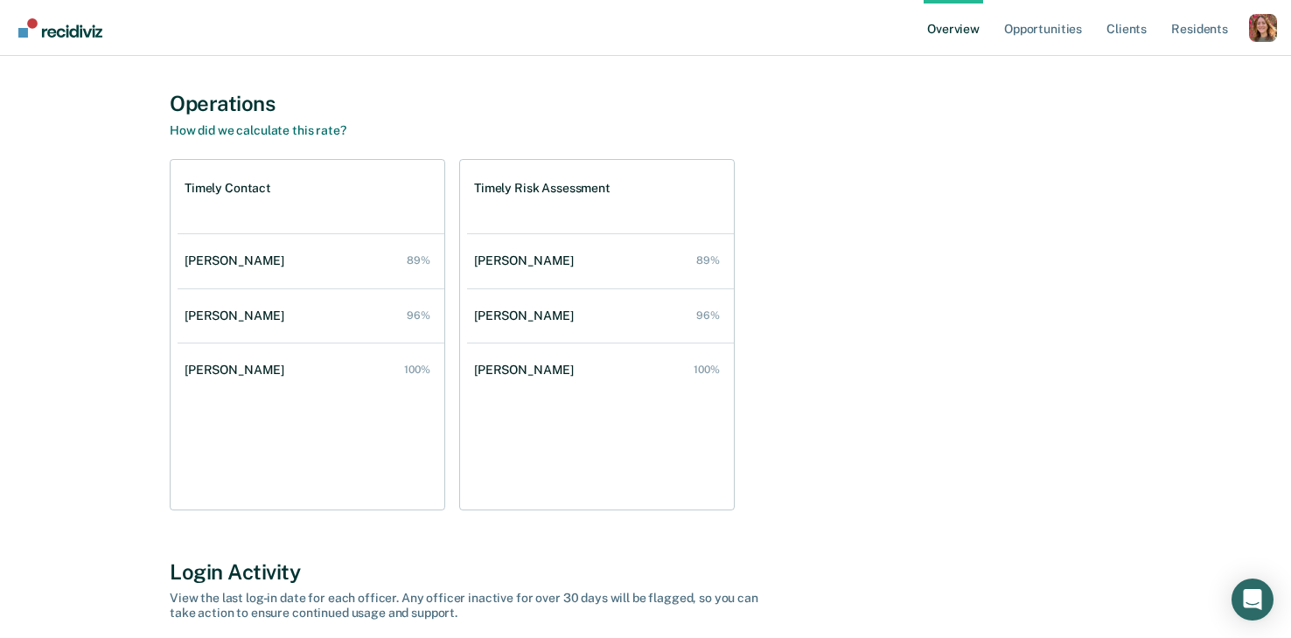
scroll to position [331, 0]
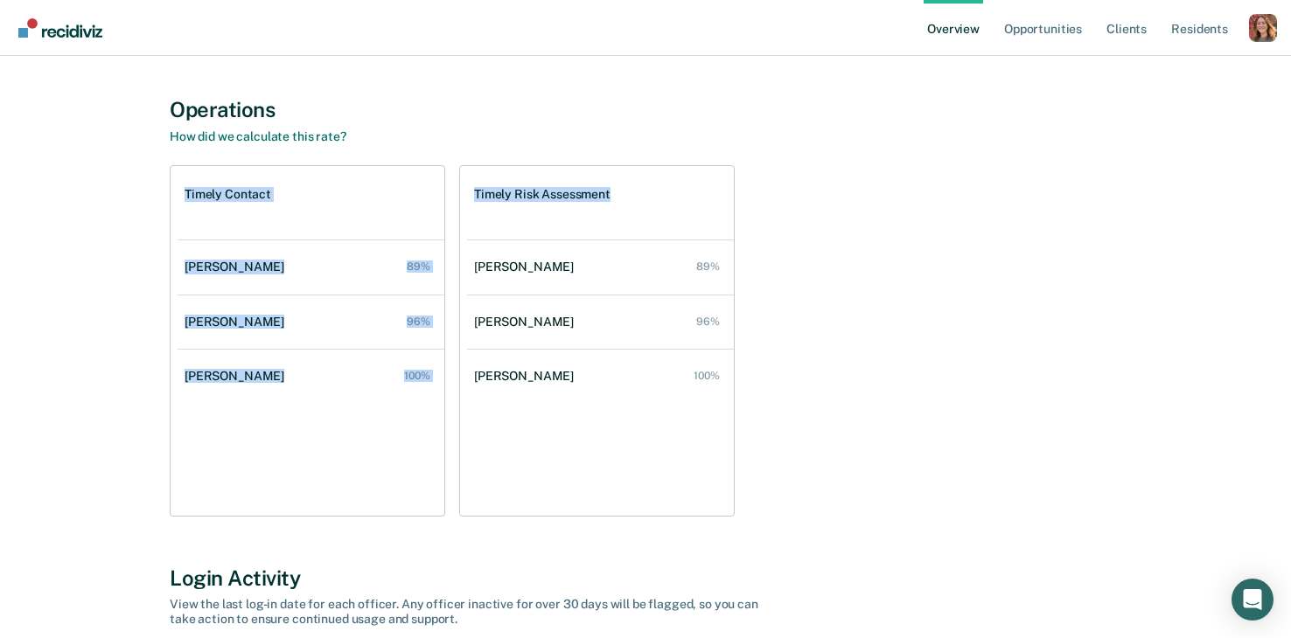
drag, startPoint x: 185, startPoint y: 198, endPoint x: 616, endPoint y: 188, distance: 430.3
click at [616, 188] on div "Timely Contact Darin Ferderer 89% Kevin Hagen 96% Blake Bell 100% Timely Risk A…" at bounding box center [645, 341] width 951 height 352
click at [223, 202] on div "Timely Contact" at bounding box center [311, 202] width 267 height 73
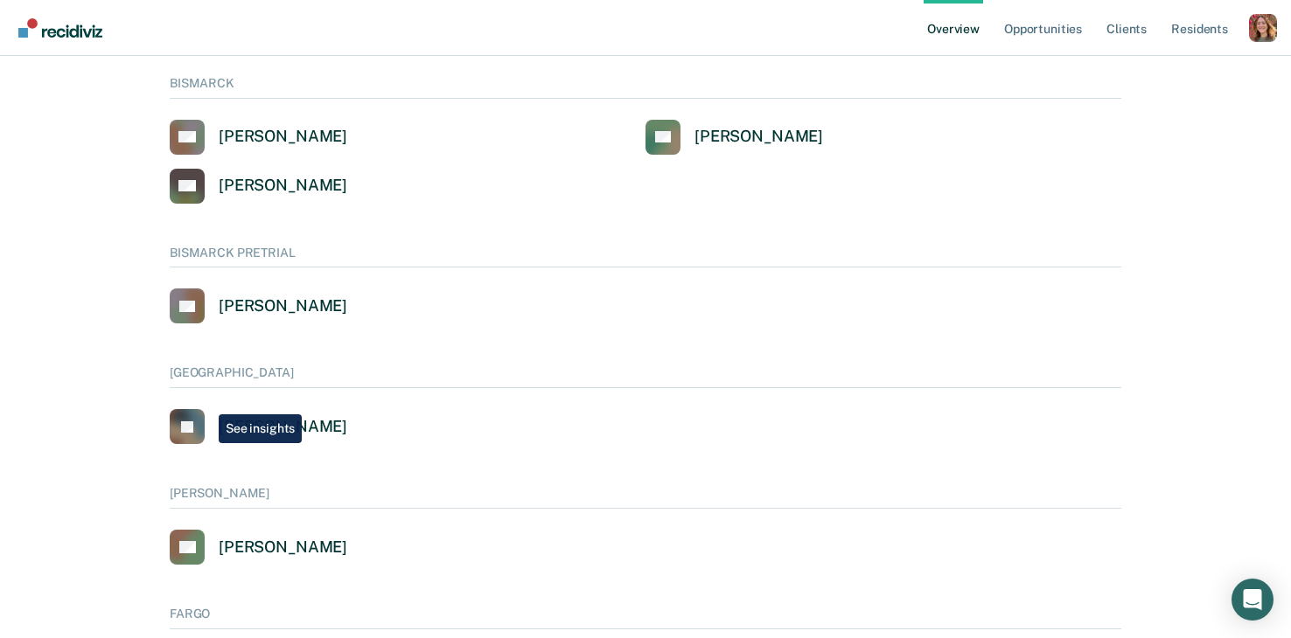
scroll to position [248, 0]
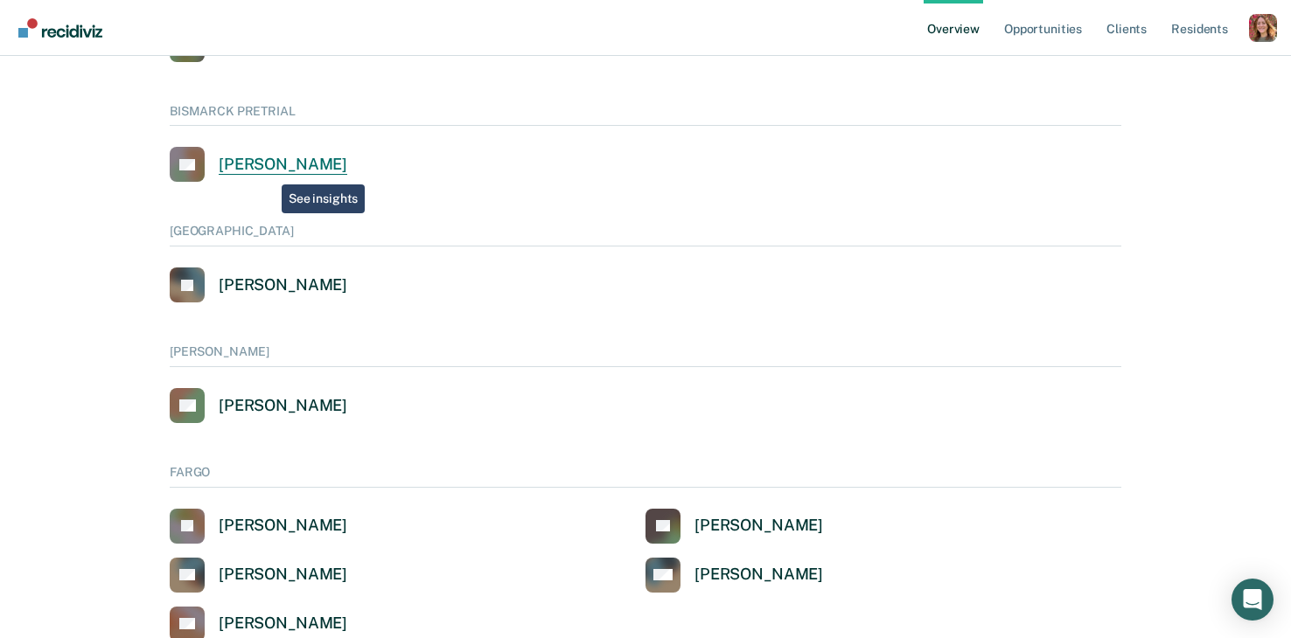
click at [268, 171] on div "Corey Schlinger" at bounding box center [283, 165] width 129 height 20
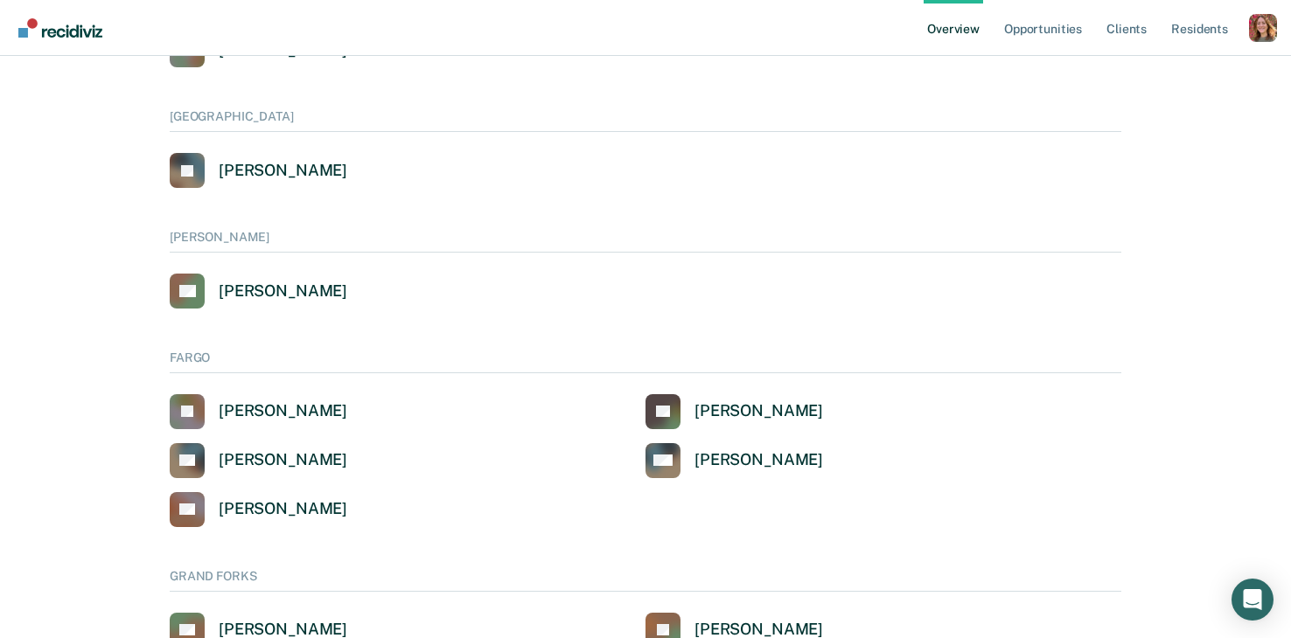
scroll to position [478, 0]
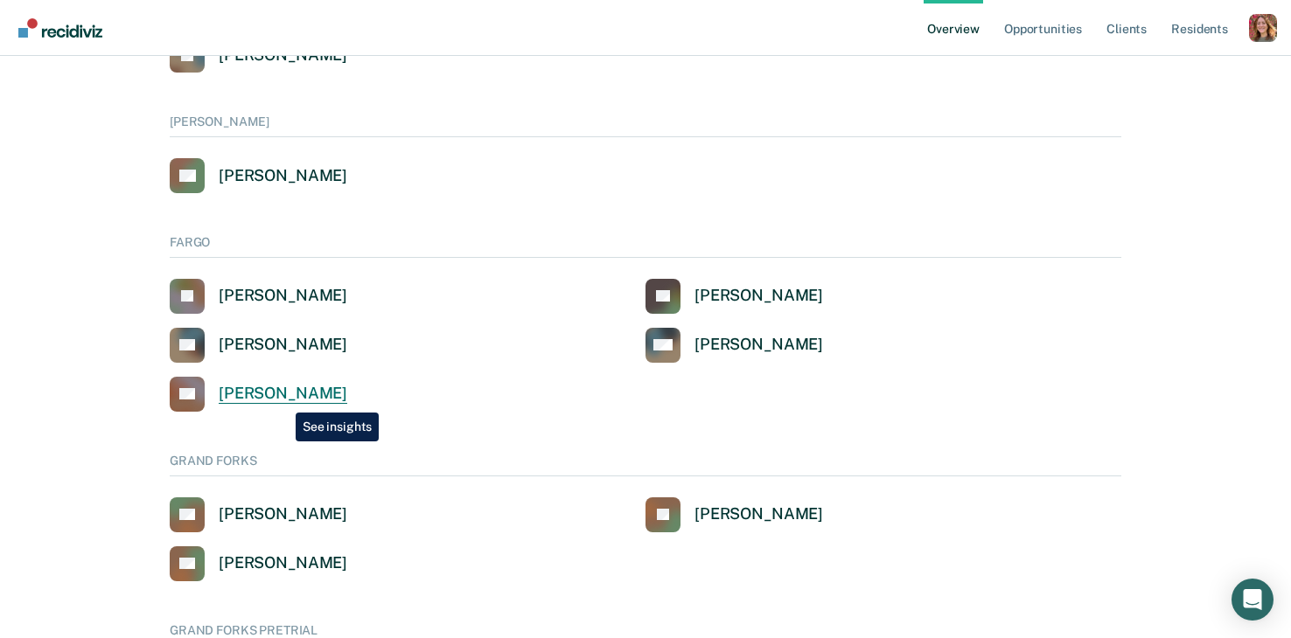
click at [282, 400] on div "Dan Seymour" at bounding box center [283, 394] width 129 height 20
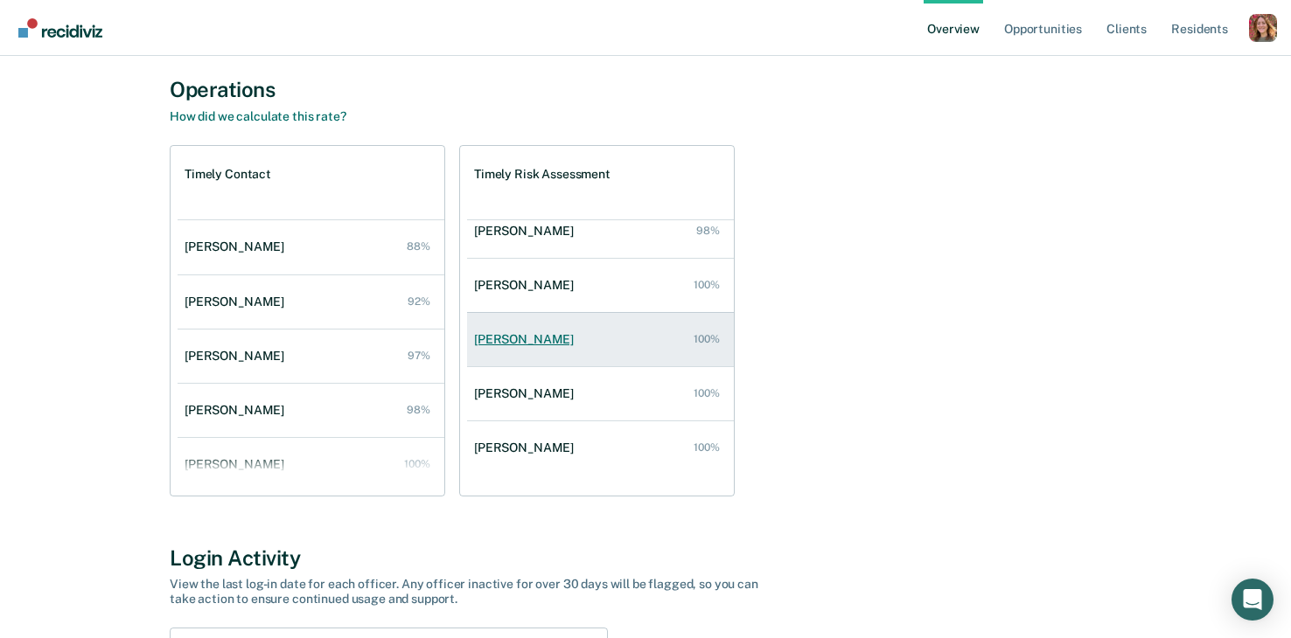
scroll to position [609, 0]
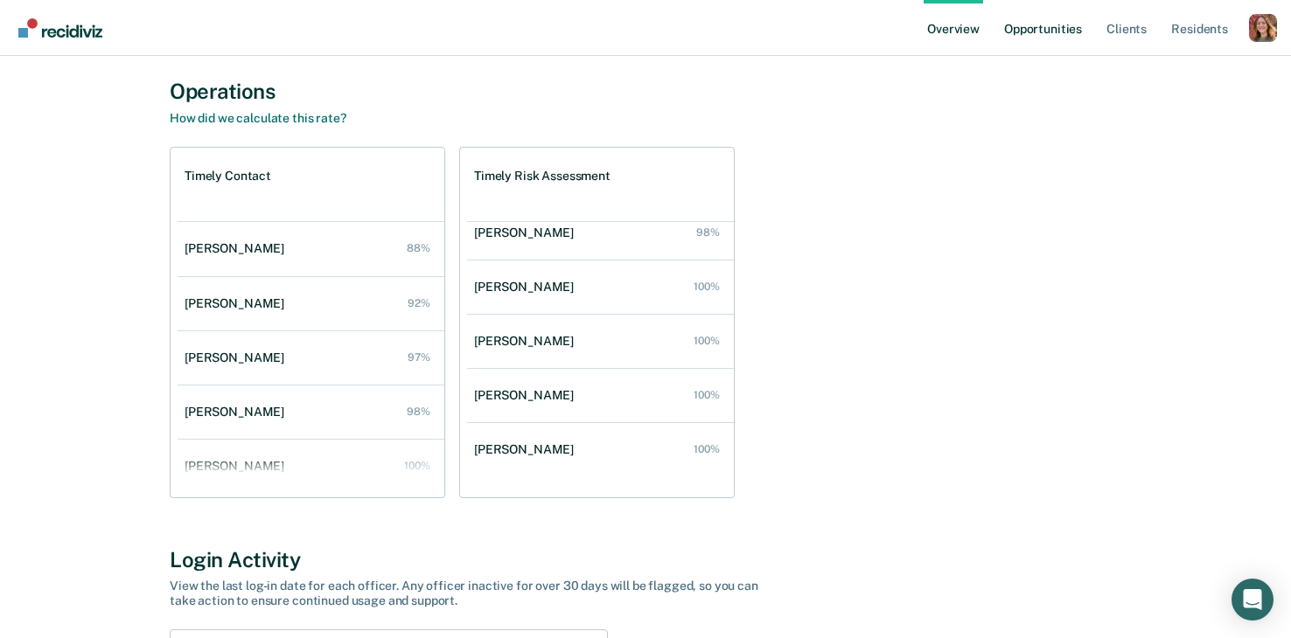
click at [1032, 25] on link "Opportunities" at bounding box center [1042, 28] width 85 height 56
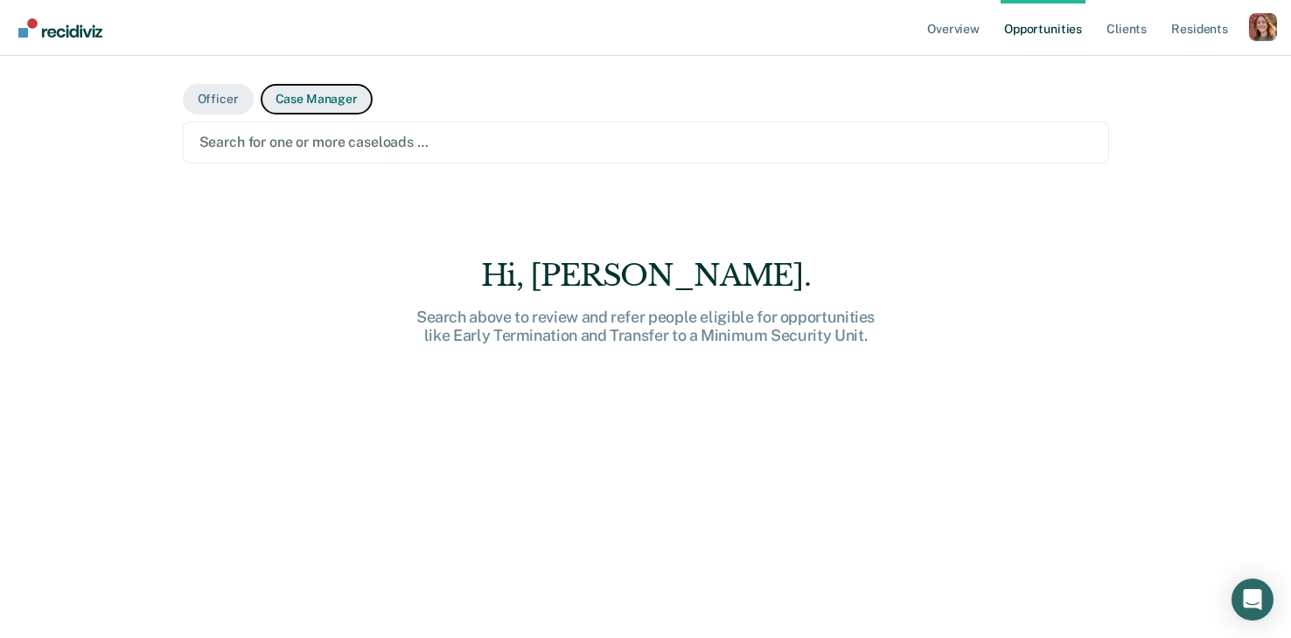
click at [309, 99] on button "Case Manager" at bounding box center [317, 99] width 112 height 31
click at [304, 143] on div at bounding box center [645, 142] width 893 height 20
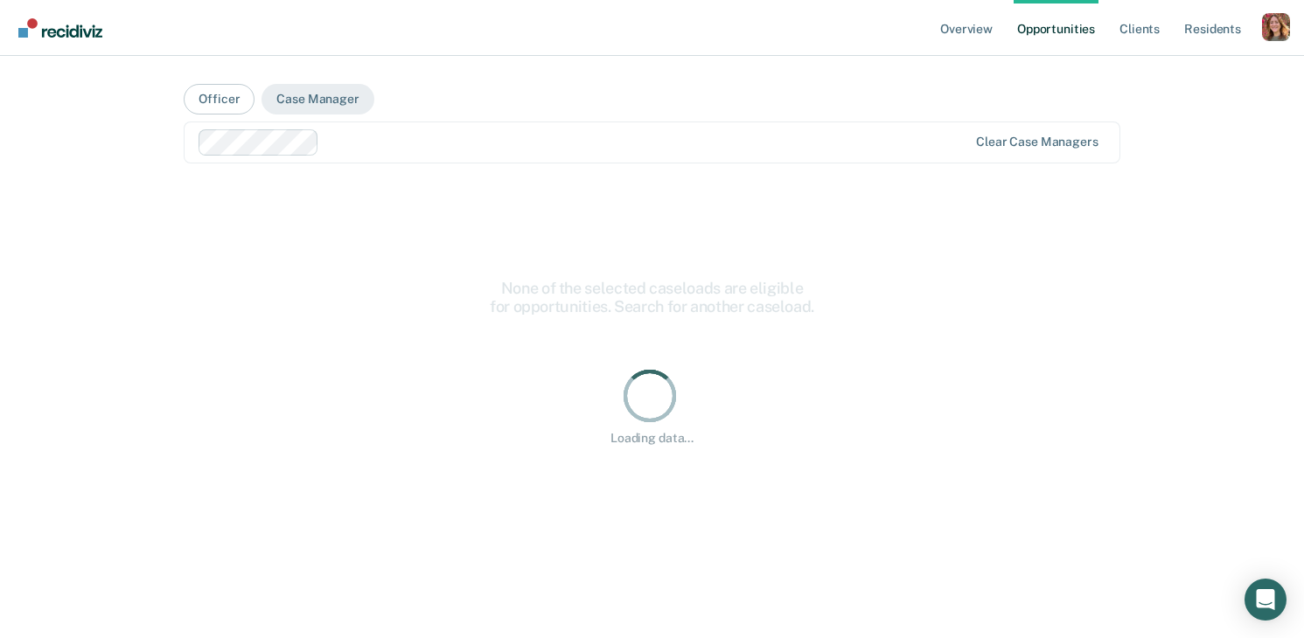
click at [389, 133] on div at bounding box center [646, 142] width 641 height 20
drag, startPoint x: 473, startPoint y: 134, endPoint x: 470, endPoint y: 156, distance: 22.1
click at [473, 135] on div at bounding box center [708, 142] width 517 height 20
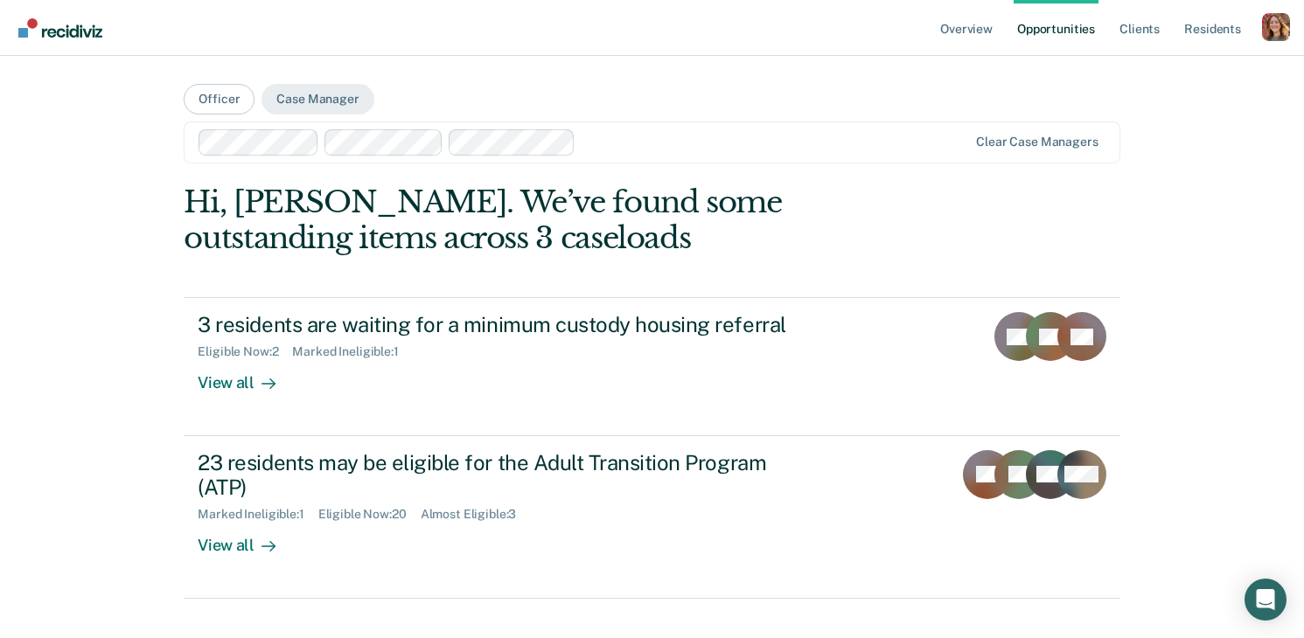
drag, startPoint x: 781, startPoint y: 328, endPoint x: 1005, endPoint y: 5, distance: 392.7
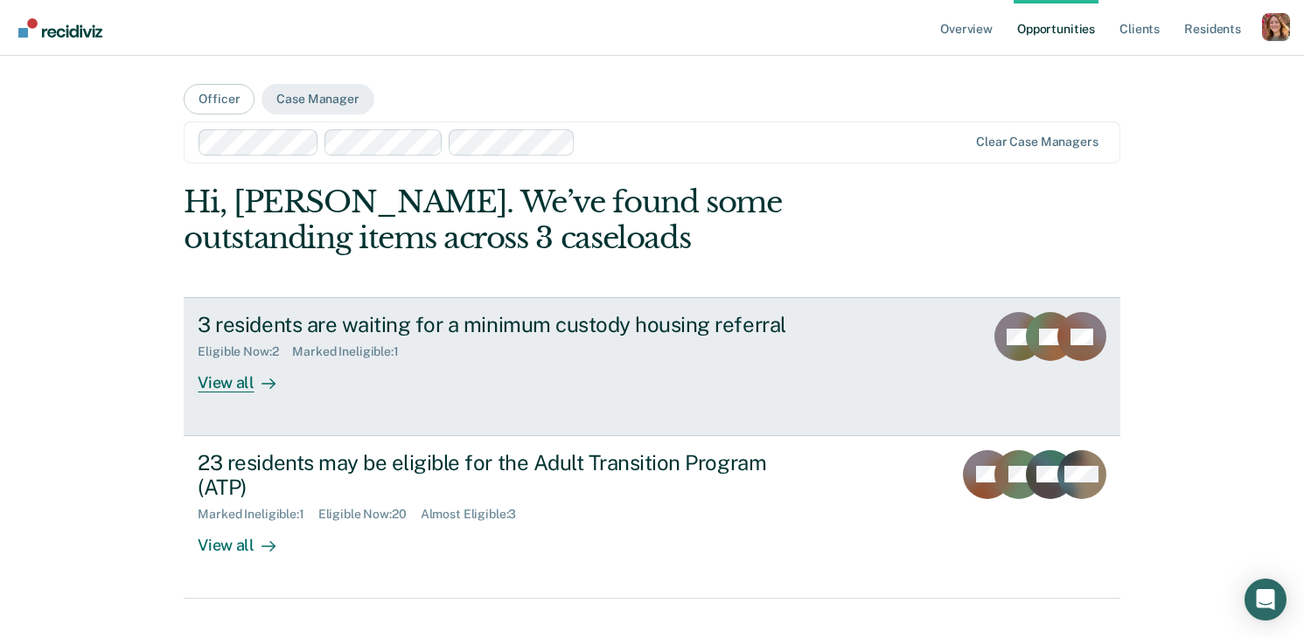
click at [449, 319] on div "3 residents are waiting for a minimum custody housing referral" at bounding box center [505, 324] width 614 height 25
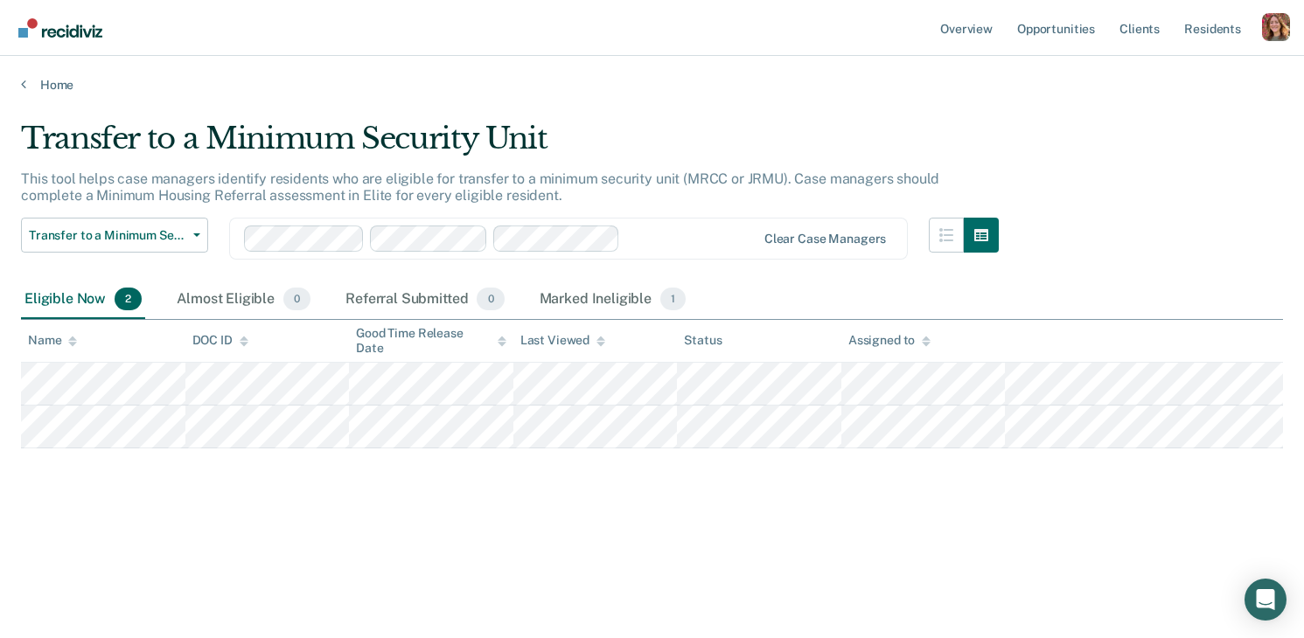
click at [29, 179] on p "This tool helps case managers identify residents who are eligible for transfer …" at bounding box center [480, 187] width 918 height 33
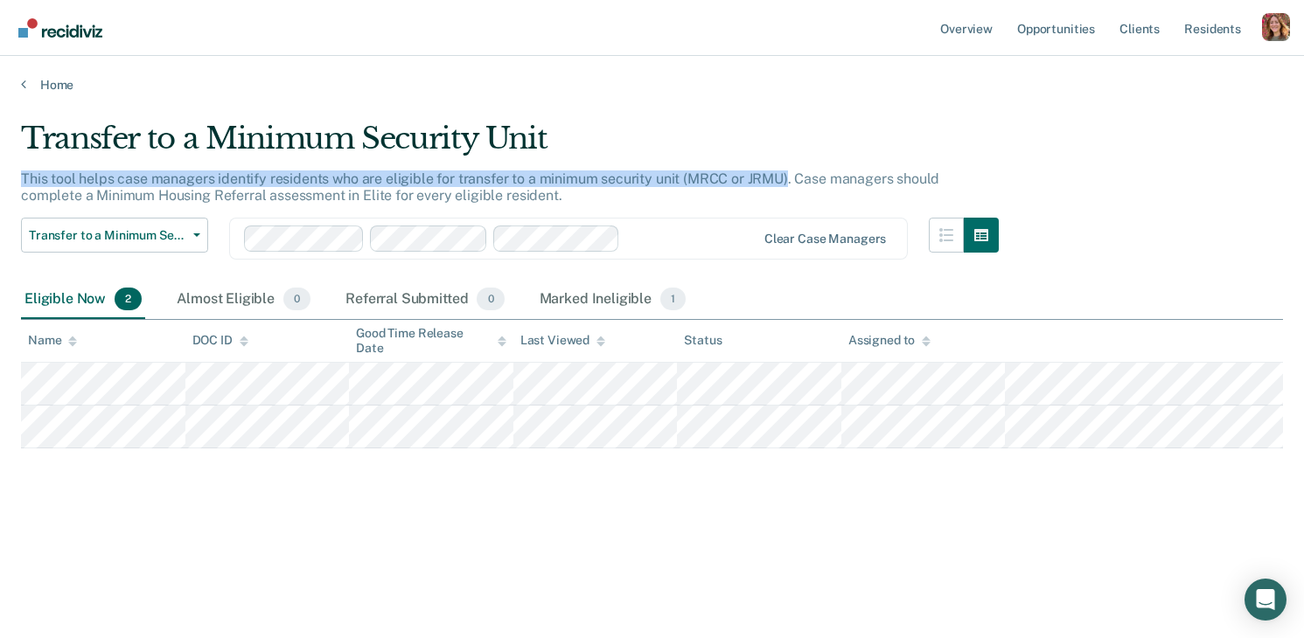
drag, startPoint x: 29, startPoint y: 179, endPoint x: 779, endPoint y: 178, distance: 750.3
click at [779, 178] on p "This tool helps case managers identify residents who are eligible for transfer …" at bounding box center [480, 187] width 918 height 33
copy p "This tool helps case managers identify residents who are eligible for transfer …"
click at [31, 79] on link "Home" at bounding box center [652, 85] width 1262 height 16
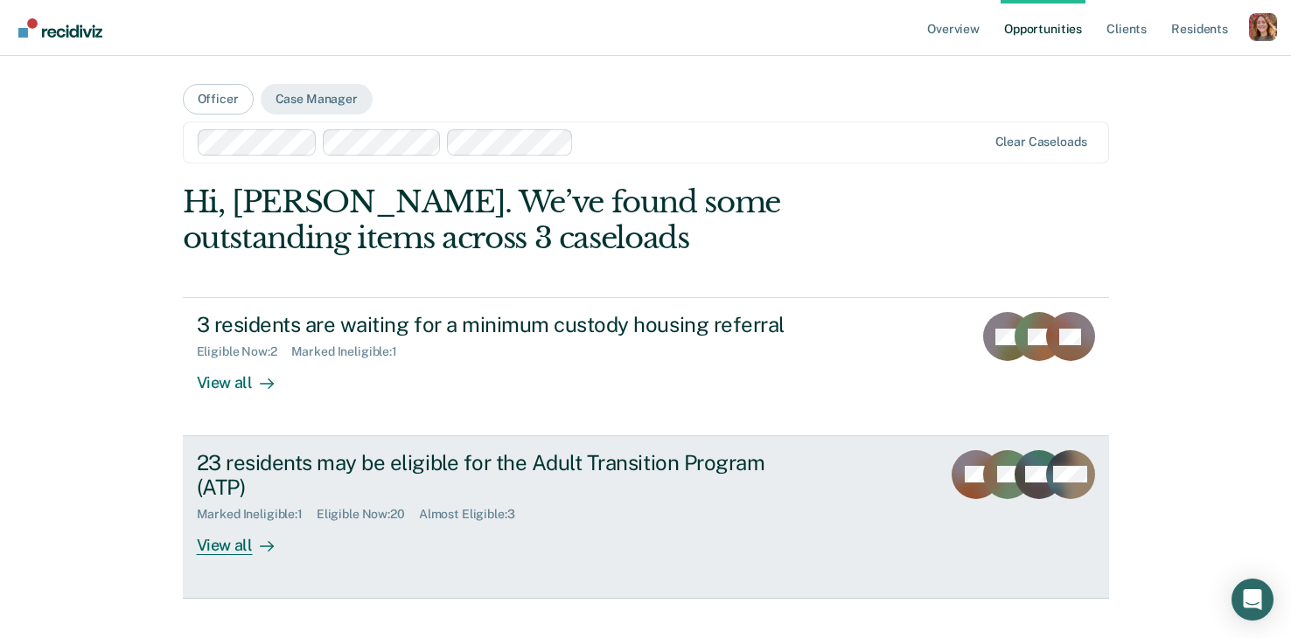
click at [289, 499] on div "23 residents may be eligible for the Adult Transition Program (ATP)" at bounding box center [504, 475] width 614 height 51
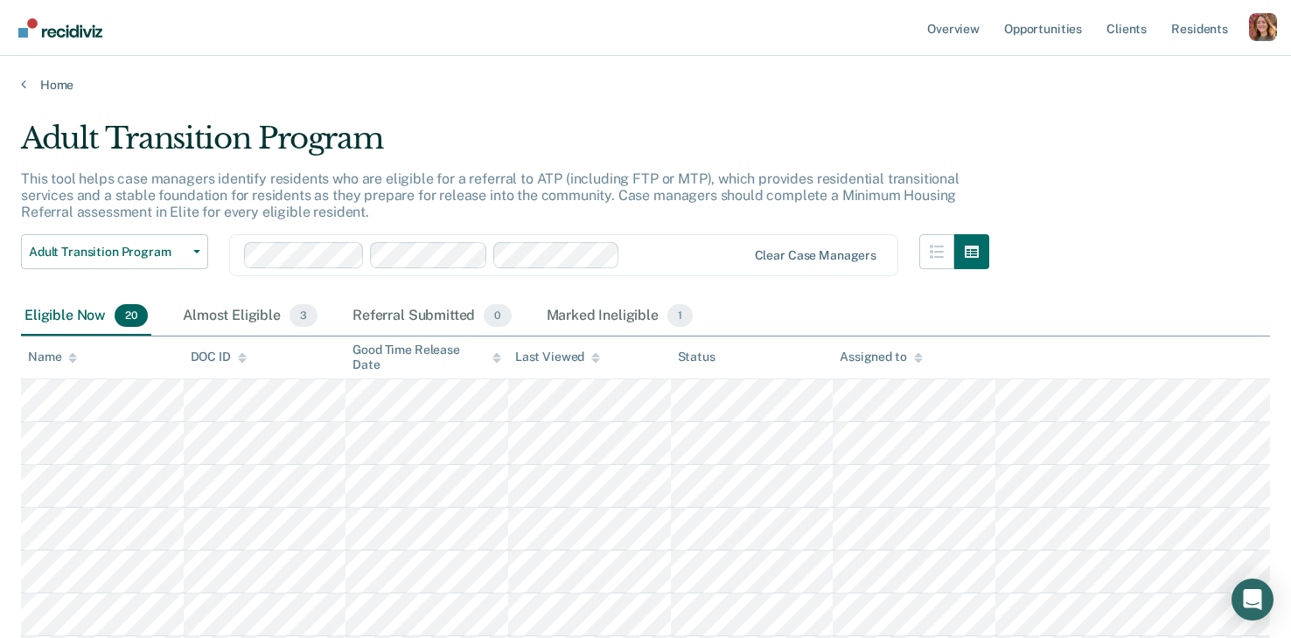
click at [30, 178] on p "This tool helps case managers identify residents who are eligible for a referra…" at bounding box center [490, 196] width 938 height 50
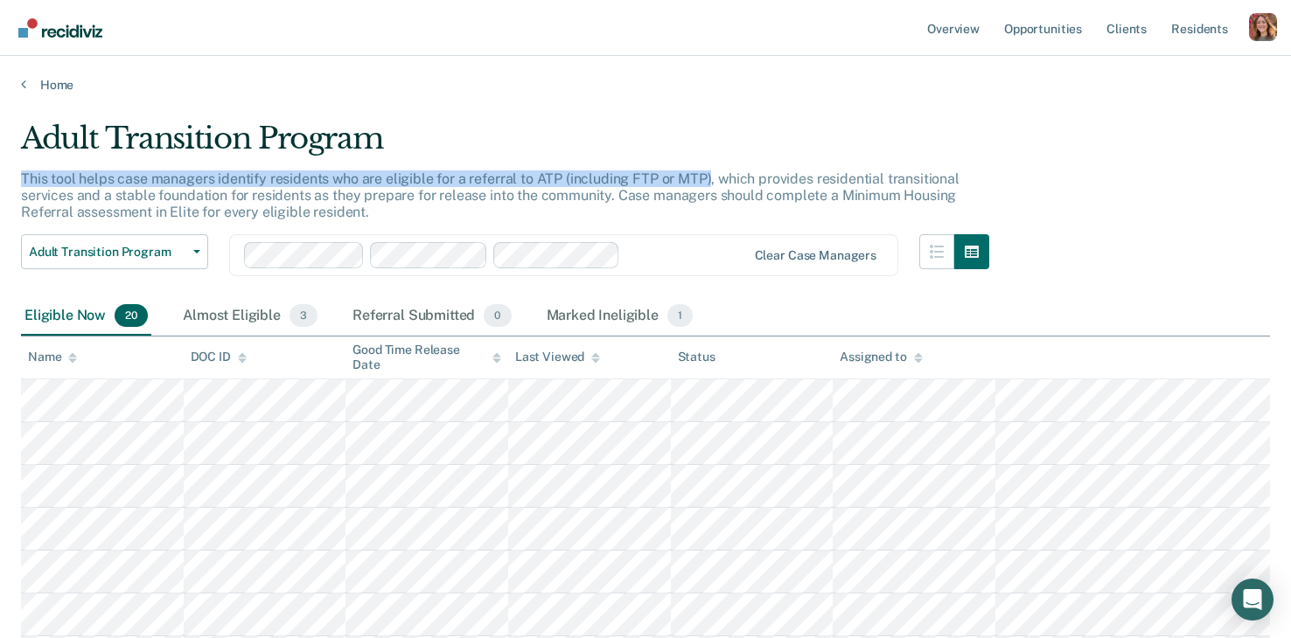
drag, startPoint x: 30, startPoint y: 178, endPoint x: 701, endPoint y: 178, distance: 671.6
click at [701, 178] on p "This tool helps case managers identify residents who are eligible for a referra…" at bounding box center [490, 196] width 938 height 50
copy p "This tool helps case managers identify residents who are eligible for a referra…"
click at [36, 77] on link "Home" at bounding box center [645, 85] width 1249 height 16
